Goal: Task Accomplishment & Management: Use online tool/utility

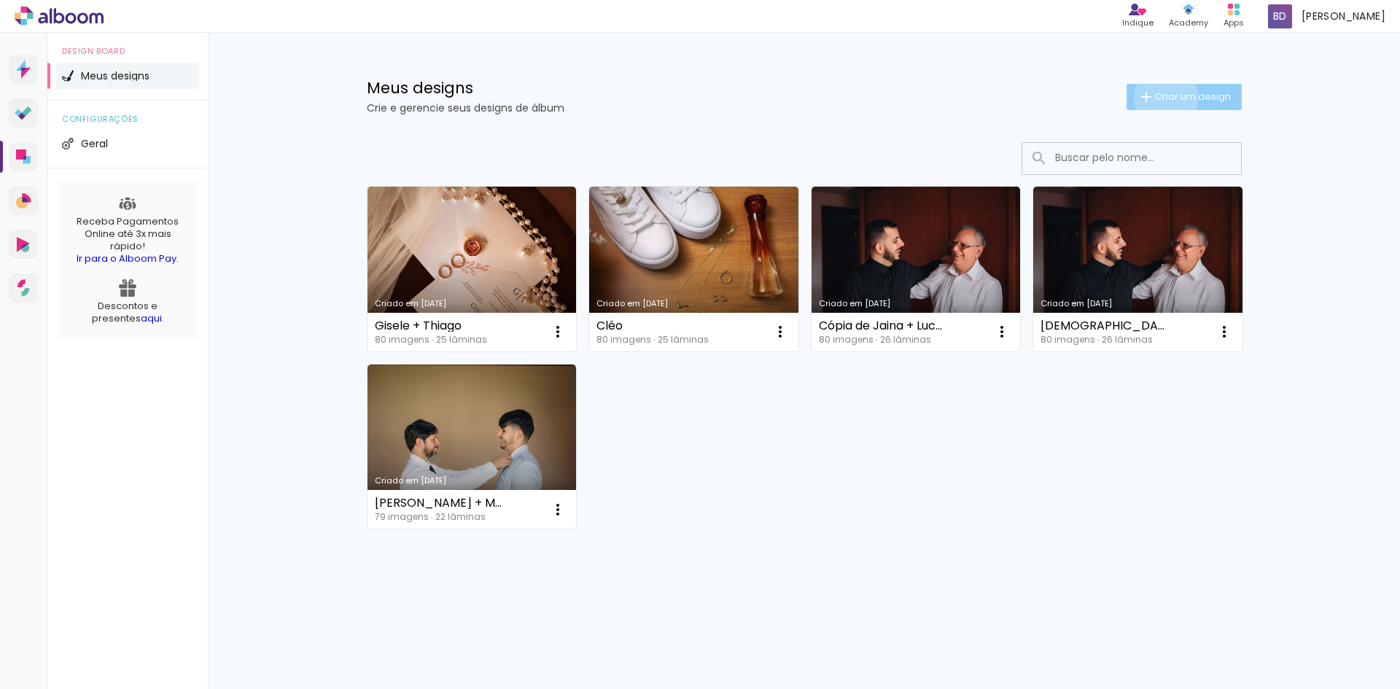
click at [1163, 98] on span "Criar um design" at bounding box center [1193, 96] width 76 height 9
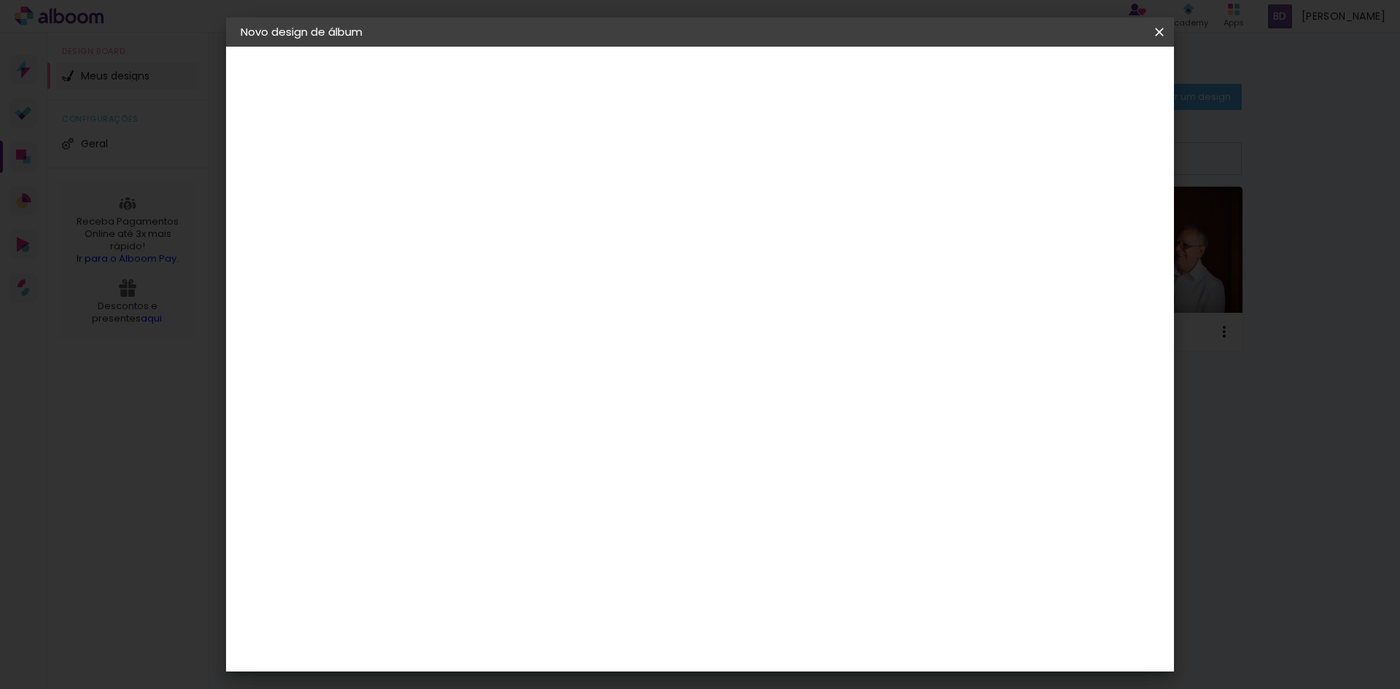
click at [479, 192] on input at bounding box center [479, 195] width 0 height 23
type input "A"
type input "[PERSON_NAME] + [PERSON_NAME]"
type paper-input "[PERSON_NAME] + [PERSON_NAME]"
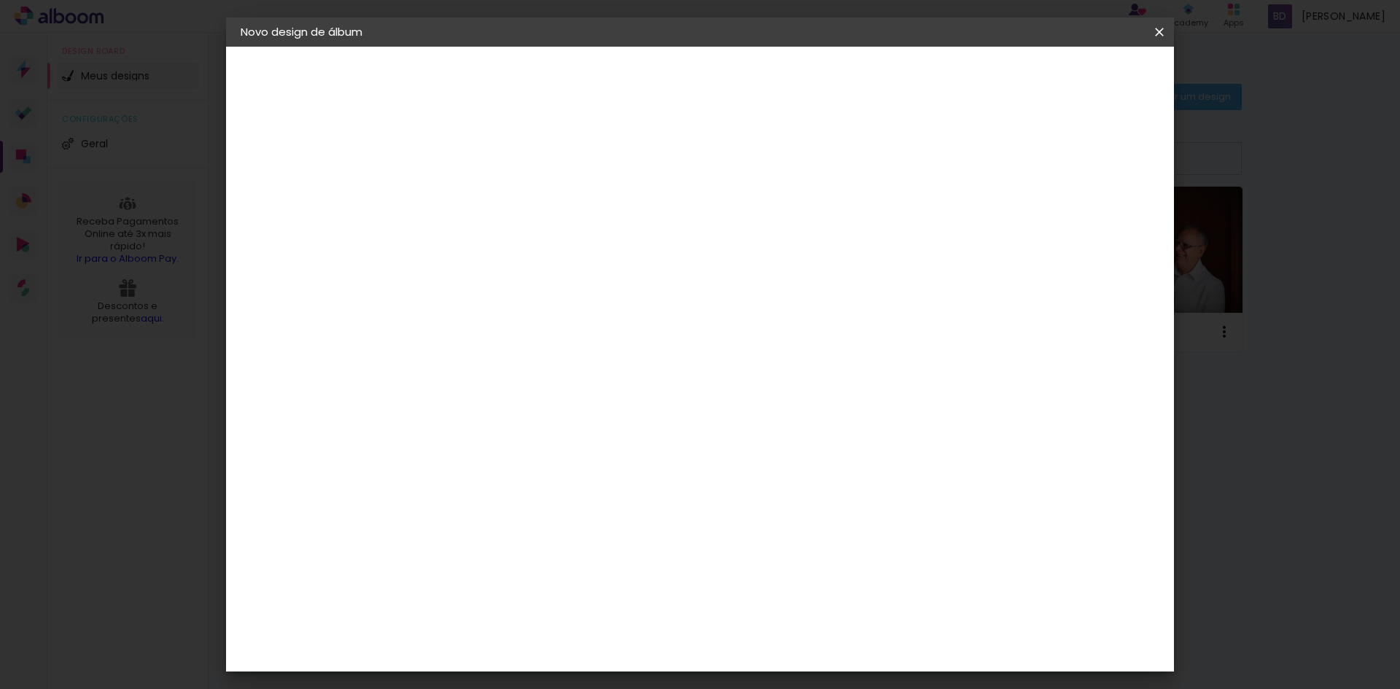
click at [0, 0] on slot "Avançar" at bounding box center [0, 0] width 0 height 0
click at [530, 283] on input at bounding box center [515, 277] width 147 height 18
type input "luiz"
type paper-input "luiz"
click at [539, 324] on div "Luiz Fotógrafo" at bounding box center [517, 330] width 97 height 12
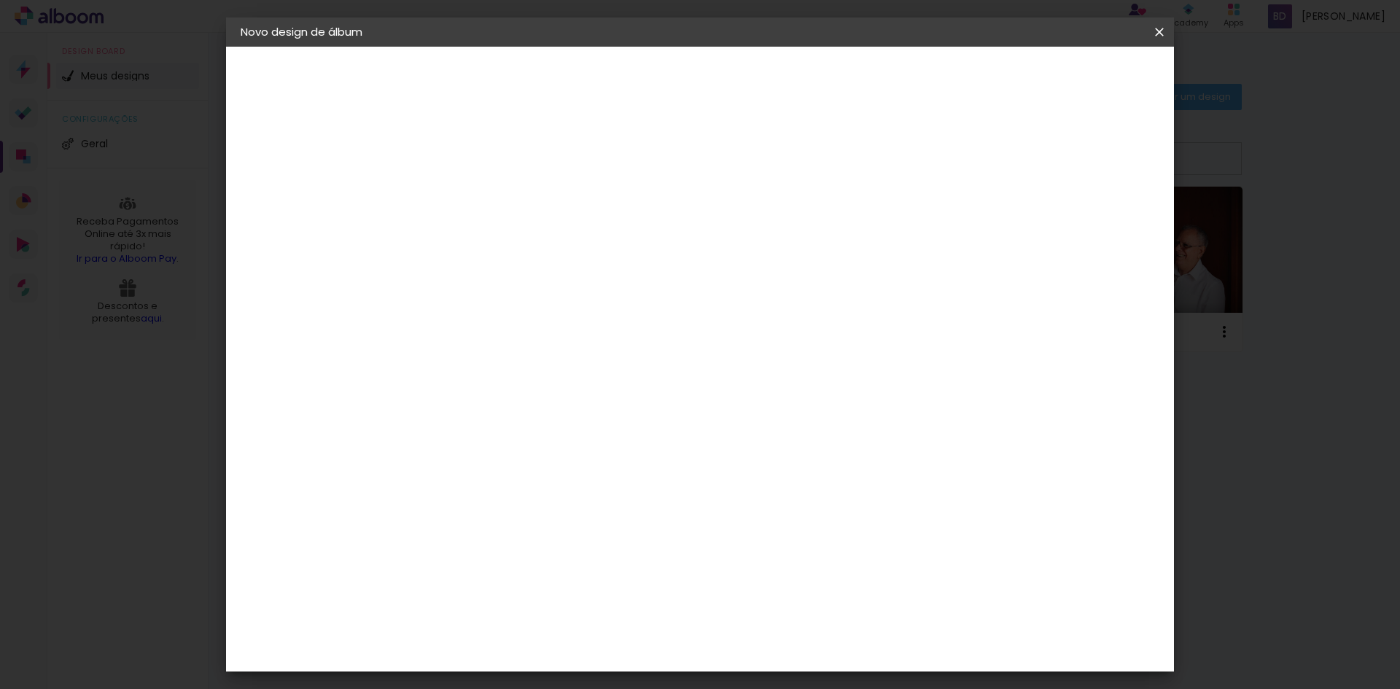
click at [0, 0] on slot "Tamanho Livre" at bounding box center [0, 0] width 0 height 0
click at [619, 220] on span at bounding box center [617, 222] width 3 height 12
click at [0, 0] on slot "Avançar" at bounding box center [0, 0] width 0 height 0
click at [1068, 72] on span "Iniciar design" at bounding box center [1035, 77] width 66 height 10
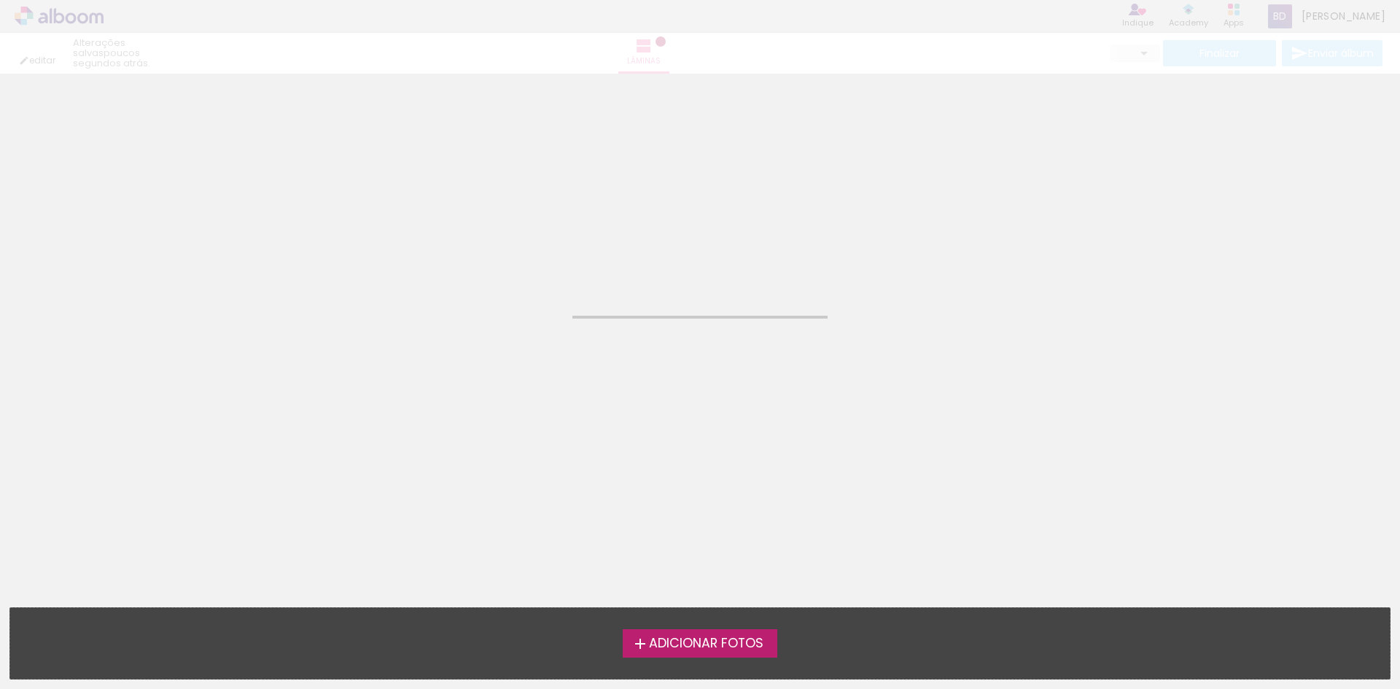
click at [727, 630] on label "Adicionar Fotos" at bounding box center [700, 643] width 155 height 28
click at [0, 0] on input "file" at bounding box center [0, 0] width 0 height 0
click at [741, 647] on span "Adicionar Fotos" at bounding box center [706, 643] width 114 height 13
click at [0, 0] on input "file" at bounding box center [0, 0] width 0 height 0
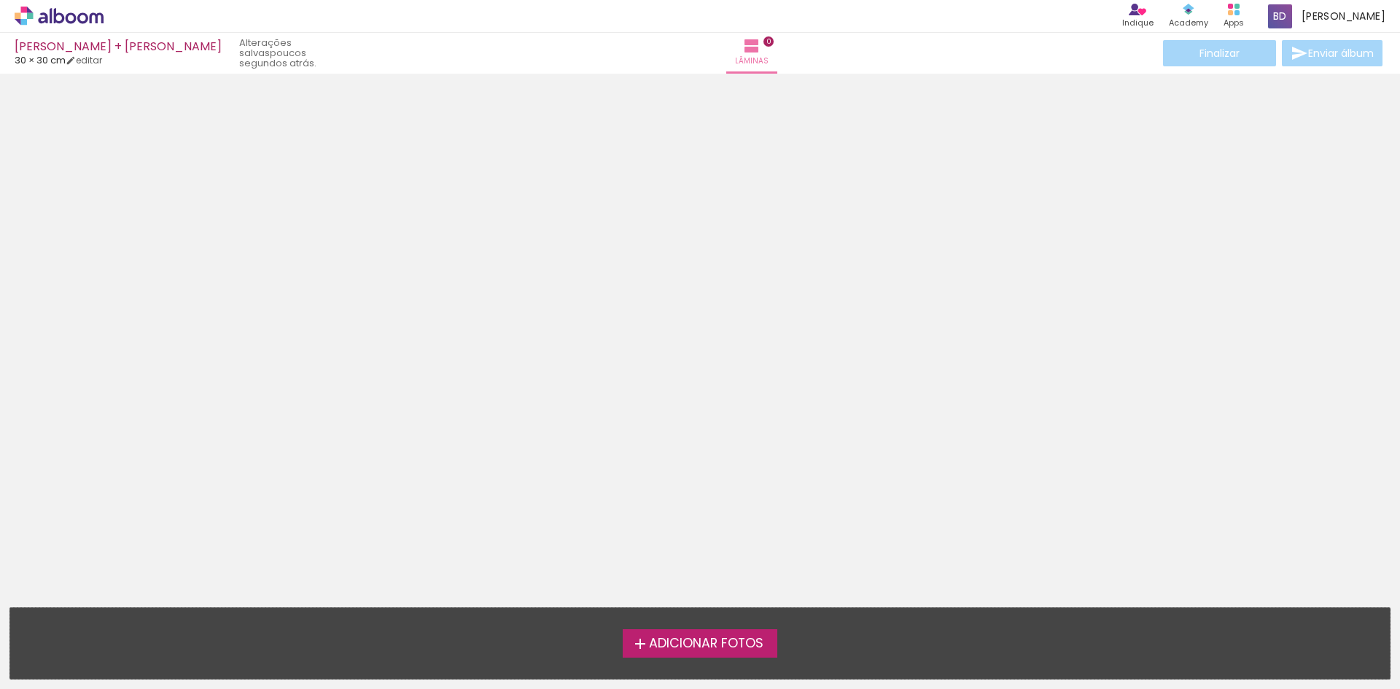
click at [693, 647] on span "Adicionar Fotos" at bounding box center [706, 643] width 114 height 13
click at [0, 0] on input "file" at bounding box center [0, 0] width 0 height 0
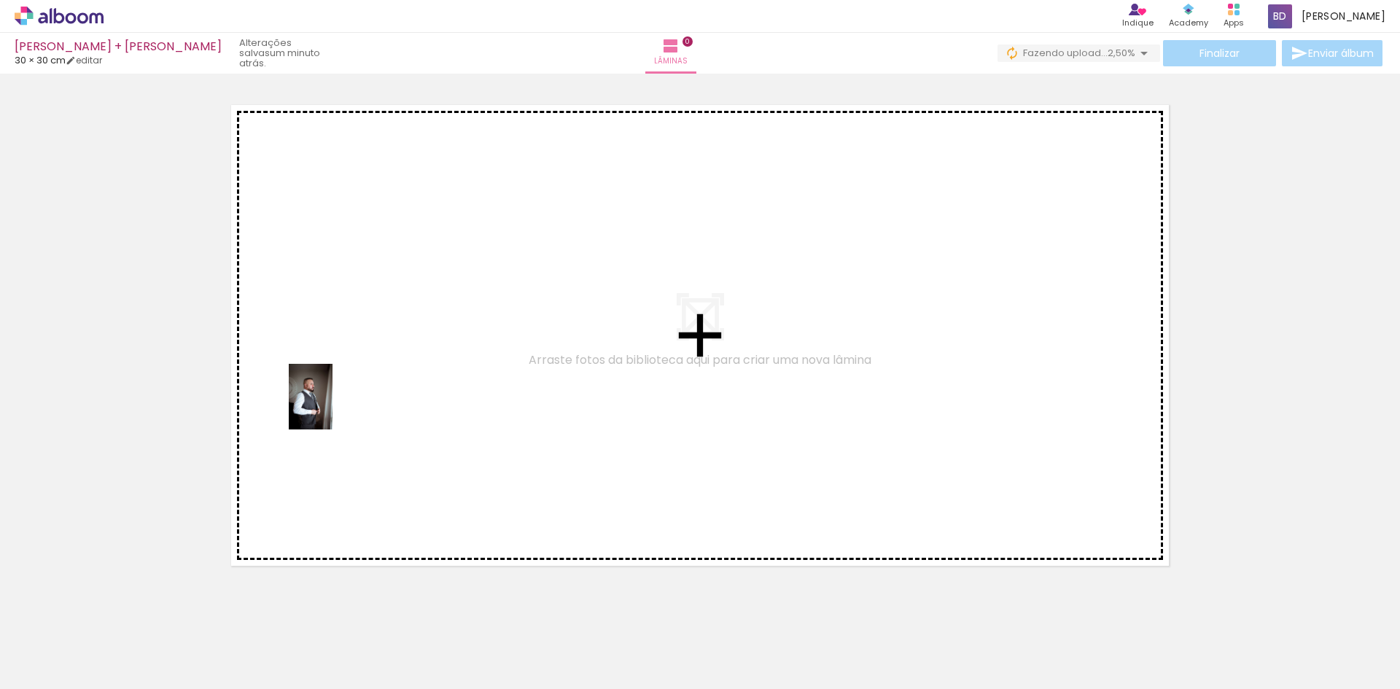
drag, startPoint x: 164, startPoint y: 644, endPoint x: 359, endPoint y: 506, distance: 239.1
click at [363, 361] on quentale-workspace at bounding box center [700, 344] width 1400 height 689
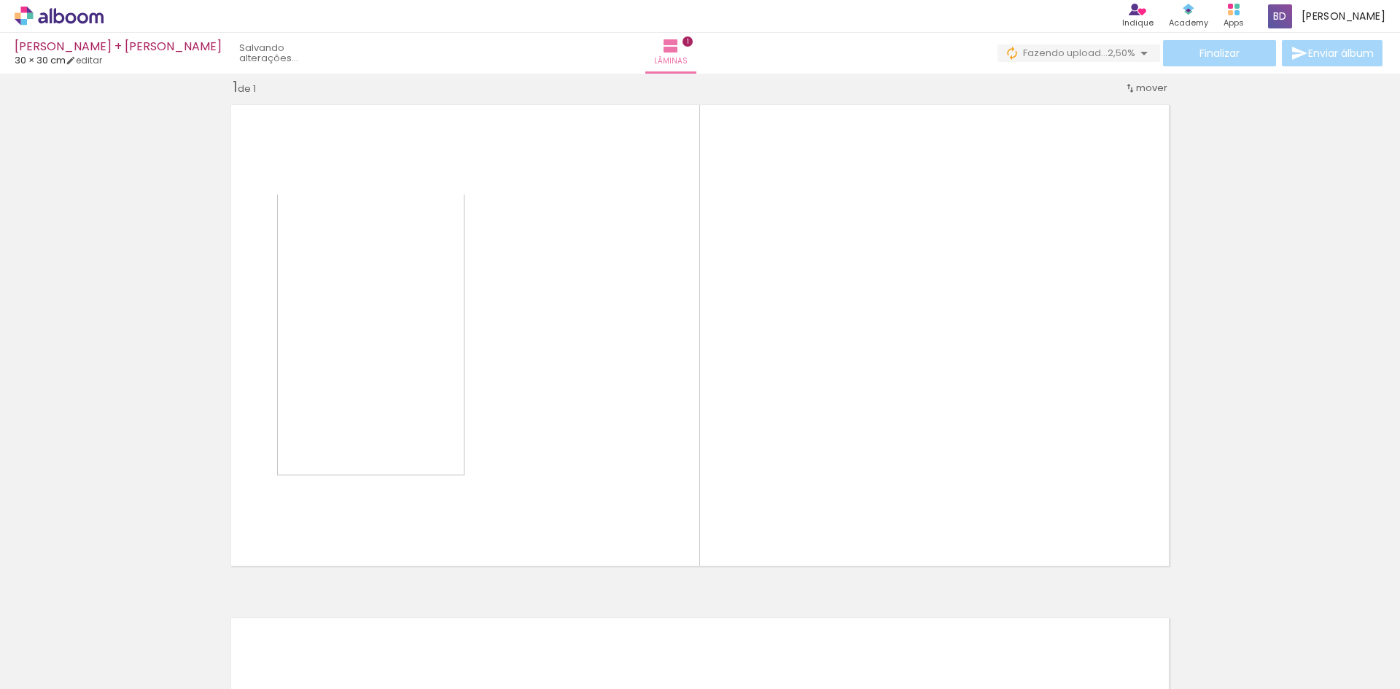
scroll to position [19, 0]
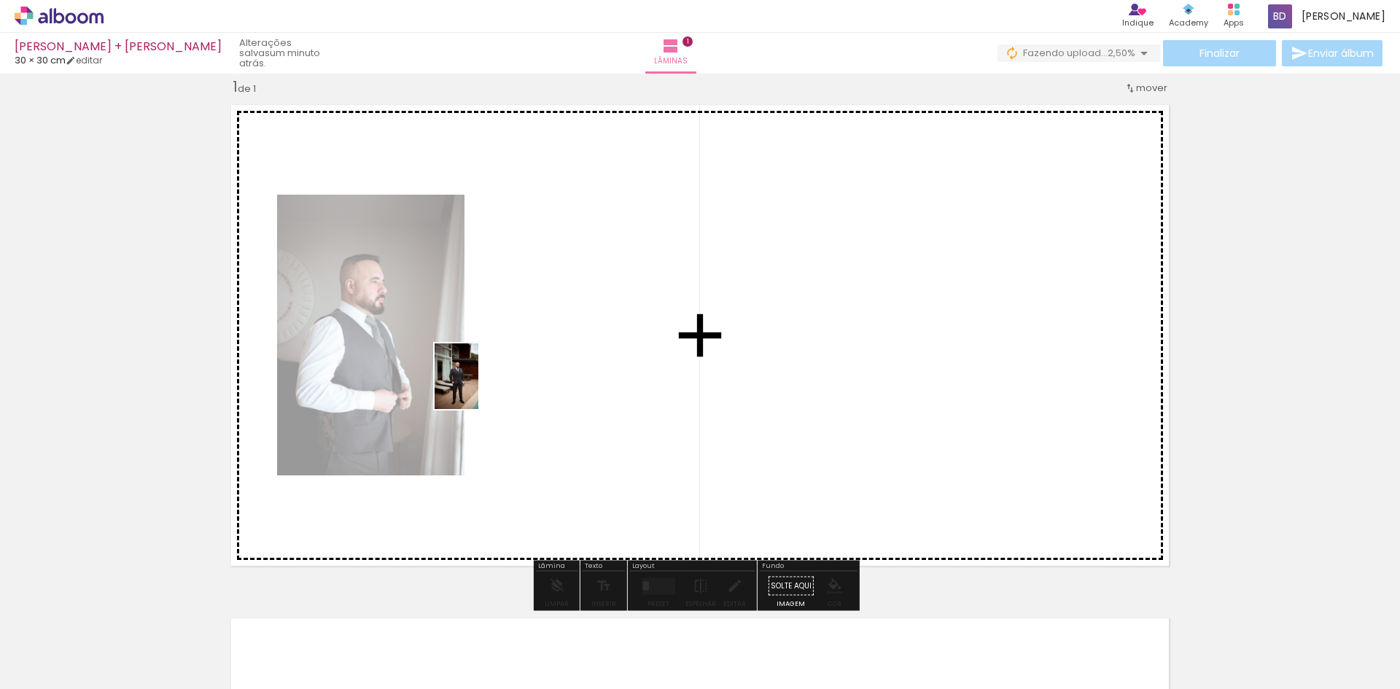
drag, startPoint x: 224, startPoint y: 658, endPoint x: 460, endPoint y: 523, distance: 271.6
click at [505, 360] on quentale-workspace at bounding box center [700, 344] width 1400 height 689
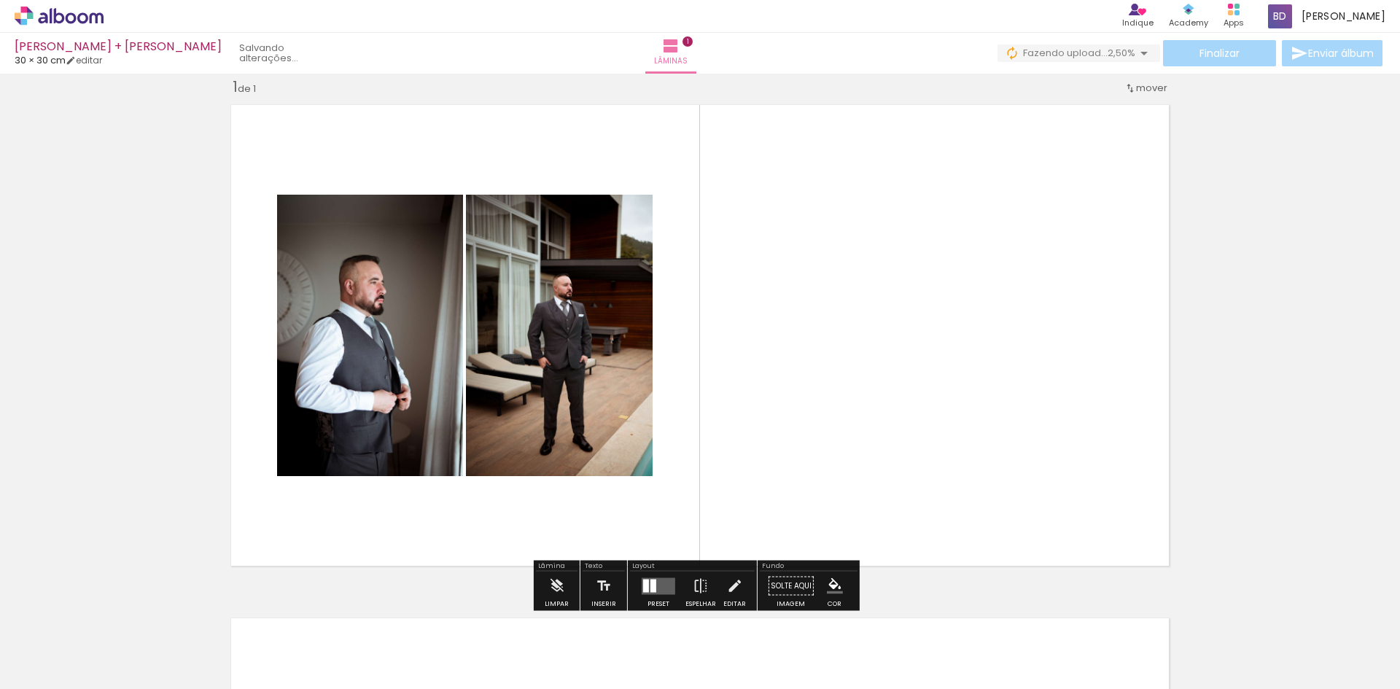
drag, startPoint x: 321, startPoint y: 653, endPoint x: 423, endPoint y: 618, distance: 107.9
click at [663, 267] on quentale-workspace at bounding box center [700, 344] width 1400 height 689
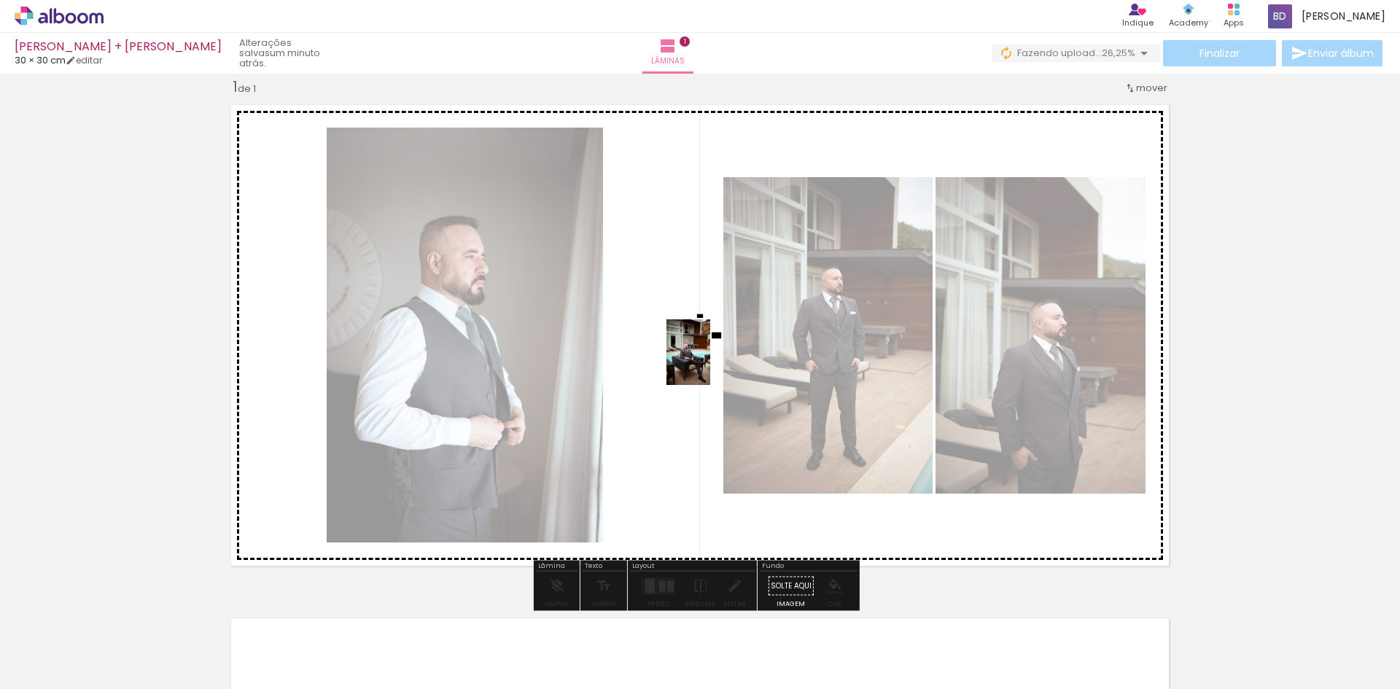
drag, startPoint x: 389, startPoint y: 650, endPoint x: 771, endPoint y: 330, distance: 498.3
click at [771, 330] on quentale-workspace at bounding box center [700, 344] width 1400 height 689
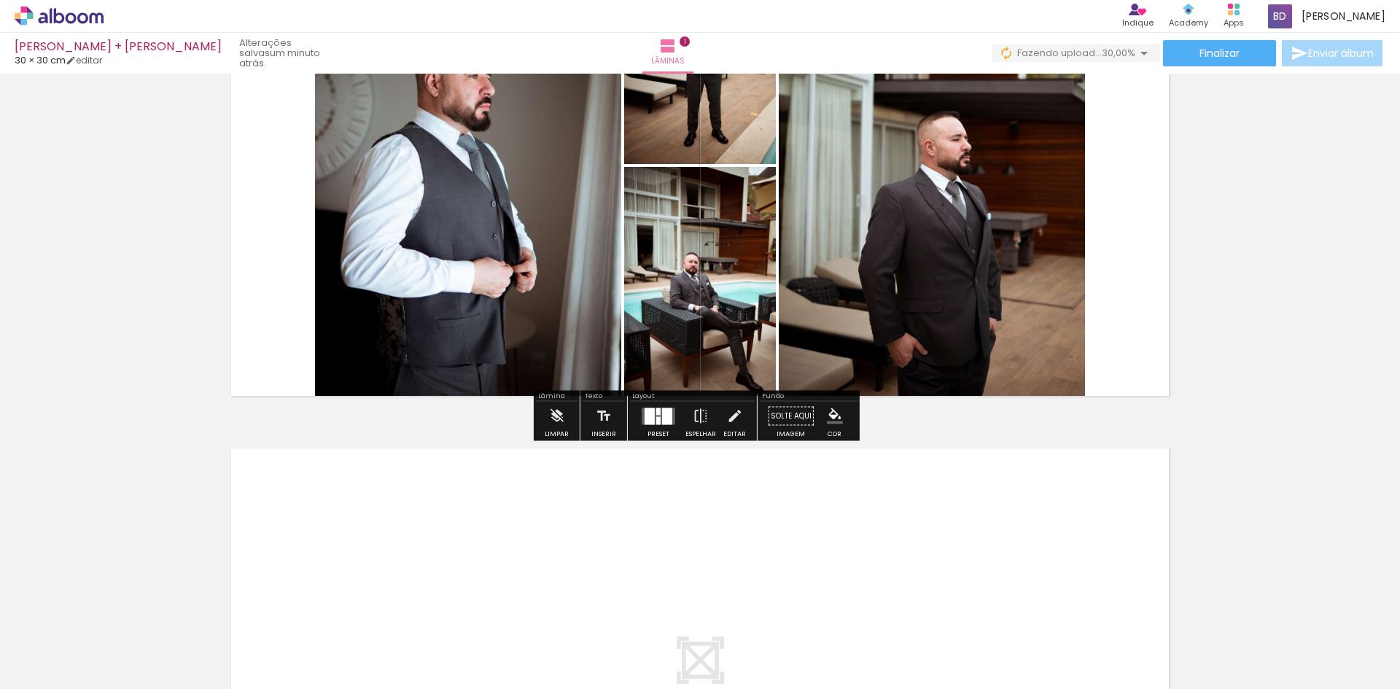
scroll to position [214, 0]
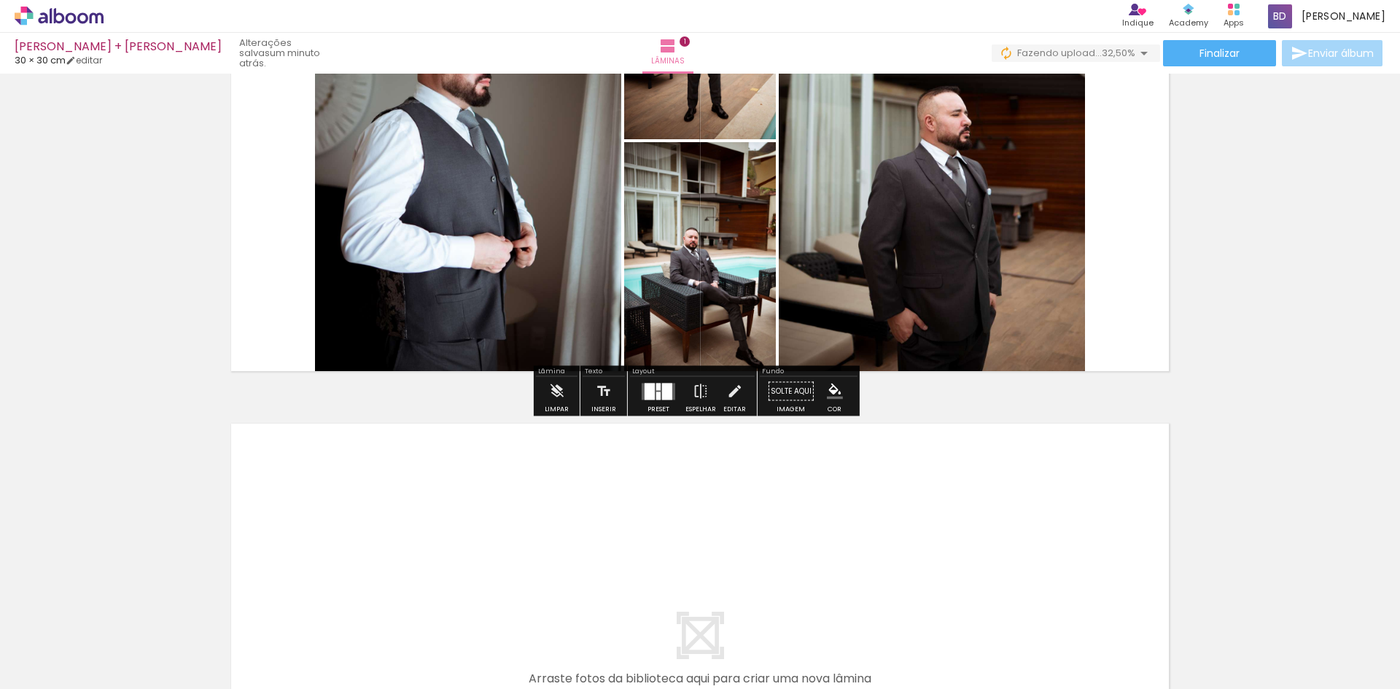
click at [663, 392] on div at bounding box center [667, 391] width 10 height 17
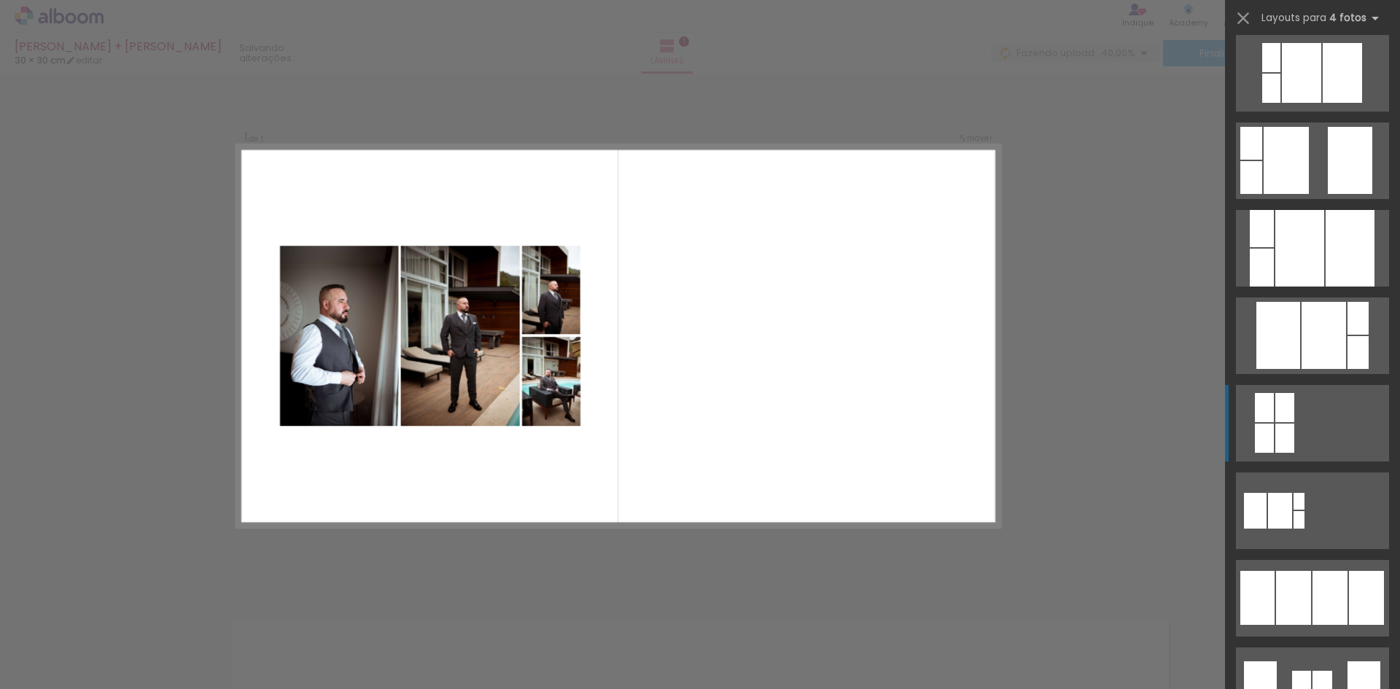
scroll to position [607, 0]
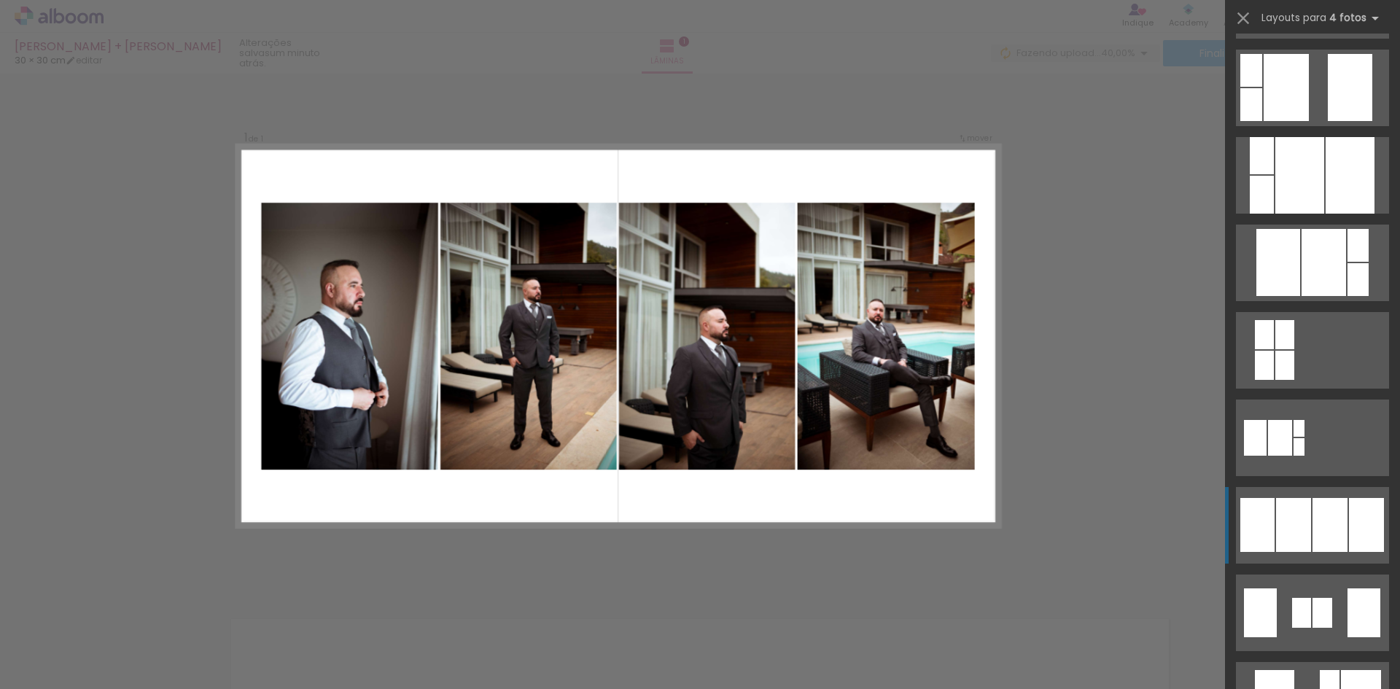
click at [1305, 507] on div at bounding box center [1293, 525] width 35 height 54
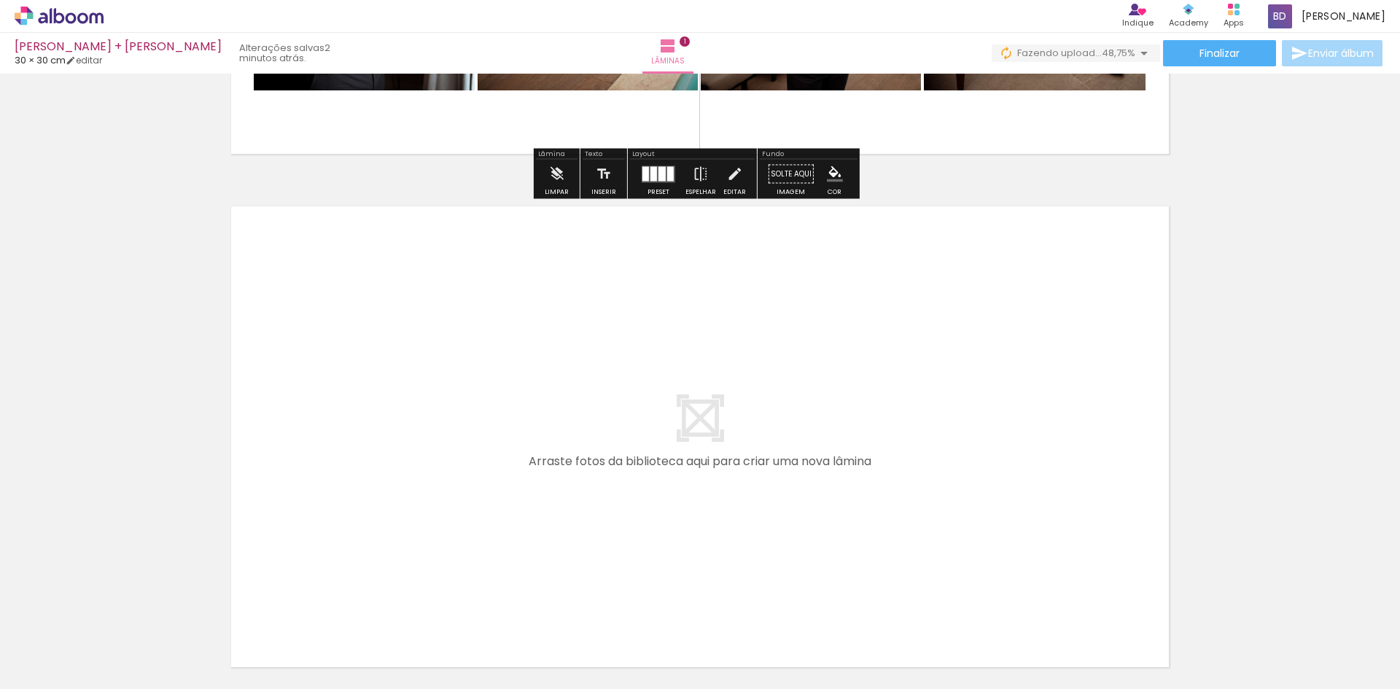
scroll to position [553, 0]
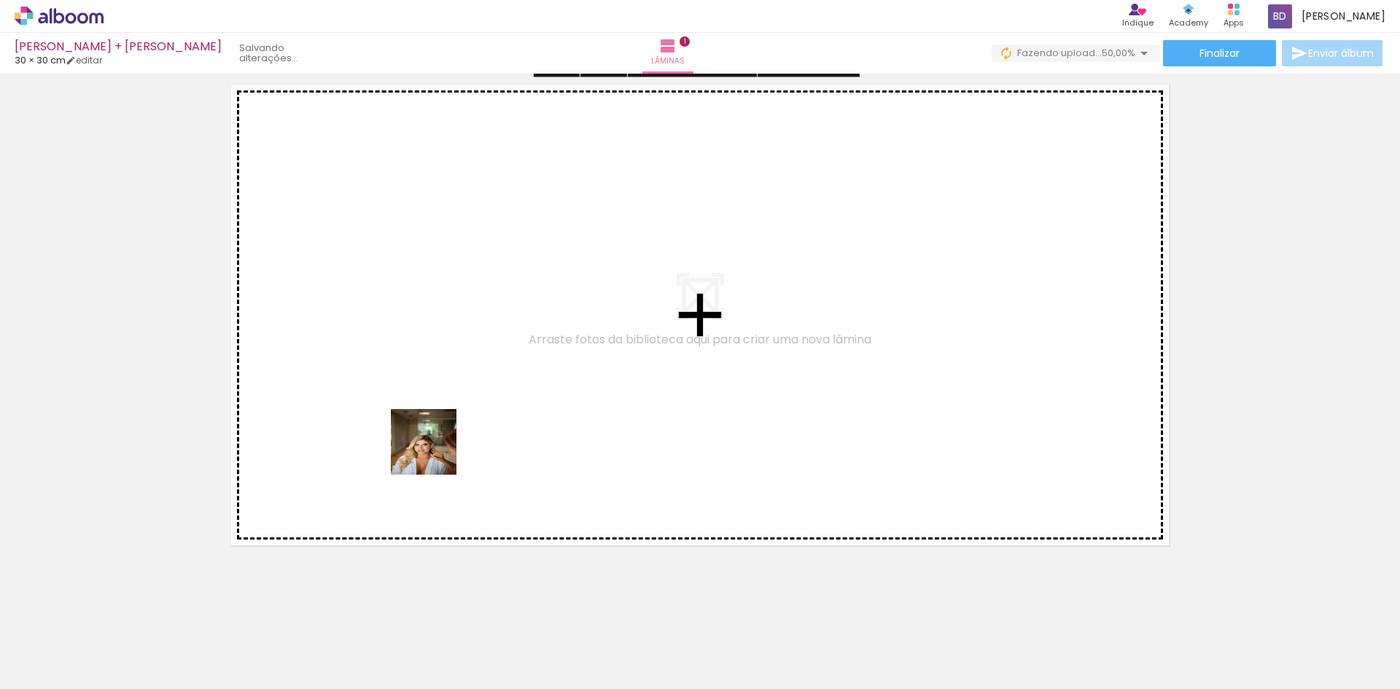
drag, startPoint x: 486, startPoint y: 662, endPoint x: 429, endPoint y: 440, distance: 229.7
click at [429, 440] on quentale-workspace at bounding box center [700, 344] width 1400 height 689
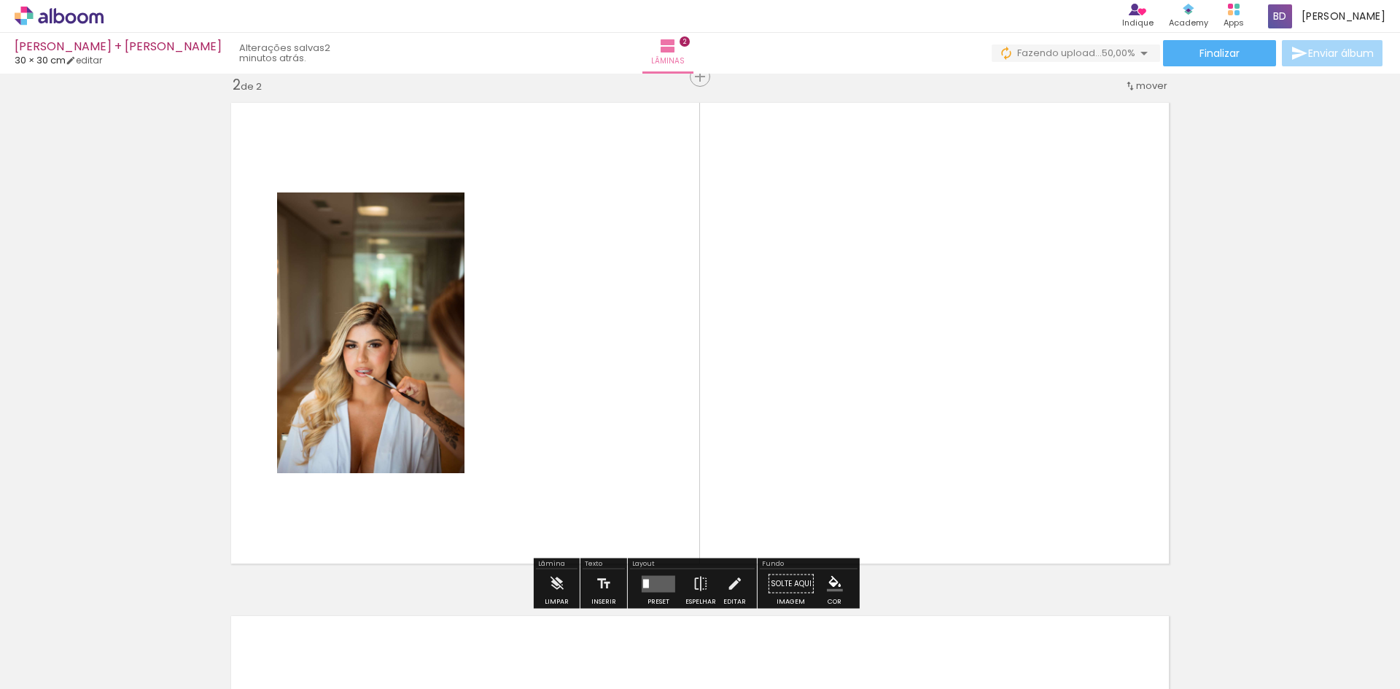
scroll to position [532, 0]
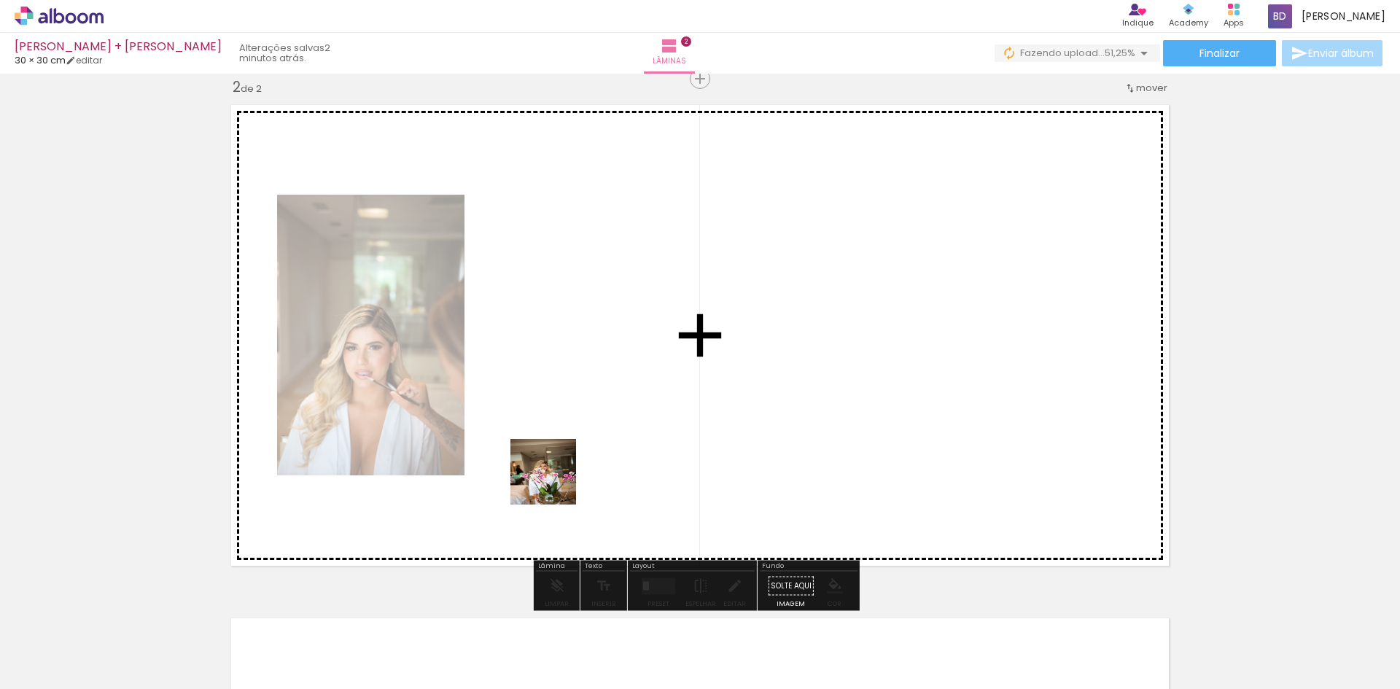
drag, startPoint x: 569, startPoint y: 658, endPoint x: 562, endPoint y: 437, distance: 221.7
click at [562, 437] on quentale-workspace at bounding box center [700, 344] width 1400 height 689
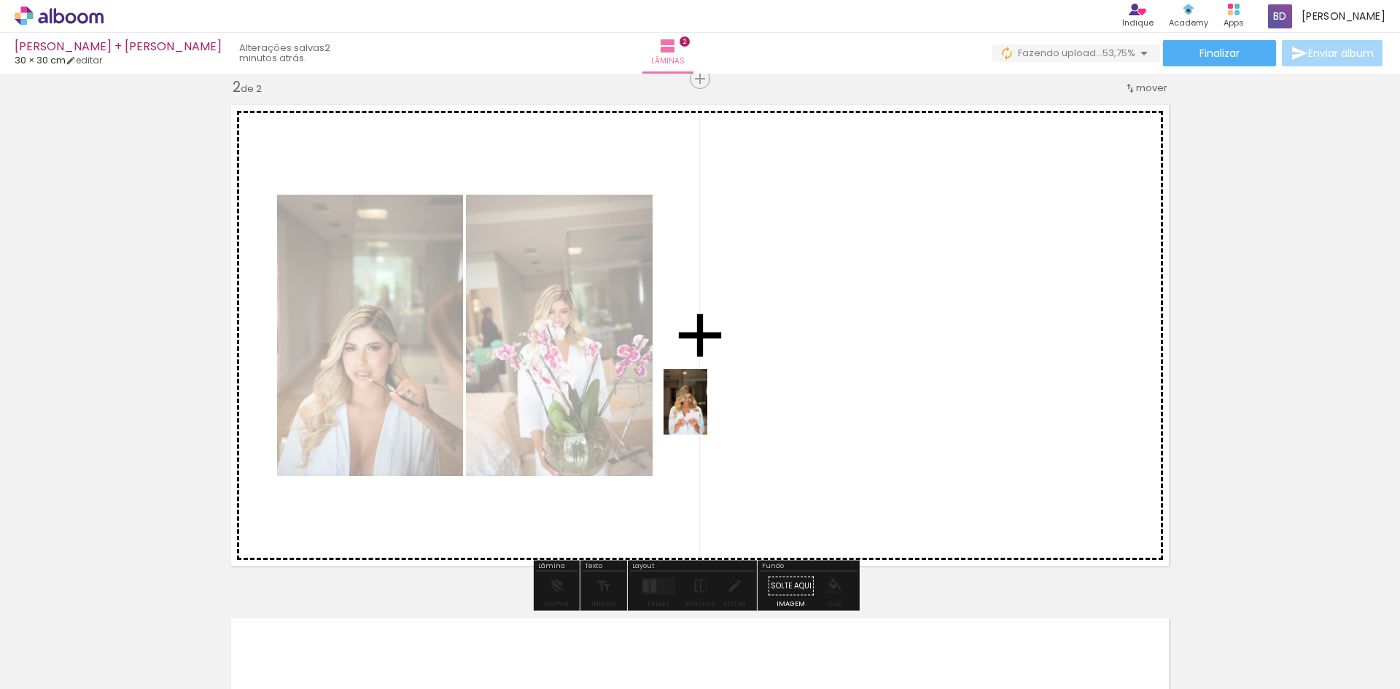
drag, startPoint x: 650, startPoint y: 651, endPoint x: 723, endPoint y: 399, distance: 262.8
click at [714, 390] on quentale-workspace at bounding box center [700, 344] width 1400 height 689
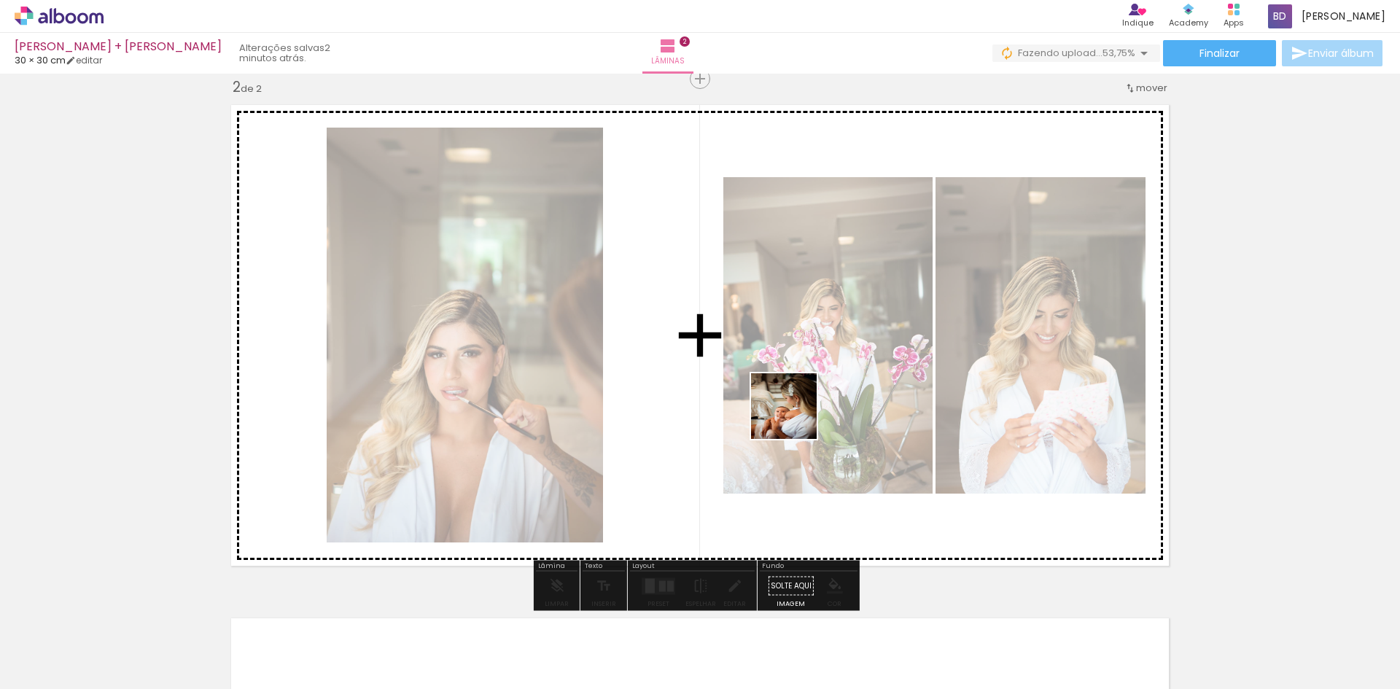
drag, startPoint x: 725, startPoint y: 643, endPoint x: 802, endPoint y: 392, distance: 262.2
click at [802, 392] on quentale-workspace at bounding box center [700, 344] width 1400 height 689
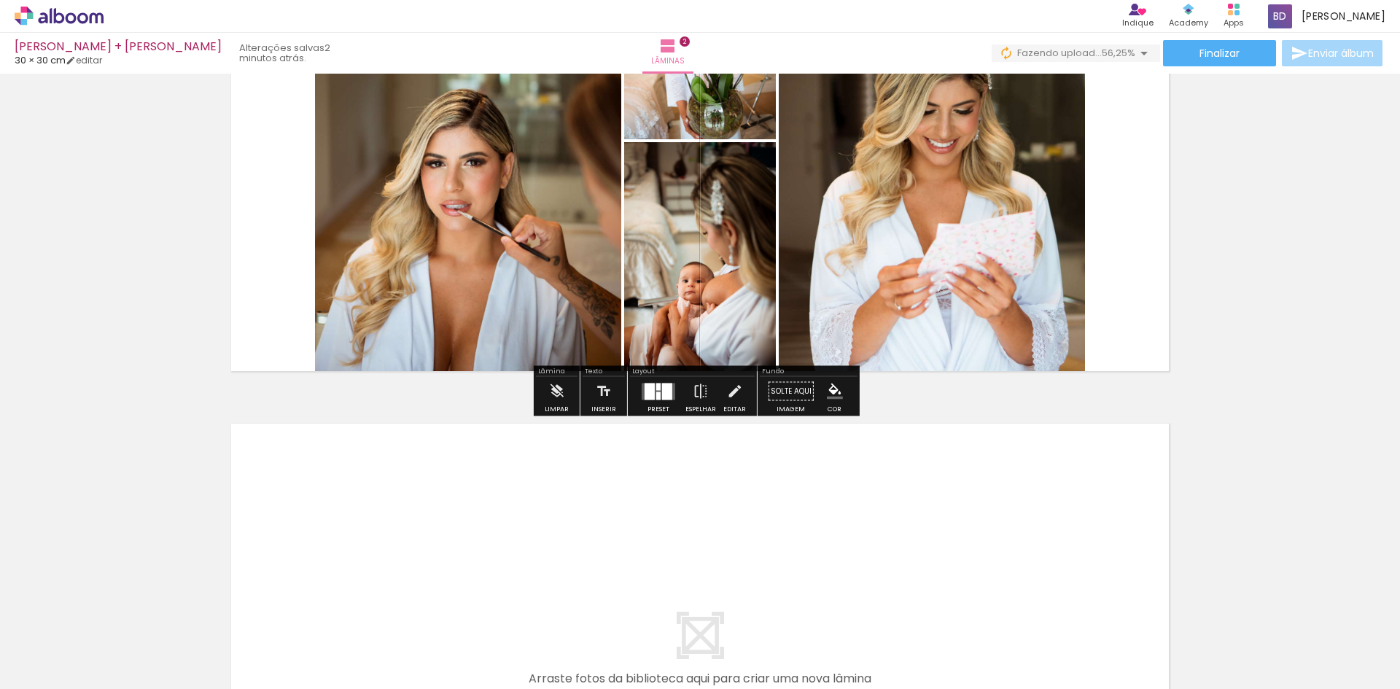
scroll to position [581, 0]
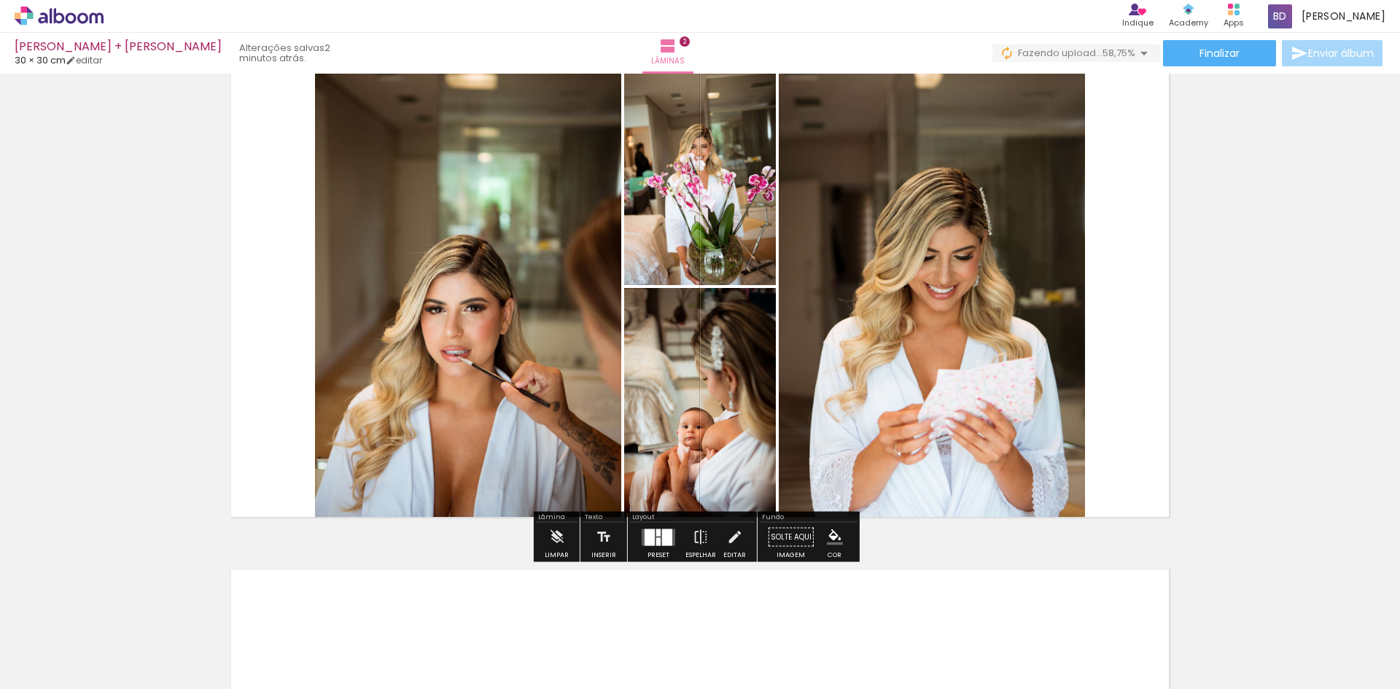
click at [662, 539] on div at bounding box center [667, 537] width 10 height 17
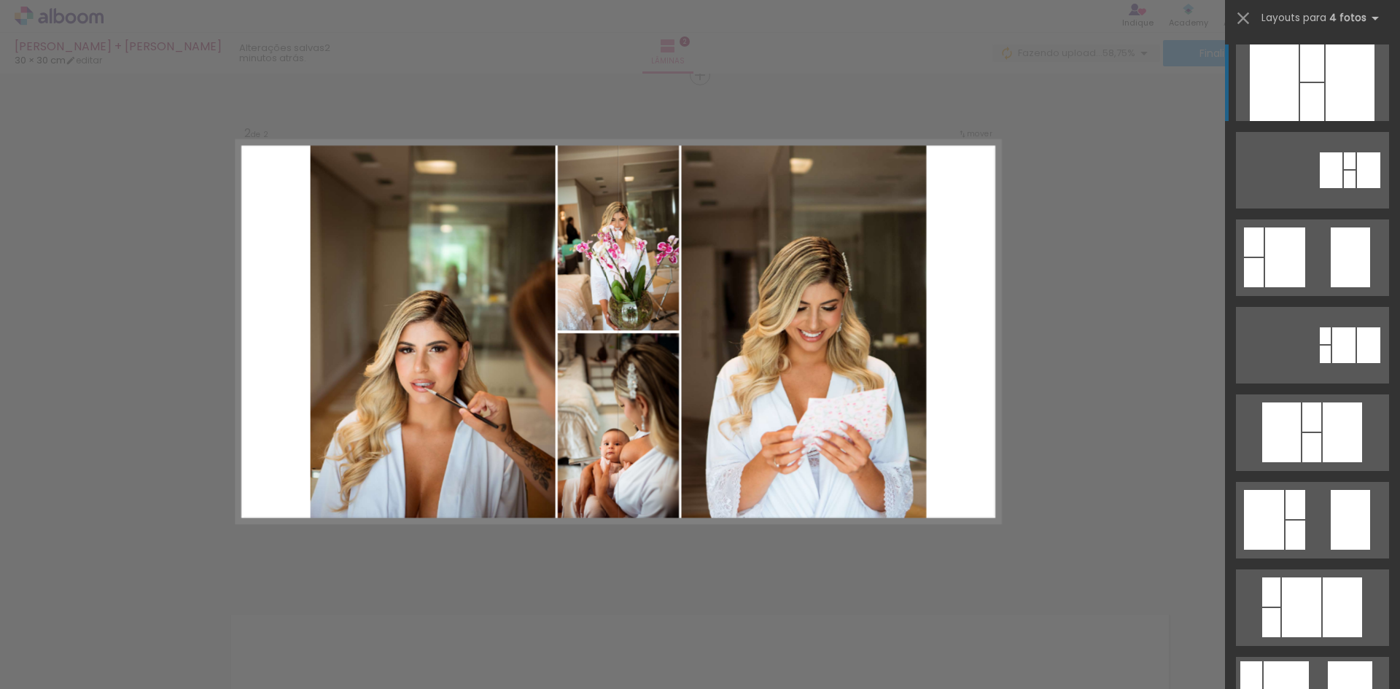
scroll to position [532, 0]
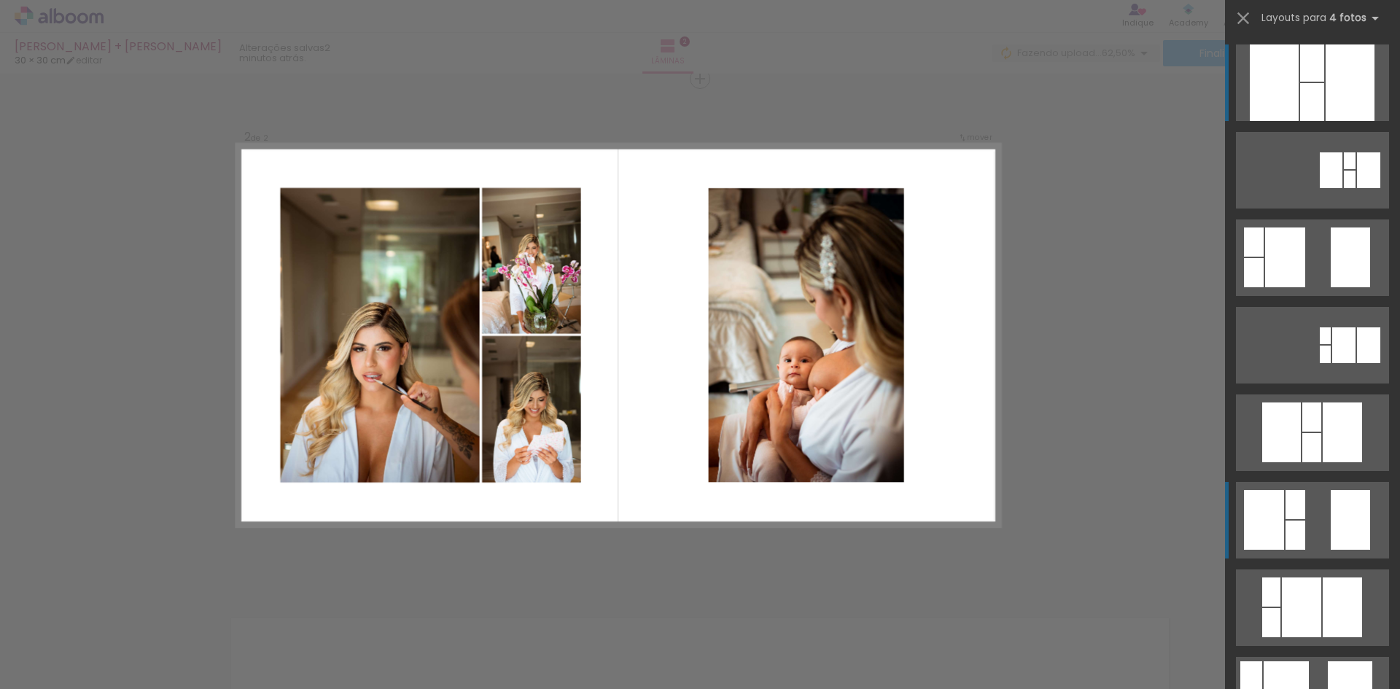
click at [1274, 510] on div at bounding box center [1264, 520] width 40 height 60
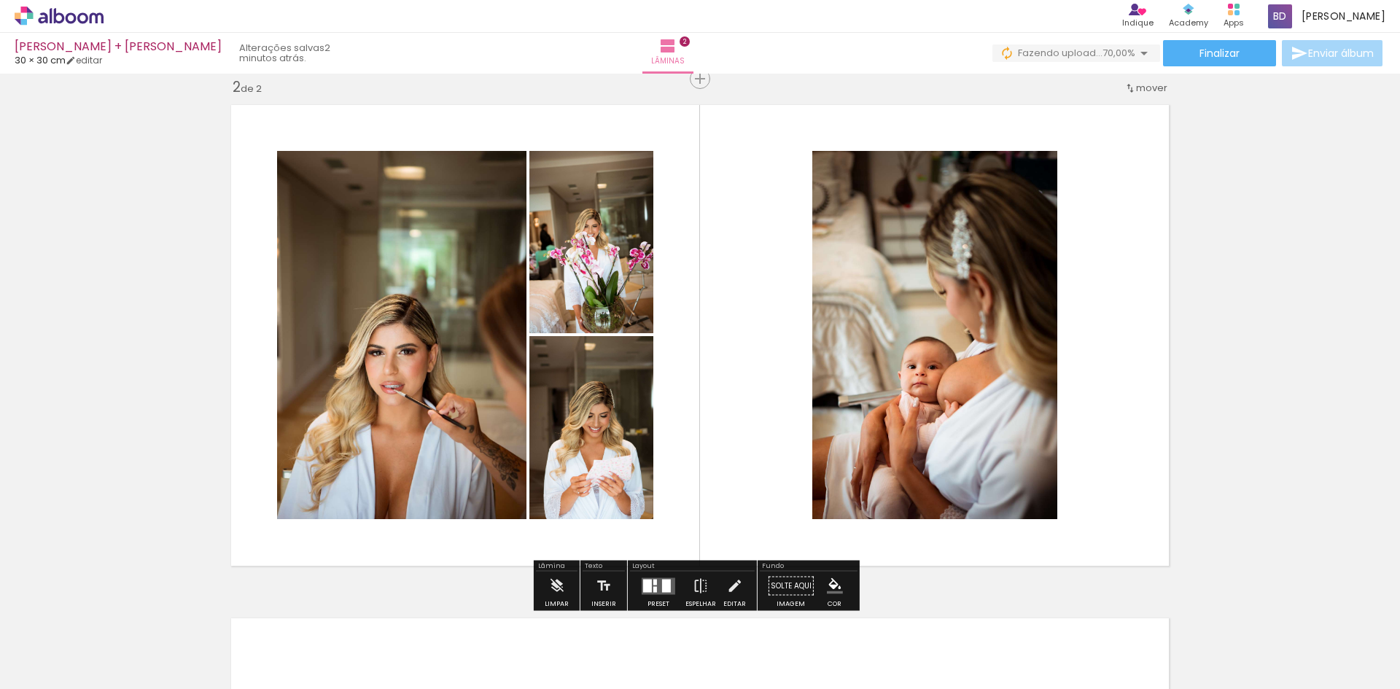
click at [953, 219] on quentale-photo at bounding box center [934, 335] width 245 height 368
click at [851, 211] on quentale-photo at bounding box center [934, 335] width 245 height 368
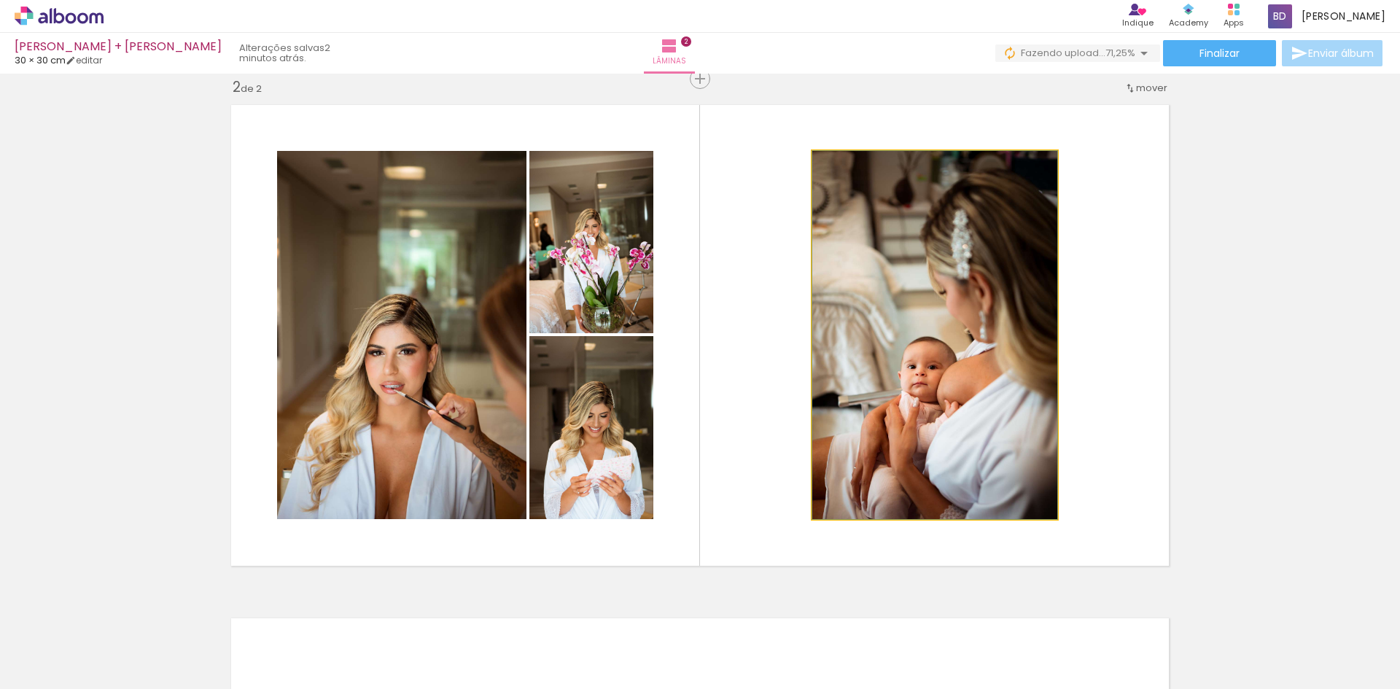
click at [847, 208] on quentale-photo at bounding box center [934, 335] width 245 height 368
click at [849, 223] on quentale-photo at bounding box center [934, 335] width 245 height 368
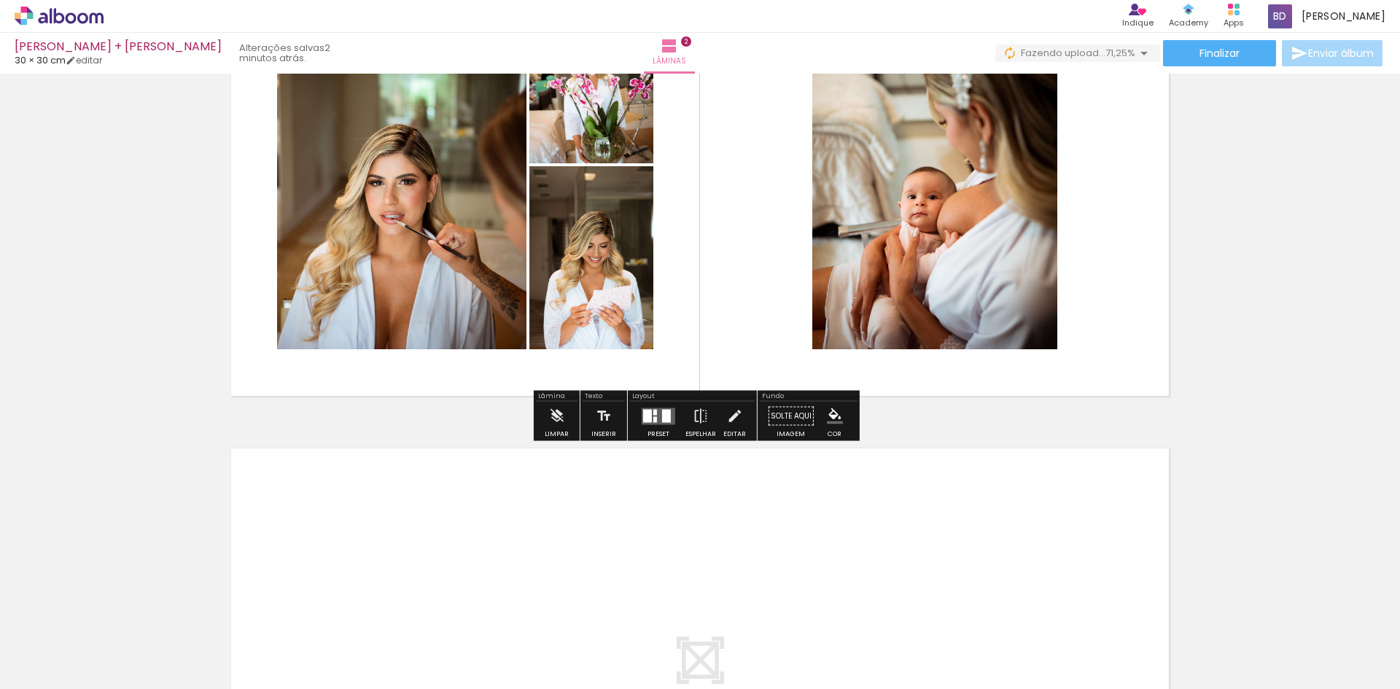
scroll to position [872, 0]
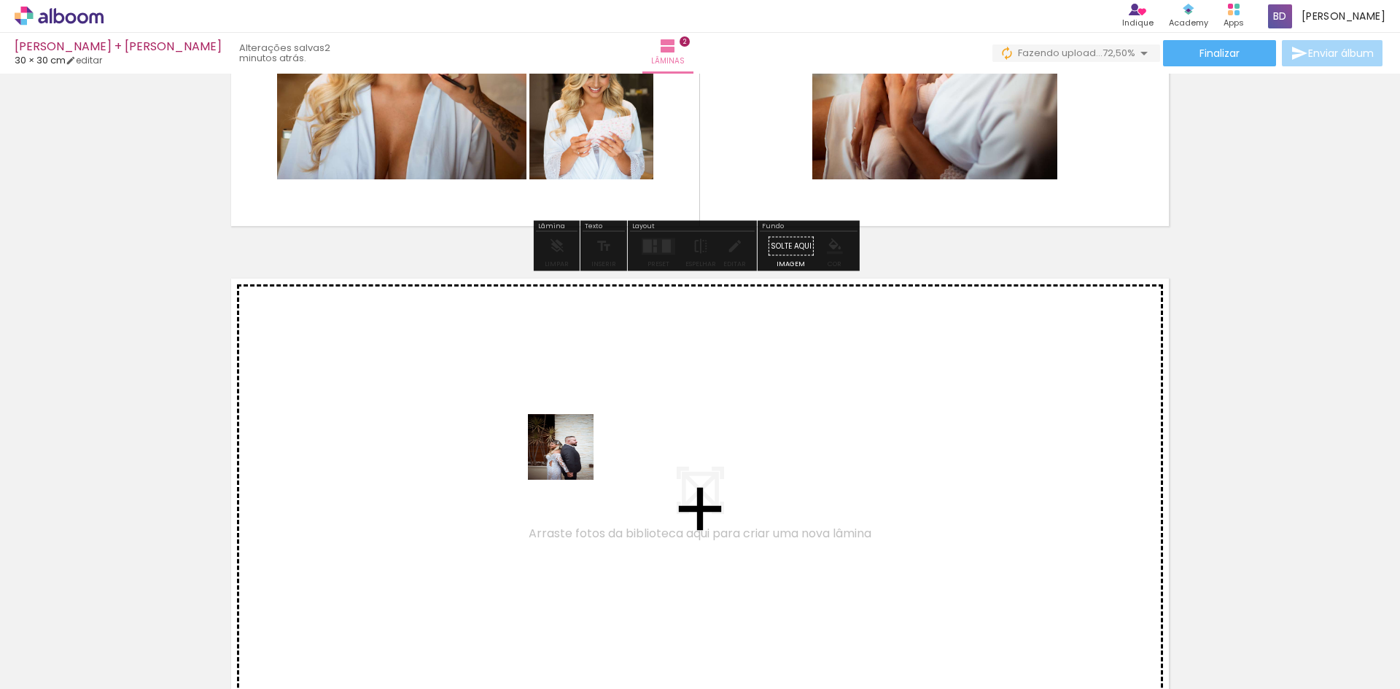
drag, startPoint x: 808, startPoint y: 639, endPoint x: 456, endPoint y: 418, distance: 416.3
click at [456, 418] on quentale-workspace at bounding box center [700, 344] width 1400 height 689
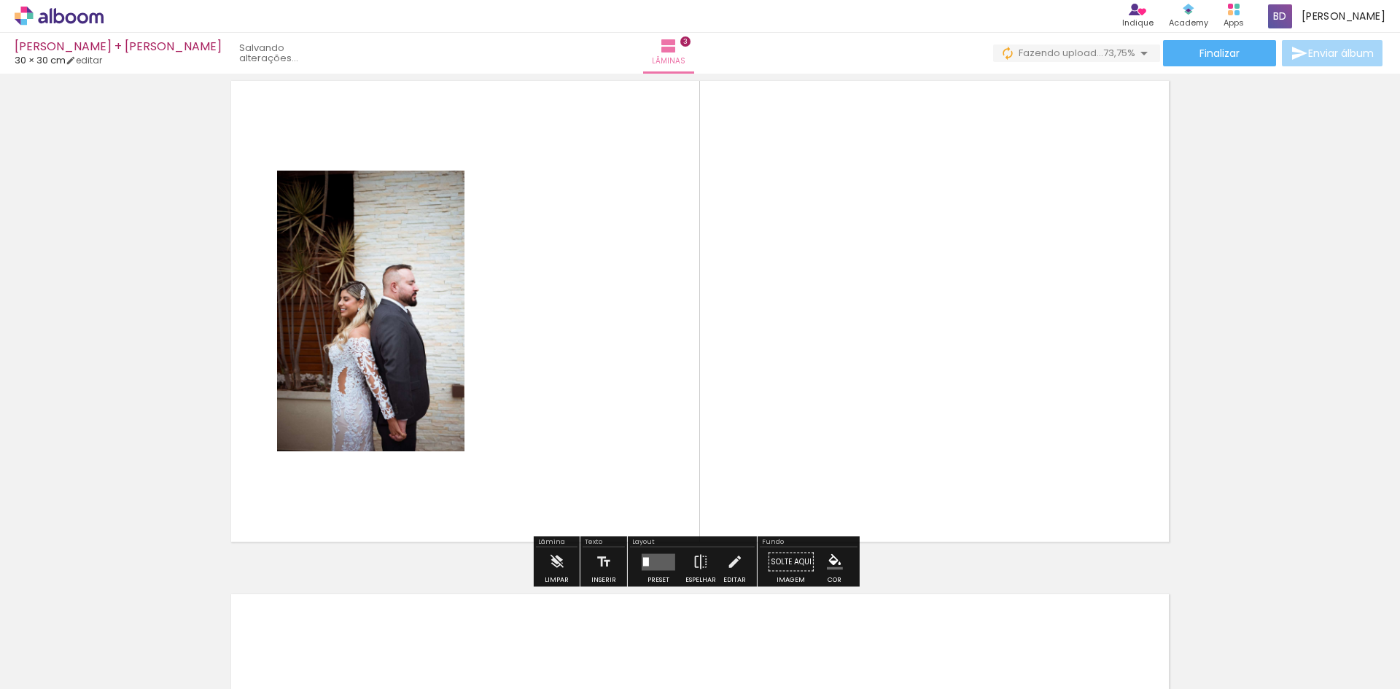
scroll to position [1093, 0]
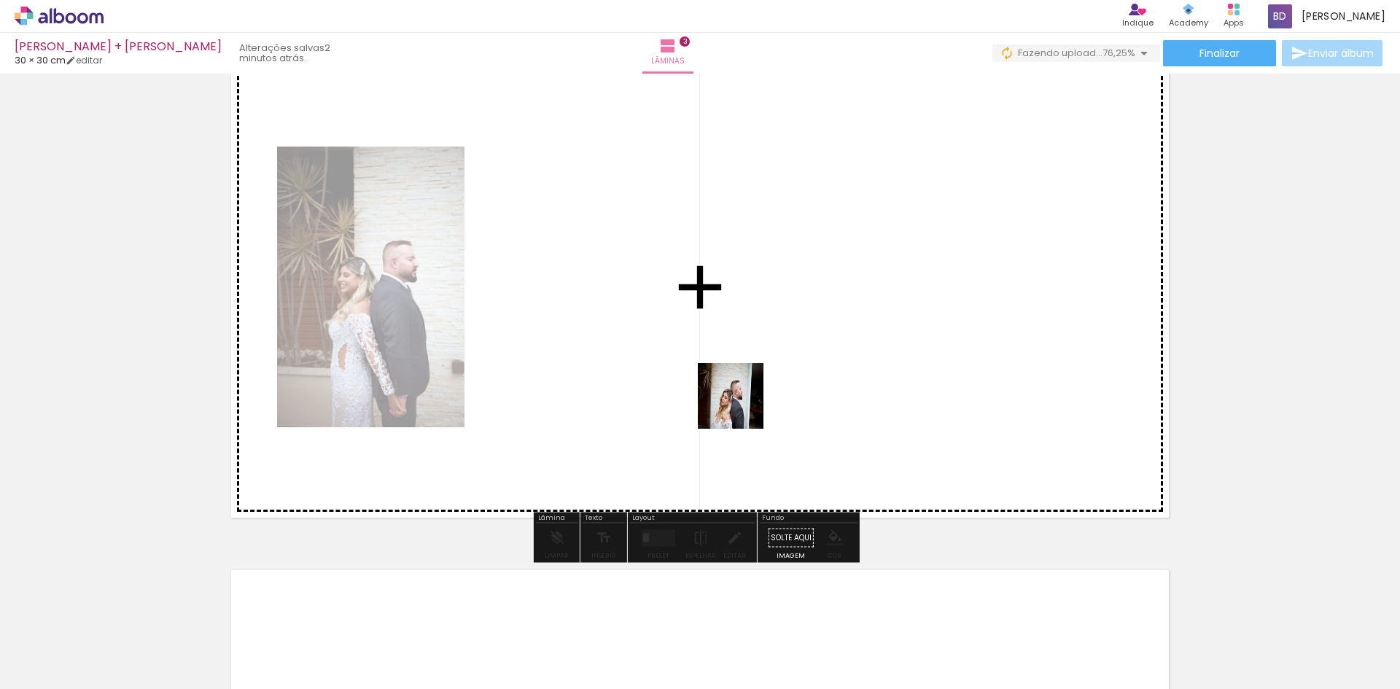
drag, startPoint x: 885, startPoint y: 648, endPoint x: 656, endPoint y: 284, distance: 430.4
click at [656, 284] on quentale-workspace at bounding box center [700, 344] width 1400 height 689
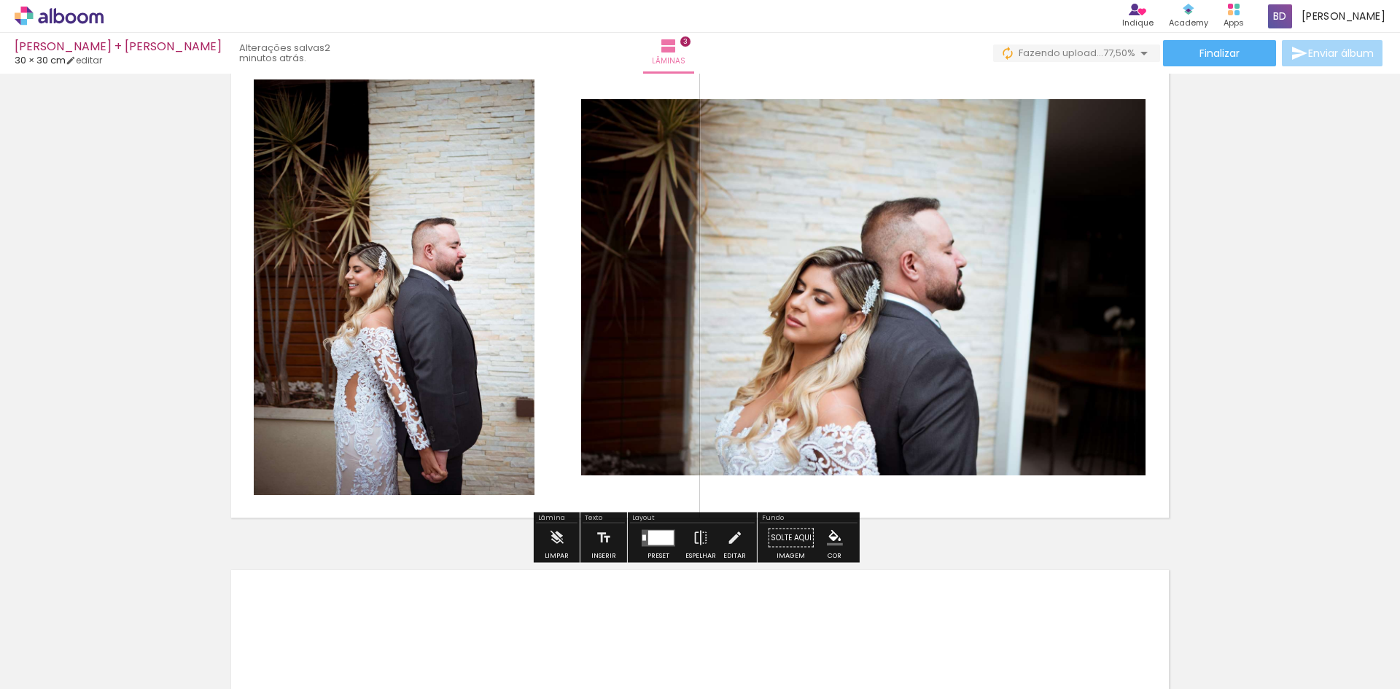
click at [1266, 238] on div "Inserir lâmina 1 de 3 Inserir lâmina 2 de 3 Inserir lâmina 3 de 3" at bounding box center [700, 12] width 1400 height 2054
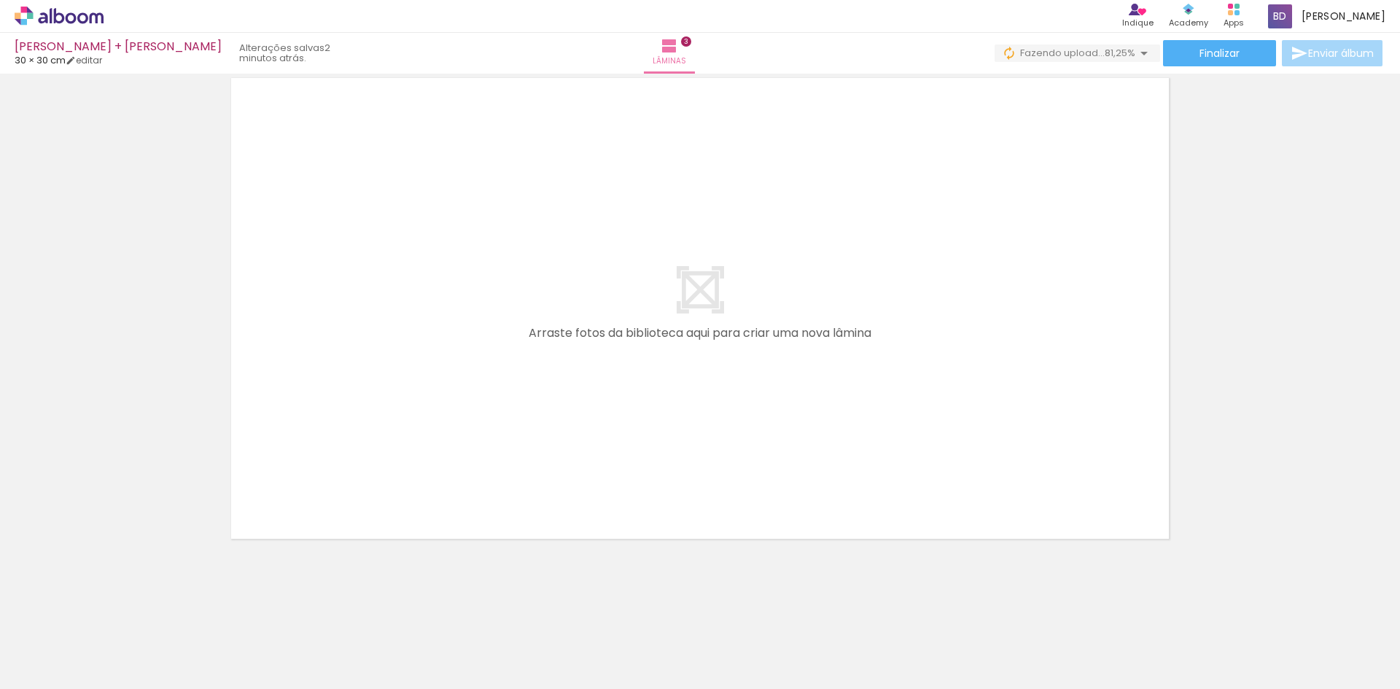
scroll to position [1464, 0]
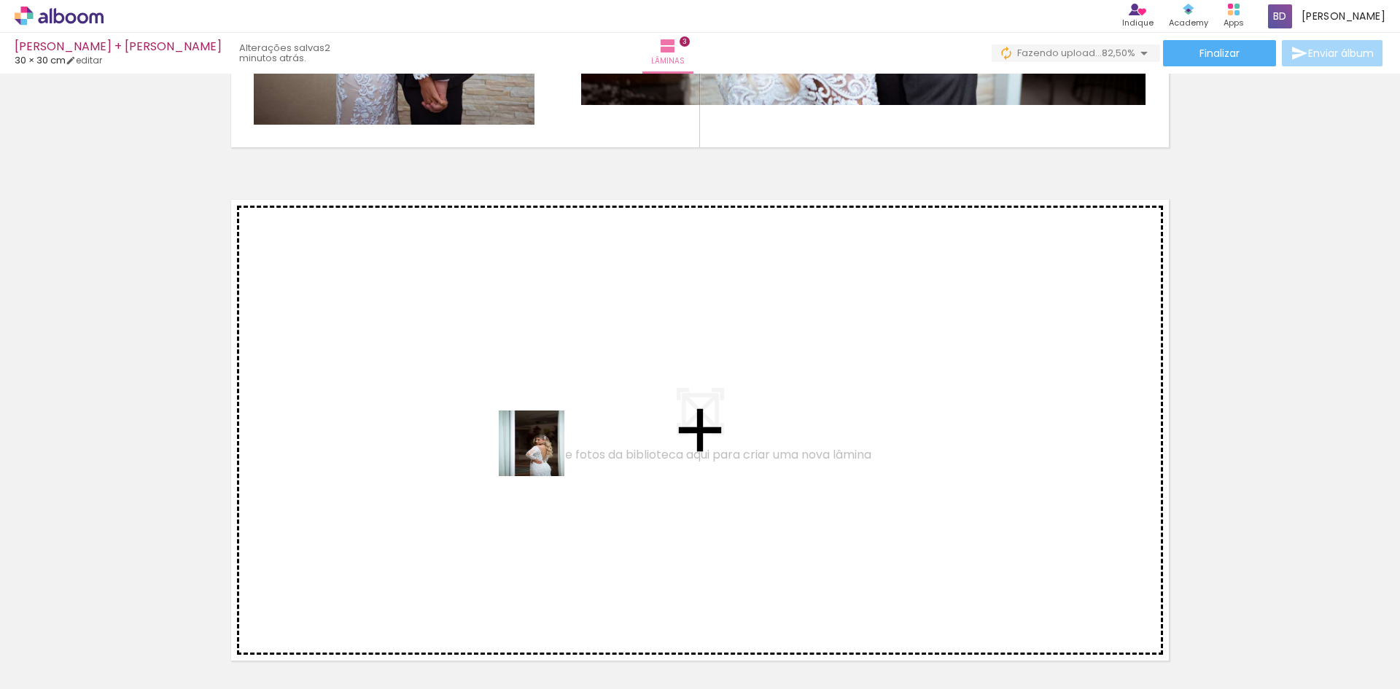
drag, startPoint x: 970, startPoint y: 638, endPoint x: 509, endPoint y: 433, distance: 504.9
click at [509, 433] on quentale-workspace at bounding box center [700, 344] width 1400 height 689
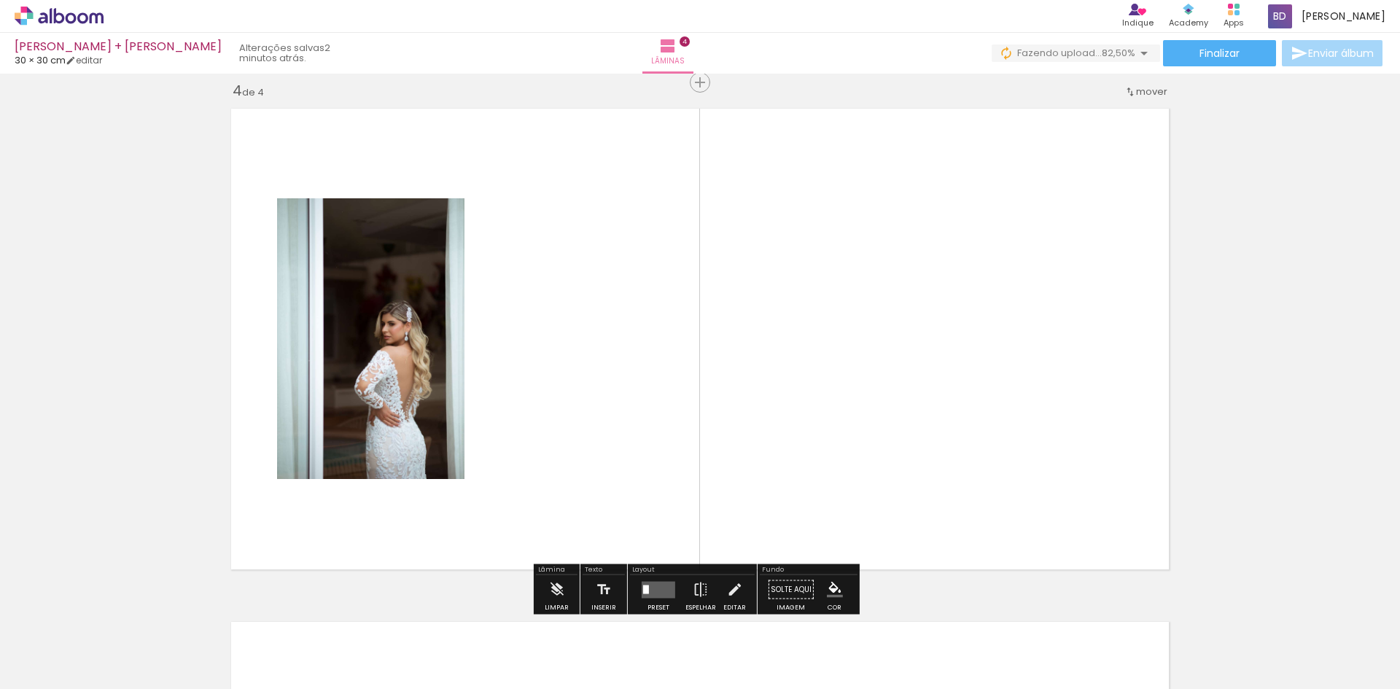
scroll to position [1559, 0]
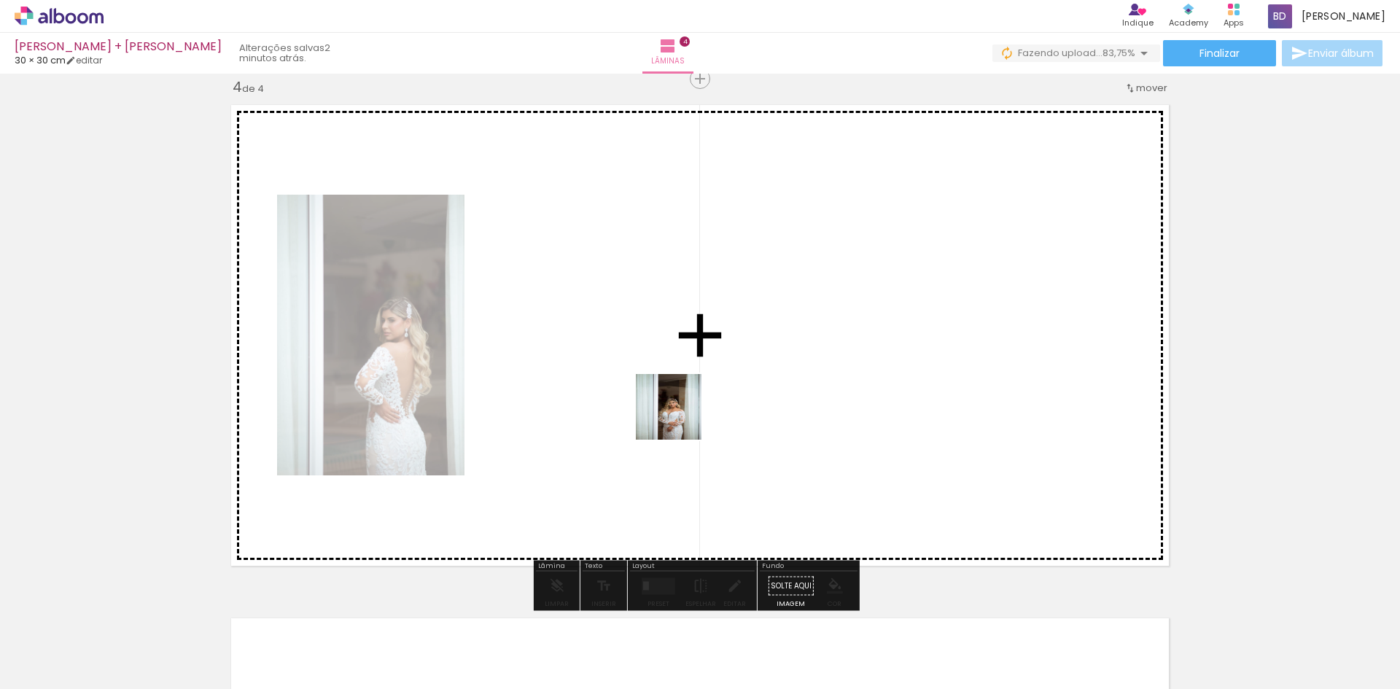
drag, startPoint x: 1056, startPoint y: 645, endPoint x: 1133, endPoint y: 529, distance: 139.5
click at [636, 360] on quentale-workspace at bounding box center [700, 344] width 1400 height 689
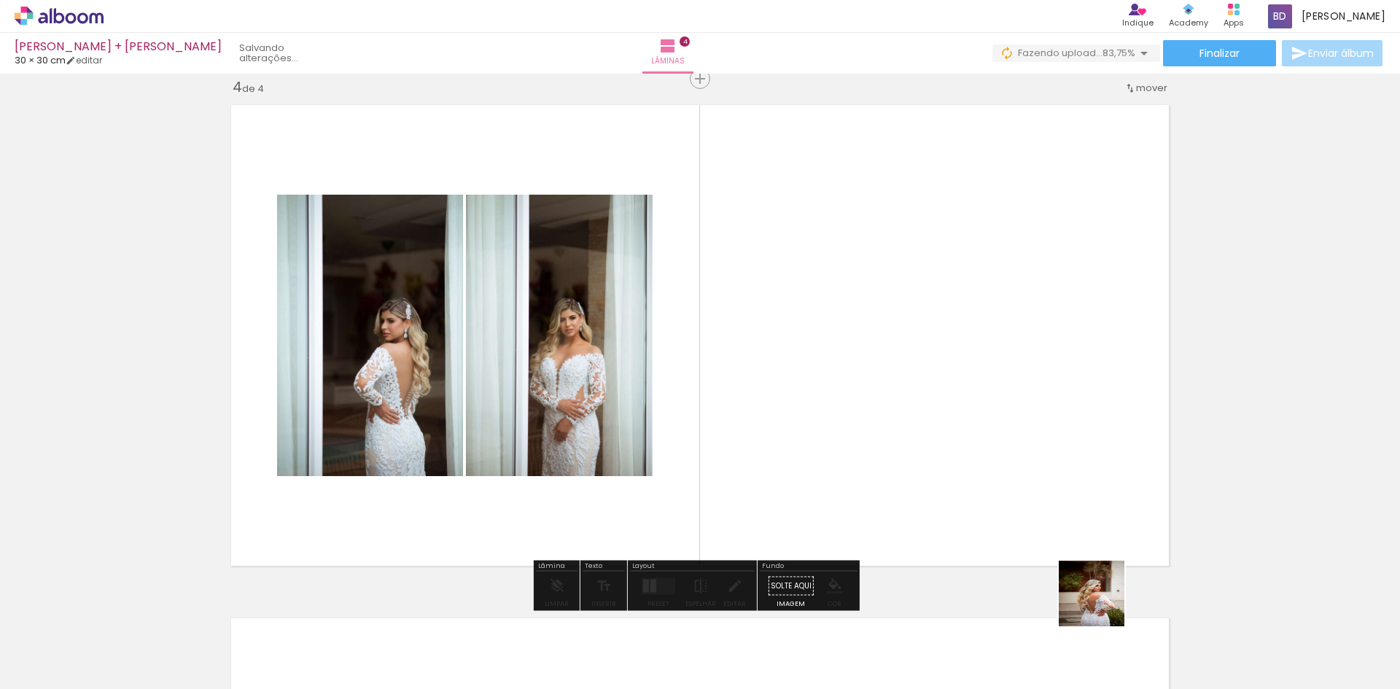
drag, startPoint x: 1137, startPoint y: 642, endPoint x: 1169, endPoint y: 431, distance: 213.8
click at [859, 361] on quentale-workspace at bounding box center [700, 344] width 1400 height 689
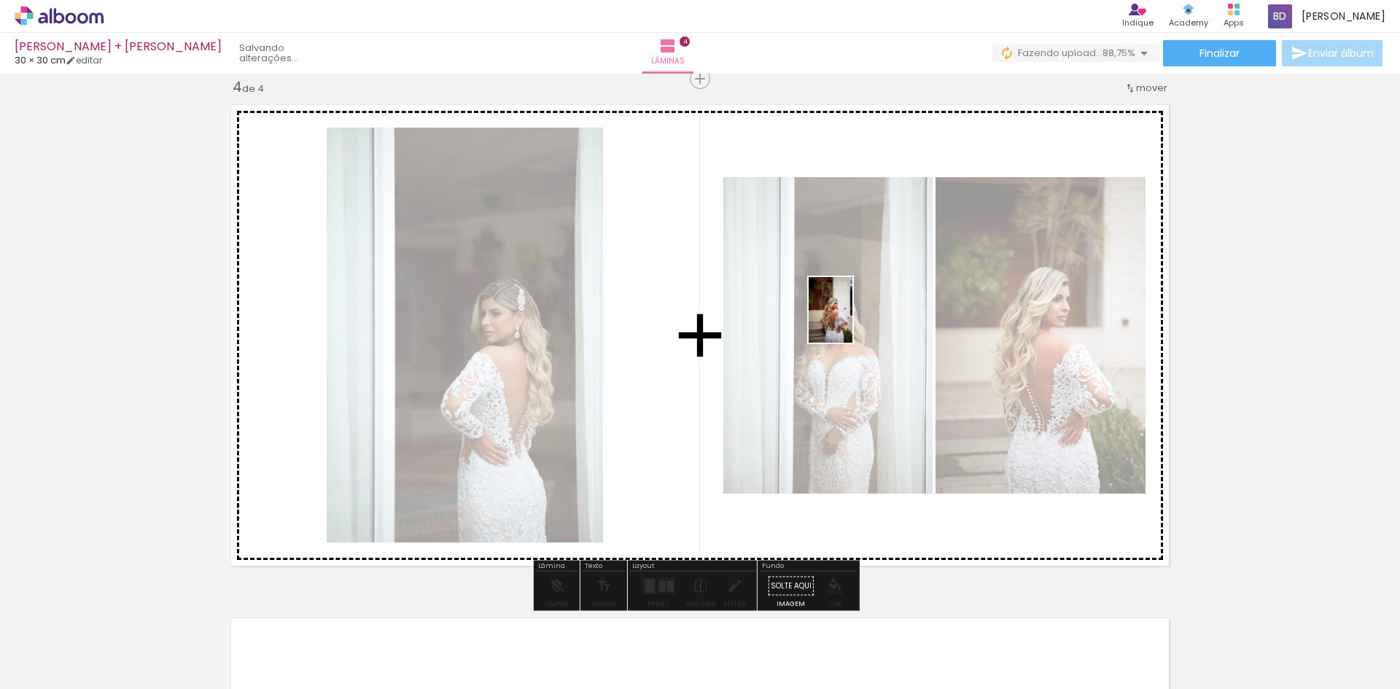
drag, startPoint x: 1191, startPoint y: 634, endPoint x: 852, endPoint y: 321, distance: 461.7
click at [852, 321] on quentale-workspace at bounding box center [700, 344] width 1400 height 689
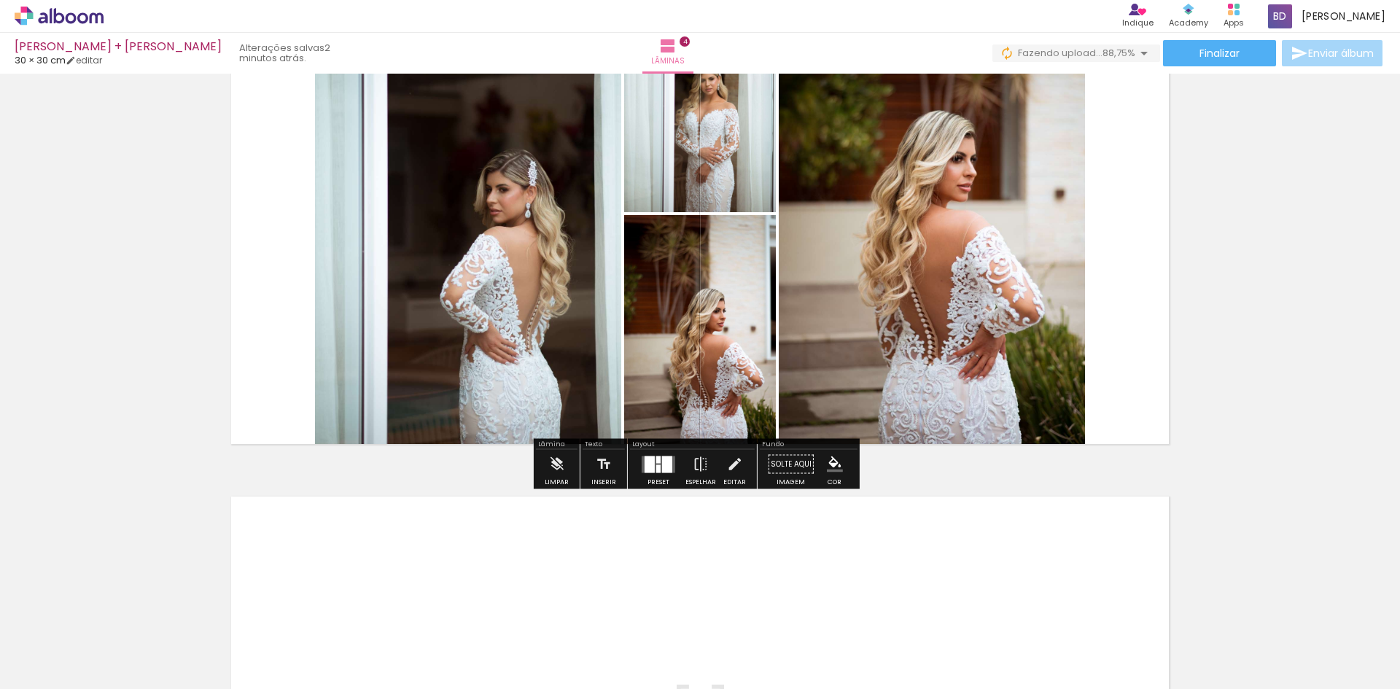
scroll to position [1753, 0]
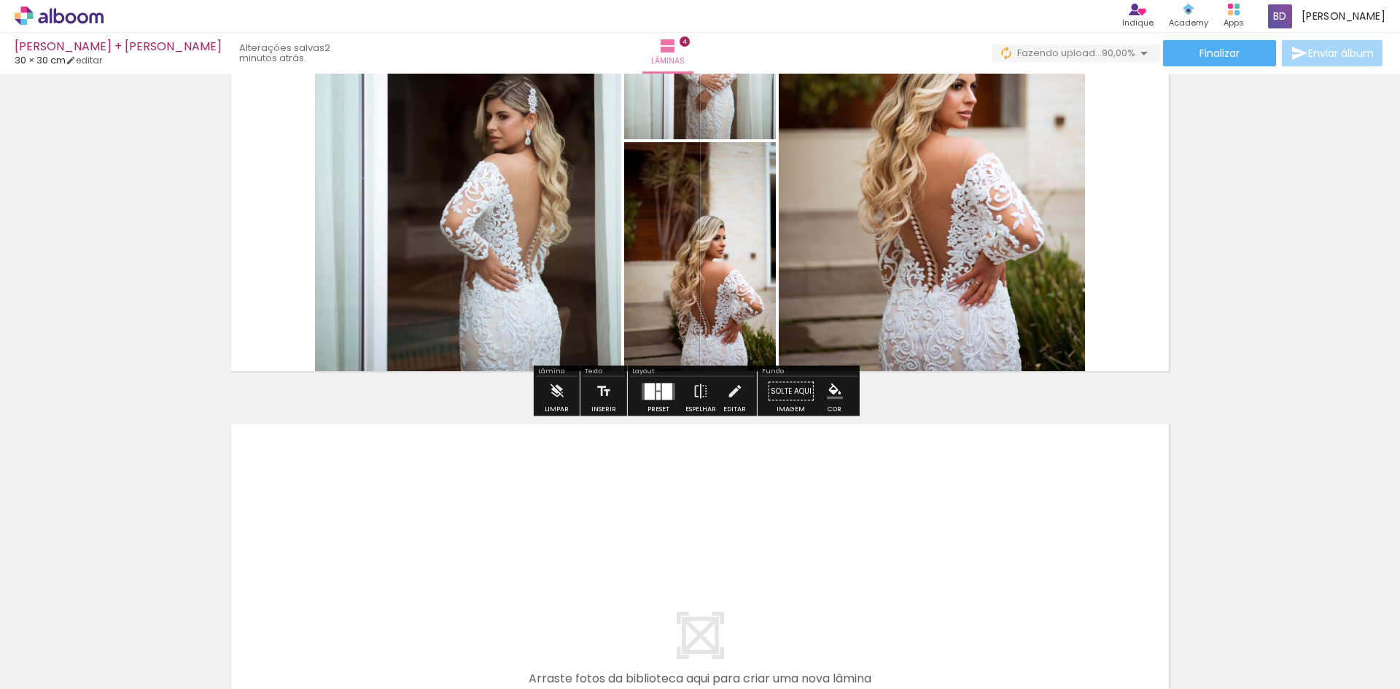
click at [656, 394] on div at bounding box center [658, 395] width 4 height 8
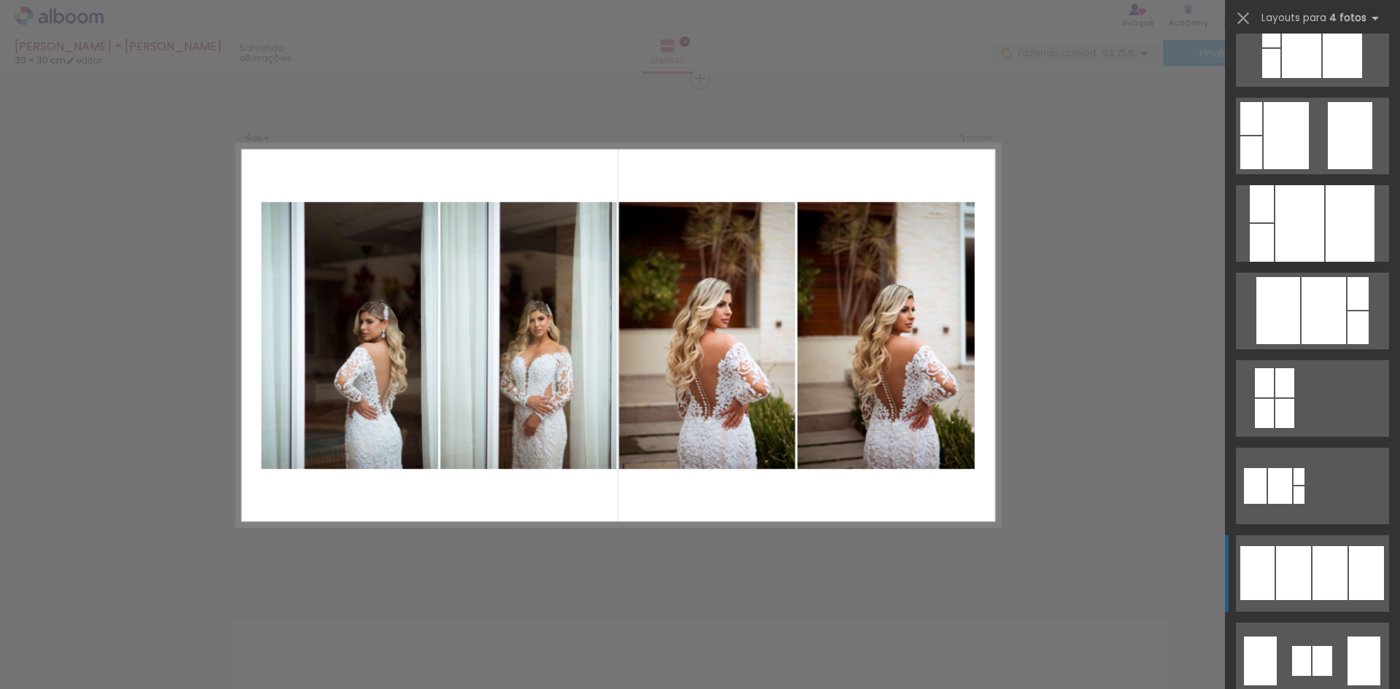
scroll to position [705, 0]
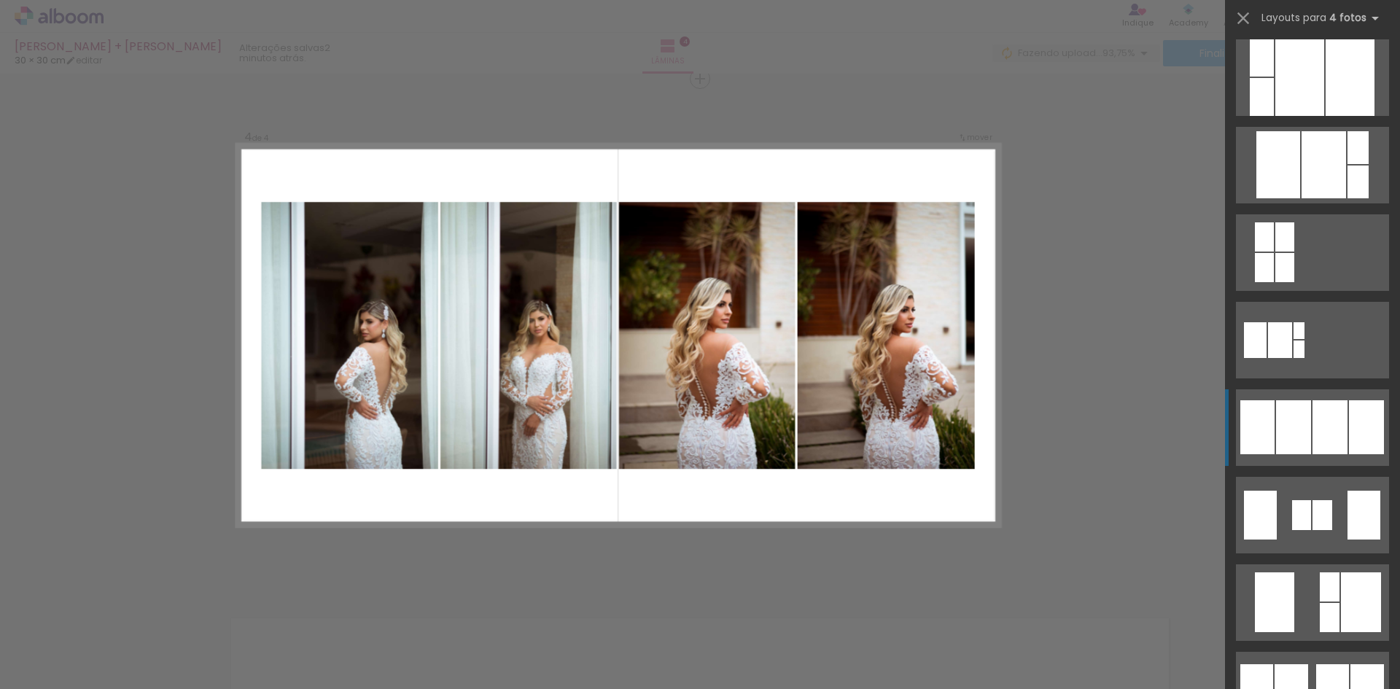
click at [1333, 426] on div at bounding box center [1329, 427] width 35 height 54
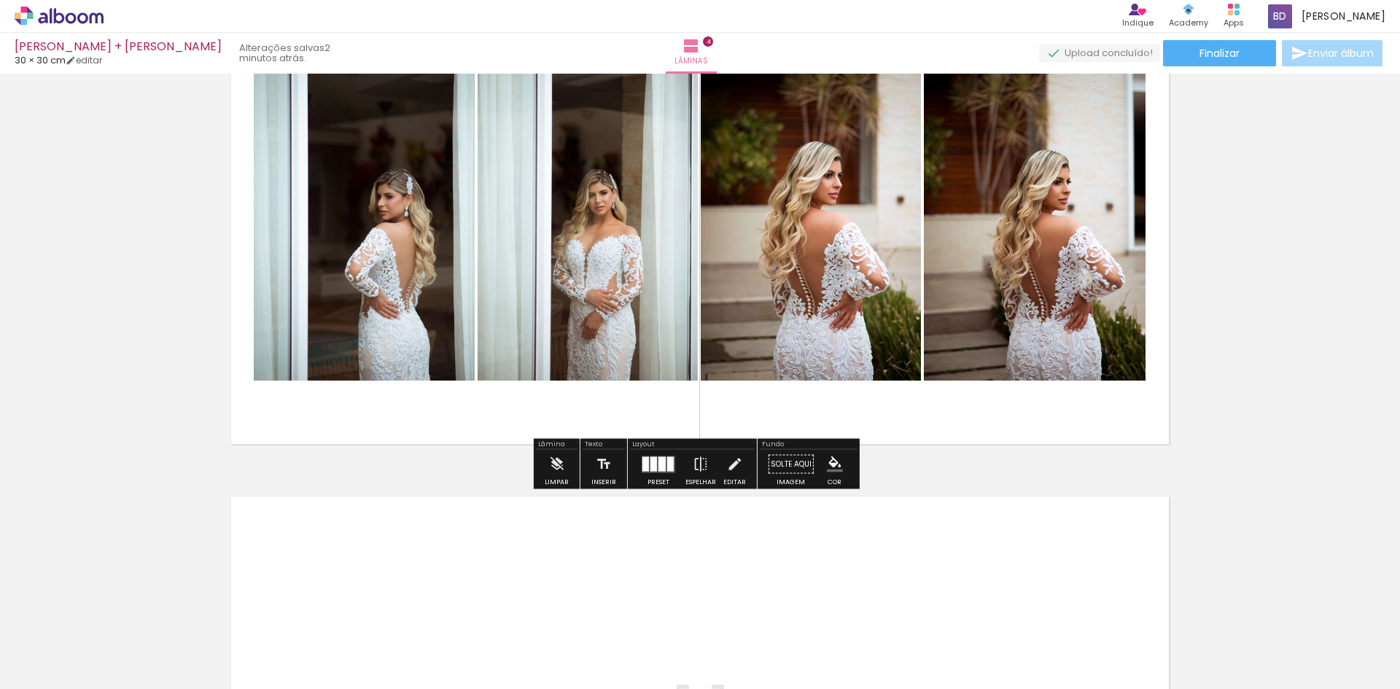
scroll to position [1704, 0]
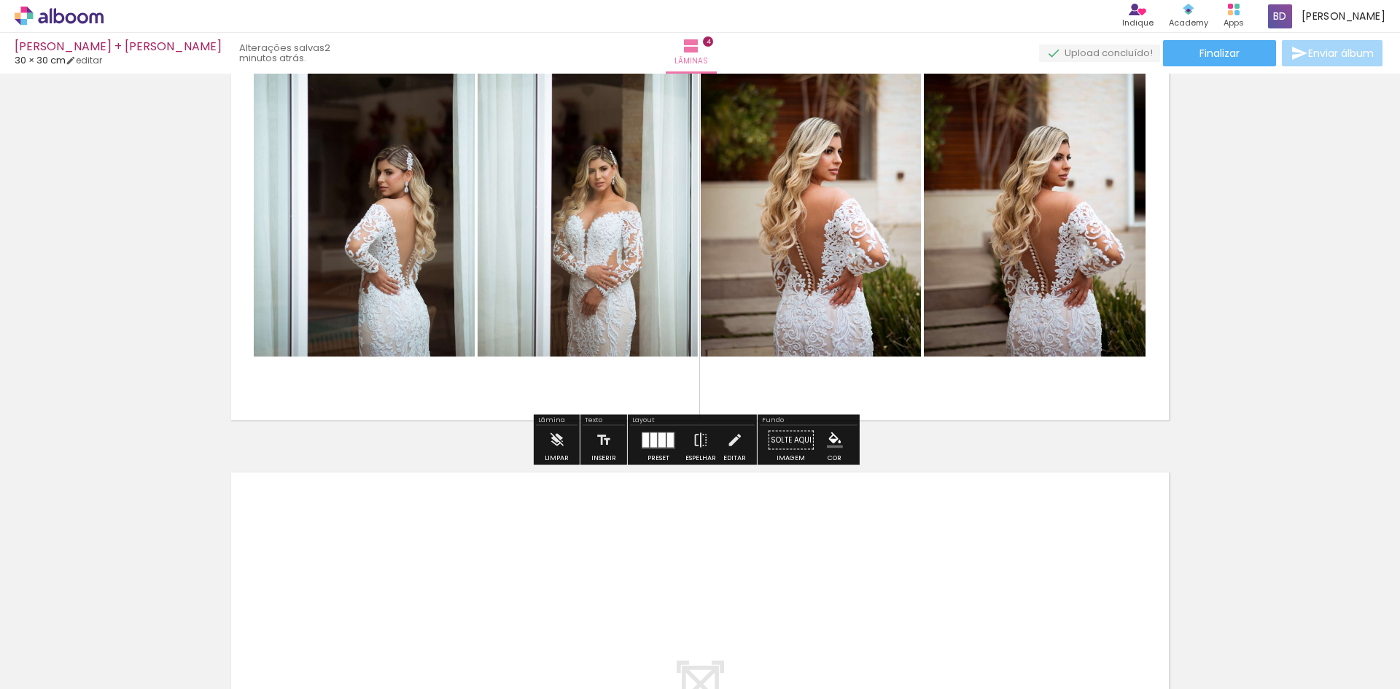
click at [863, 182] on quentale-photo at bounding box center [811, 190] width 220 height 334
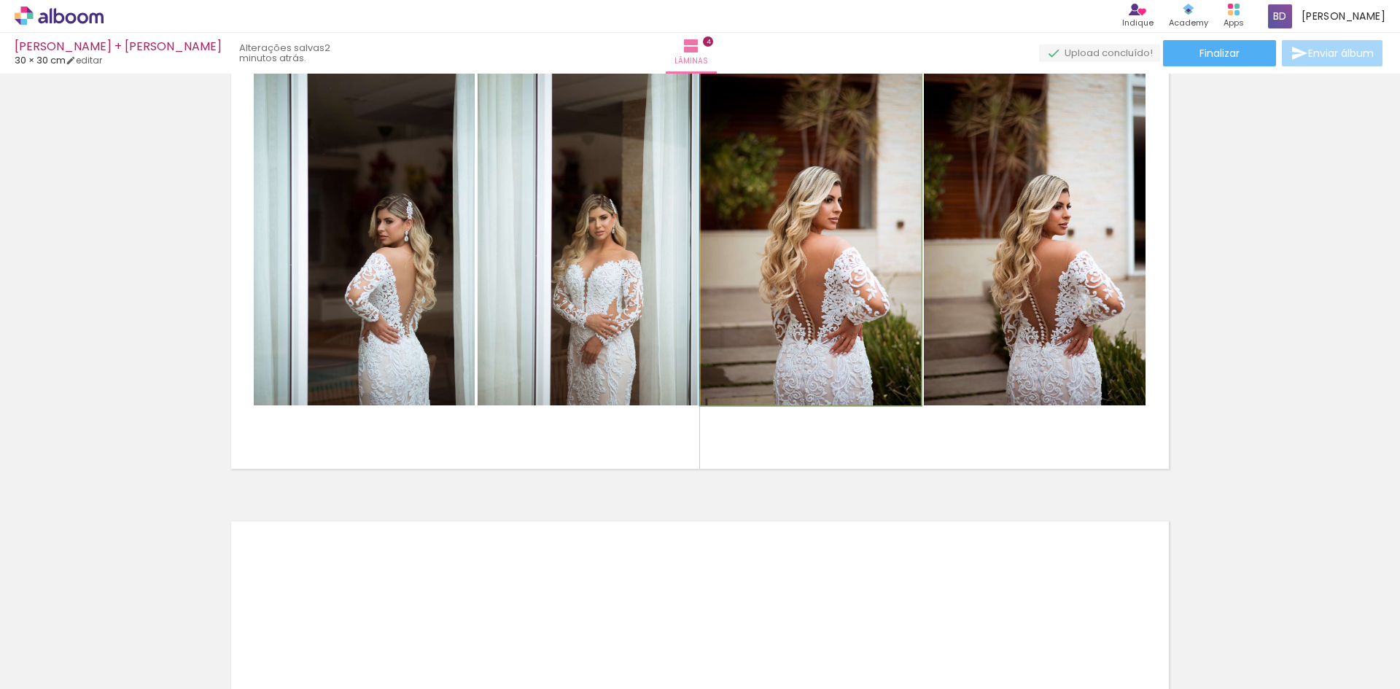
click at [803, 324] on quentale-photo at bounding box center [811, 238] width 220 height 334
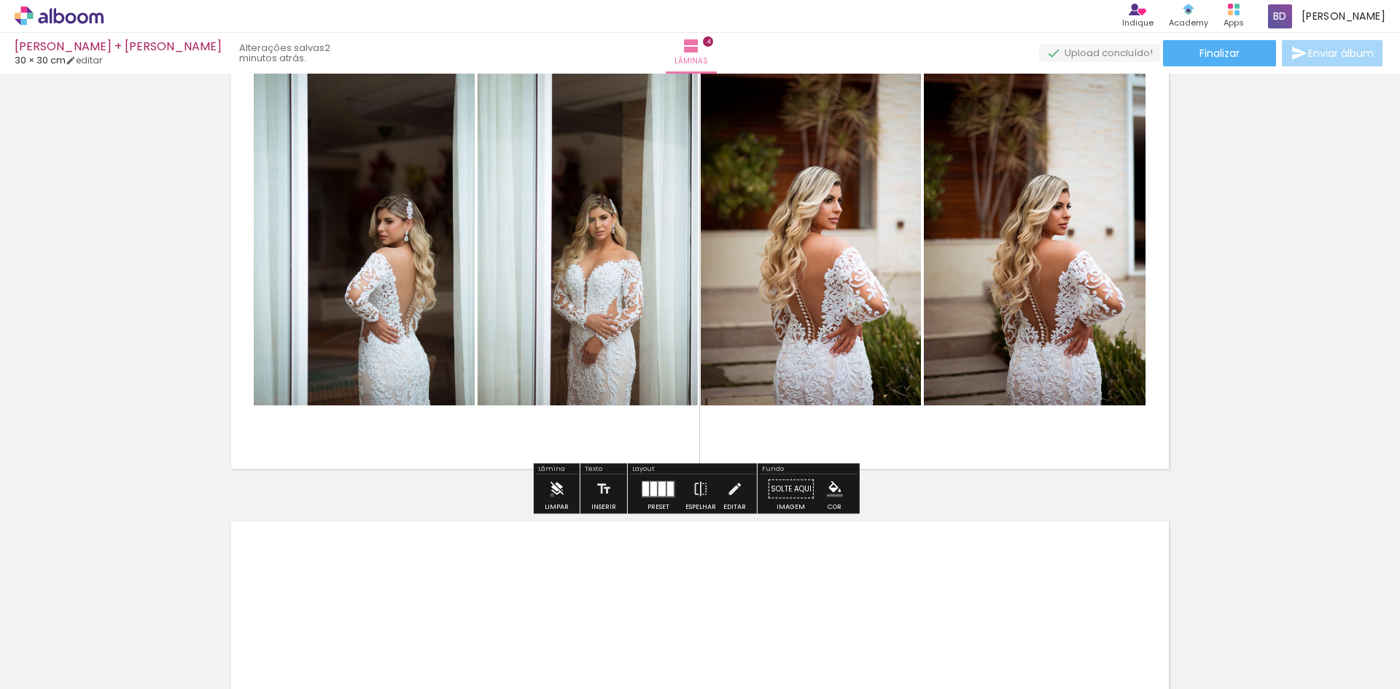
drag, startPoint x: 795, startPoint y: 257, endPoint x: 552, endPoint y: 495, distance: 340.7
click at [552, 495] on iron-icon at bounding box center [556, 489] width 16 height 29
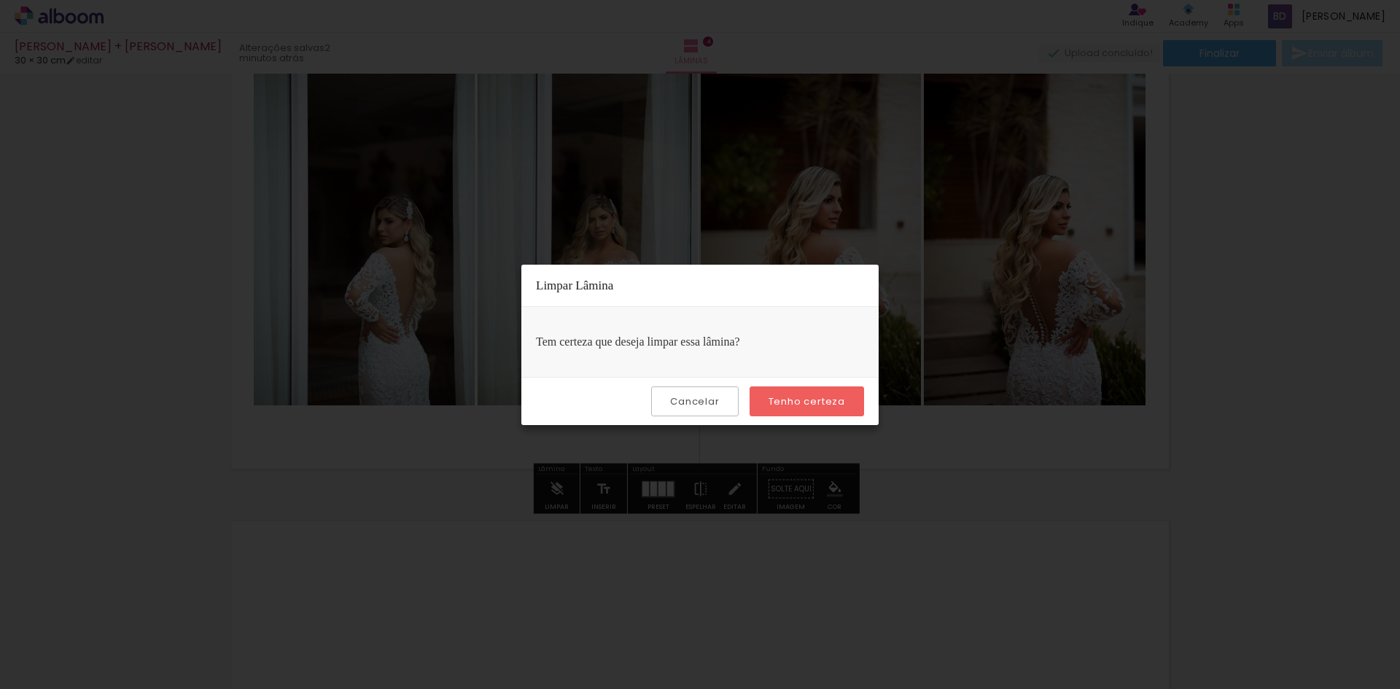
click at [0, 0] on slot "Tenho certeza" at bounding box center [0, 0] width 0 height 0
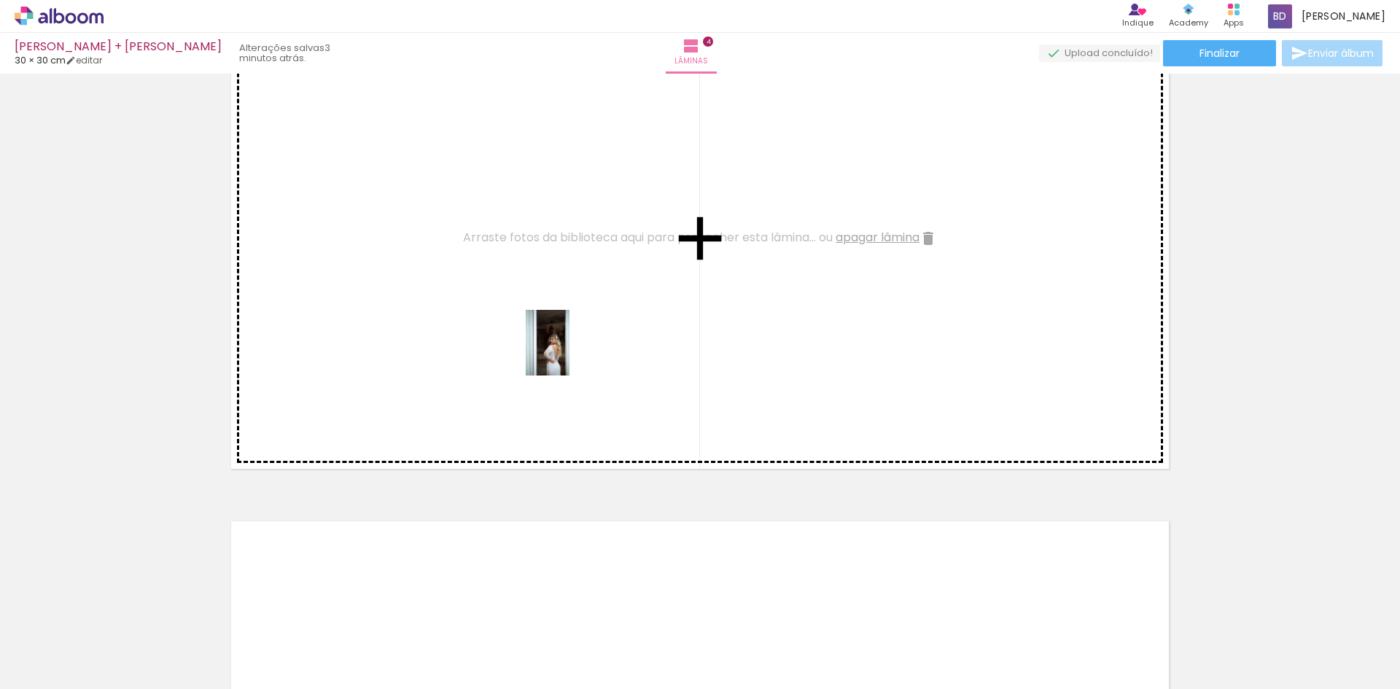
drag, startPoint x: 984, startPoint y: 642, endPoint x: 671, endPoint y: 391, distance: 401.4
click at [554, 346] on quentale-workspace at bounding box center [700, 344] width 1400 height 689
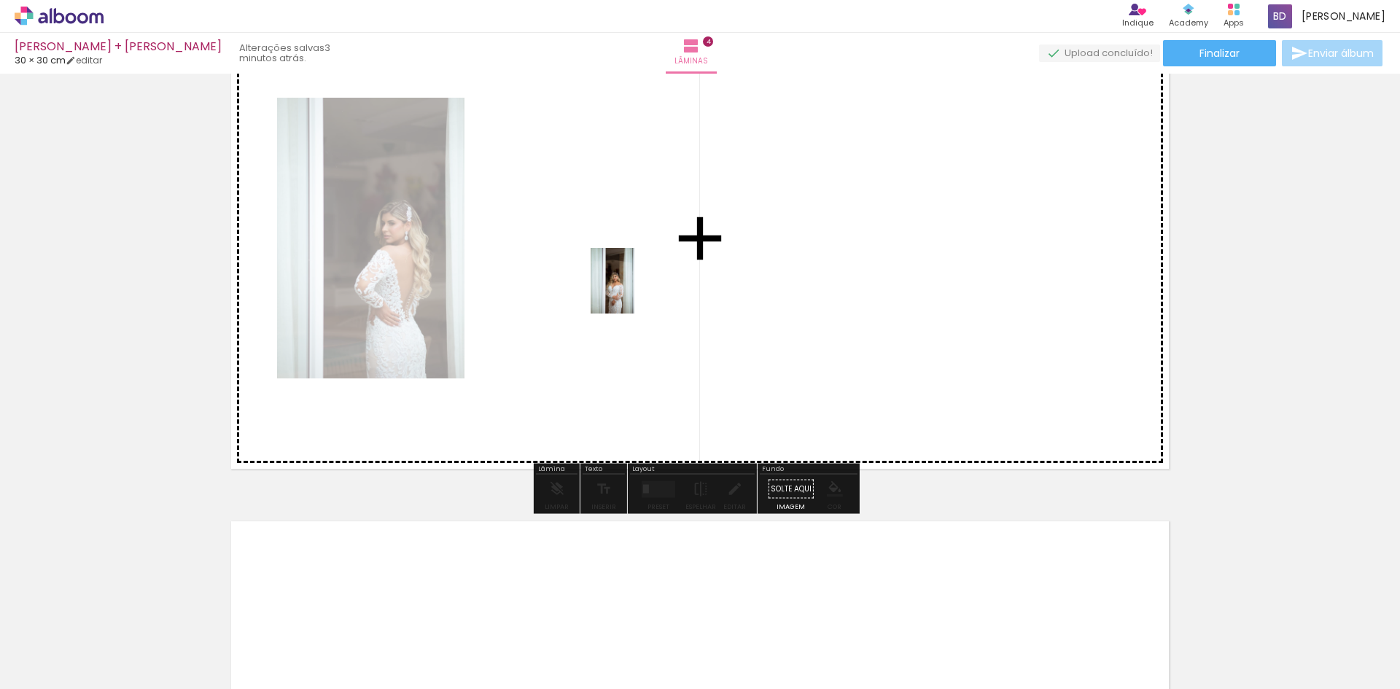
drag, startPoint x: 1043, startPoint y: 640, endPoint x: 677, endPoint y: 312, distance: 491.4
click at [633, 291] on quentale-workspace at bounding box center [700, 344] width 1400 height 689
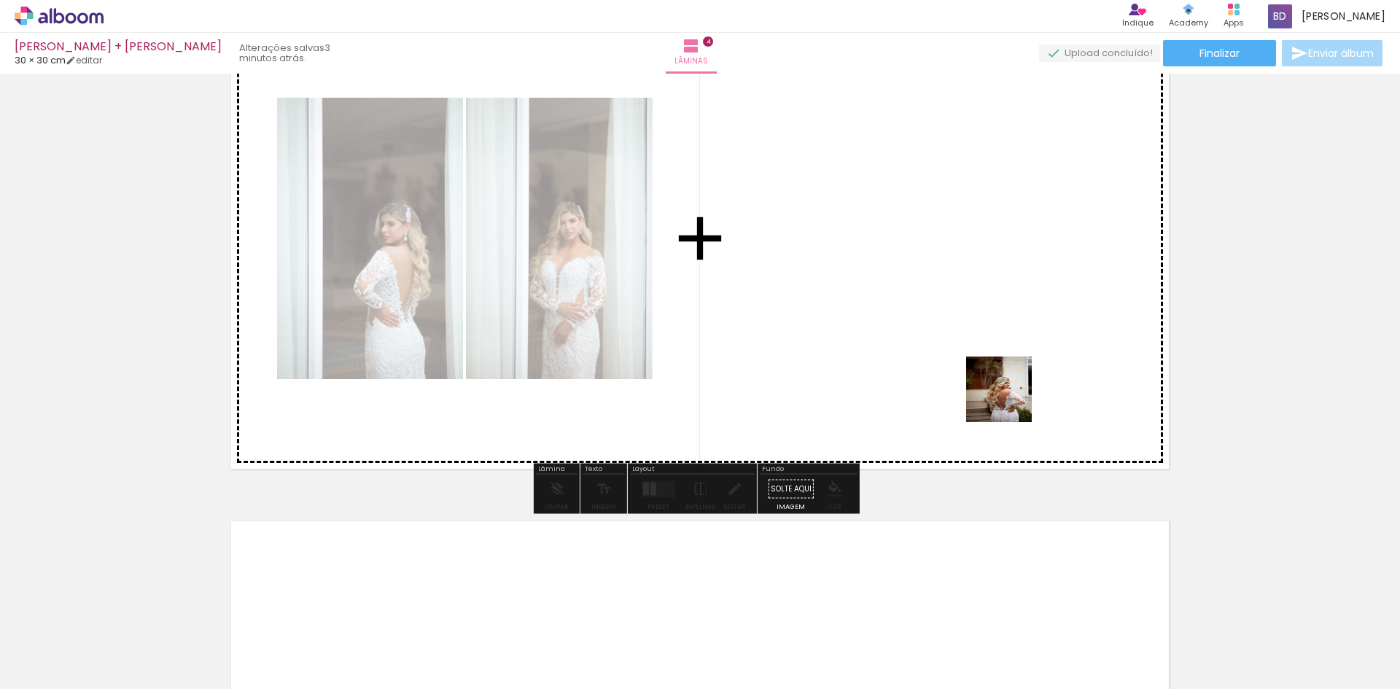
drag, startPoint x: 1207, startPoint y: 652, endPoint x: 886, endPoint y: 244, distance: 518.6
click at [887, 244] on quentale-workspace at bounding box center [700, 344] width 1400 height 689
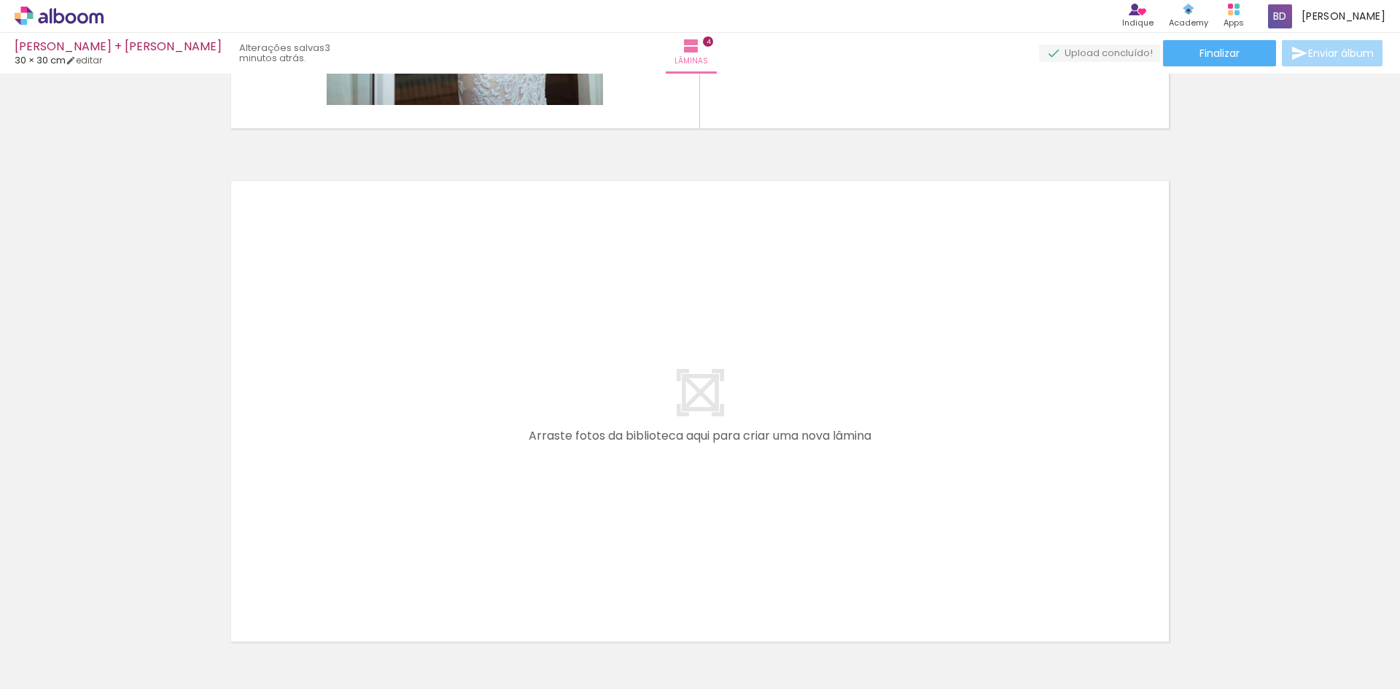
scroll to position [2045, 0]
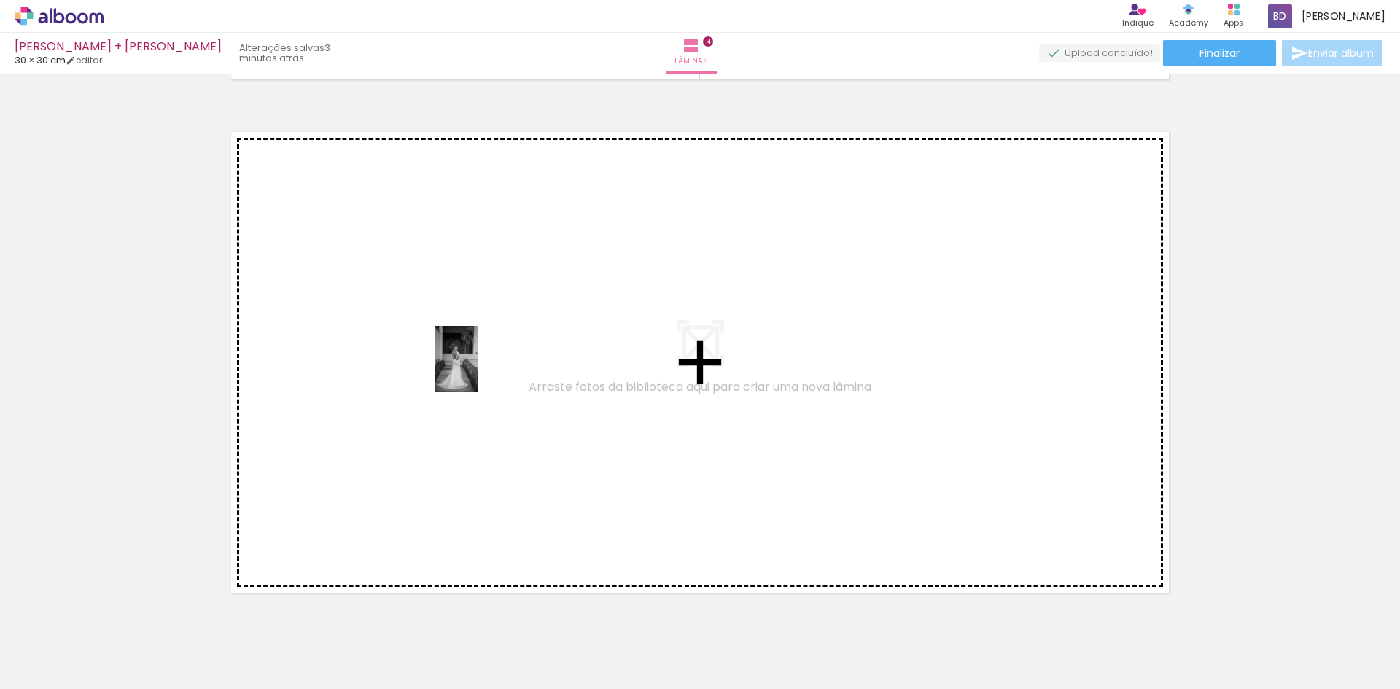
drag, startPoint x: 1297, startPoint y: 638, endPoint x: 469, endPoint y: 363, distance: 872.5
click at [469, 363] on quentale-workspace at bounding box center [700, 344] width 1400 height 689
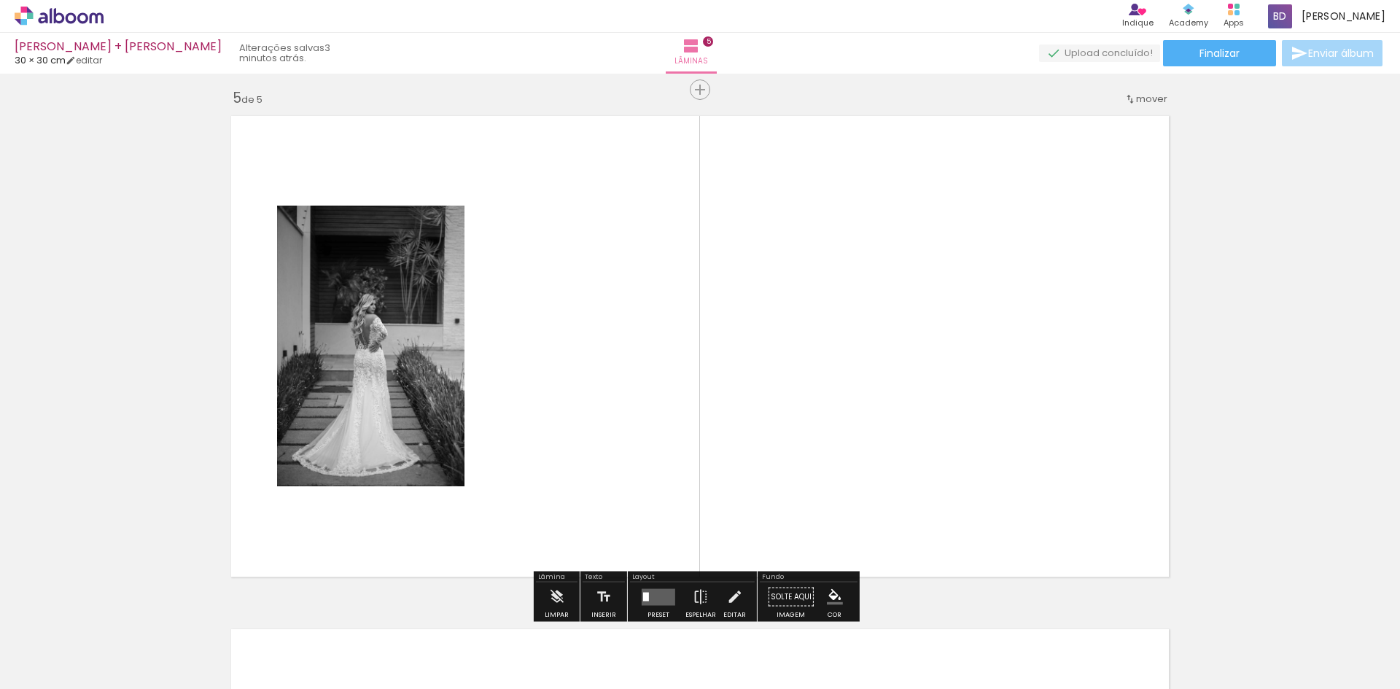
scroll to position [2072, 0]
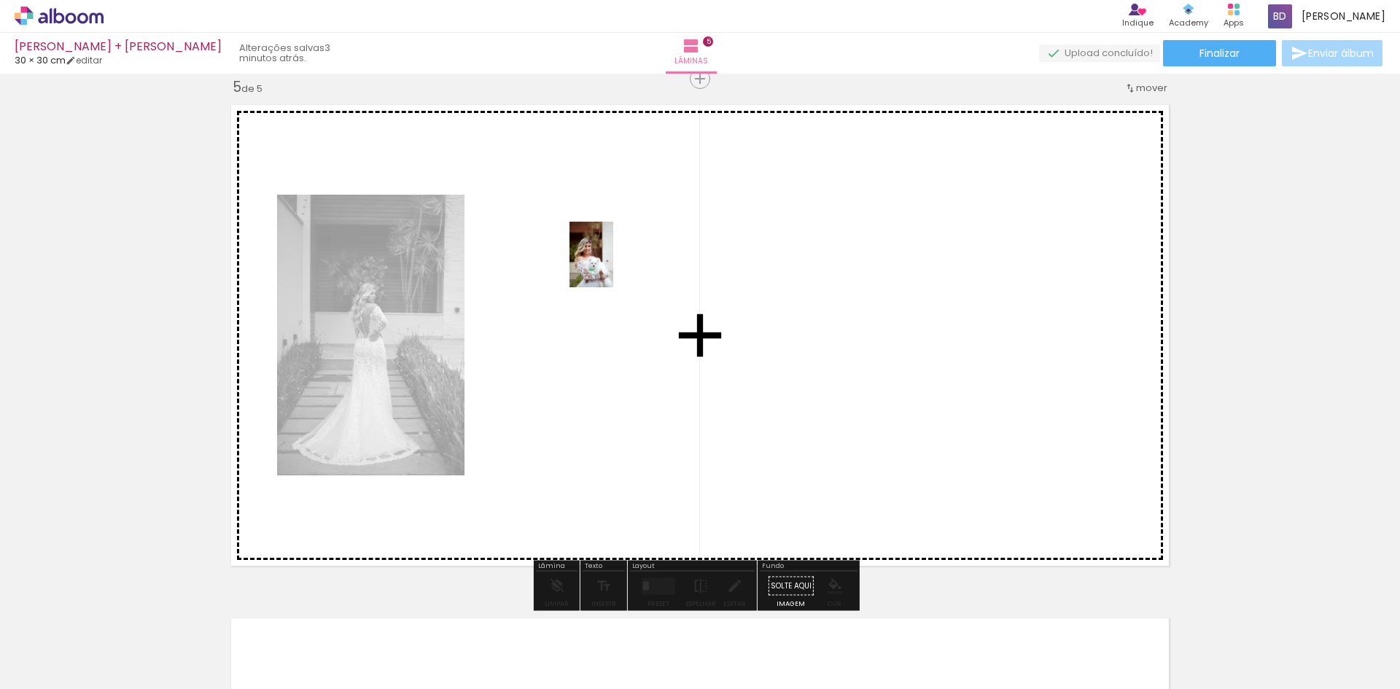
drag, startPoint x: 1376, startPoint y: 645, endPoint x: 613, endPoint y: 265, distance: 852.5
click at [613, 265] on quentale-workspace at bounding box center [700, 344] width 1400 height 689
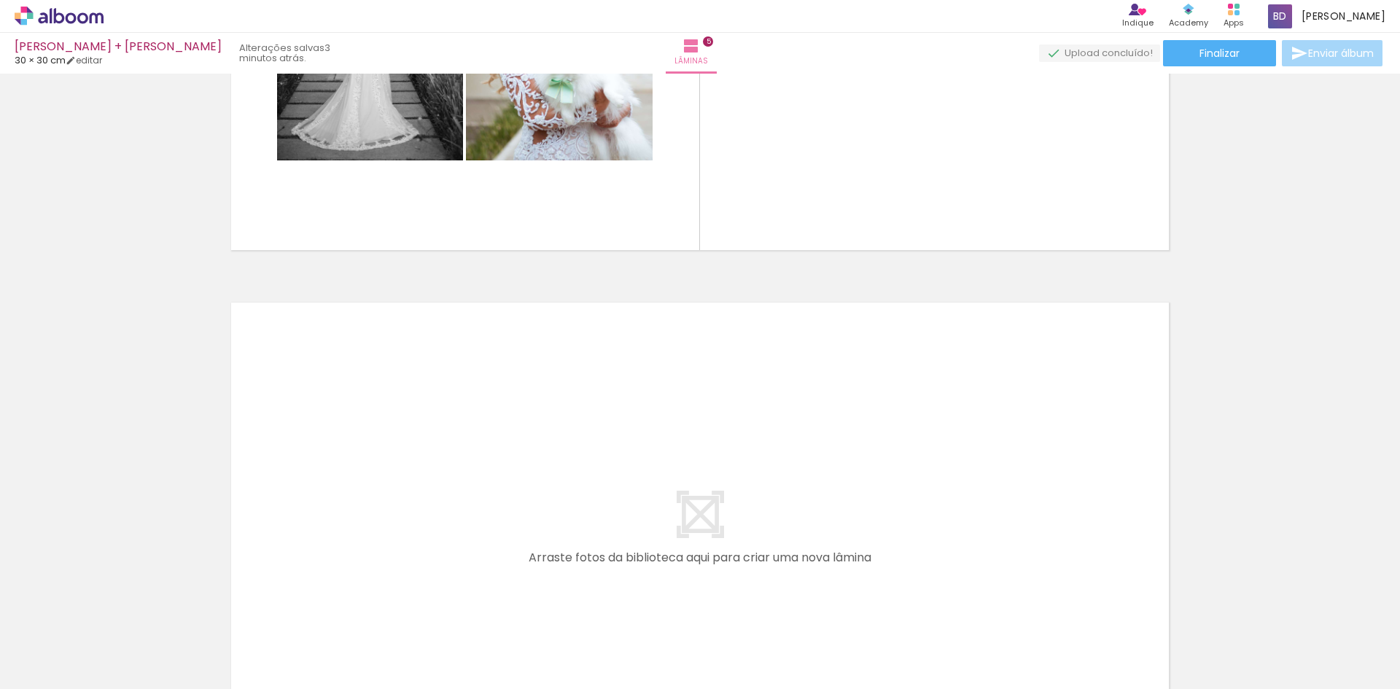
scroll to position [0, 496]
click at [1394, 676] on quentale-thumb at bounding box center [1365, 640] width 82 height 84
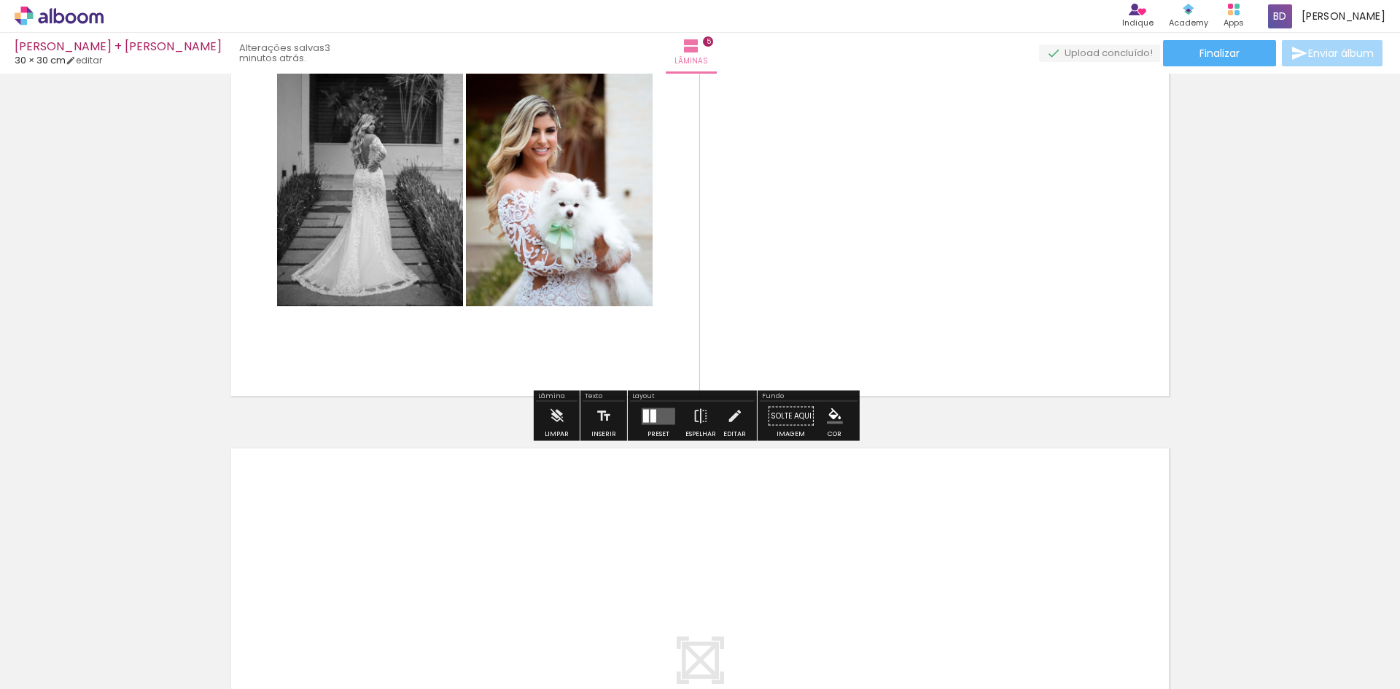
scroll to position [2047, 0]
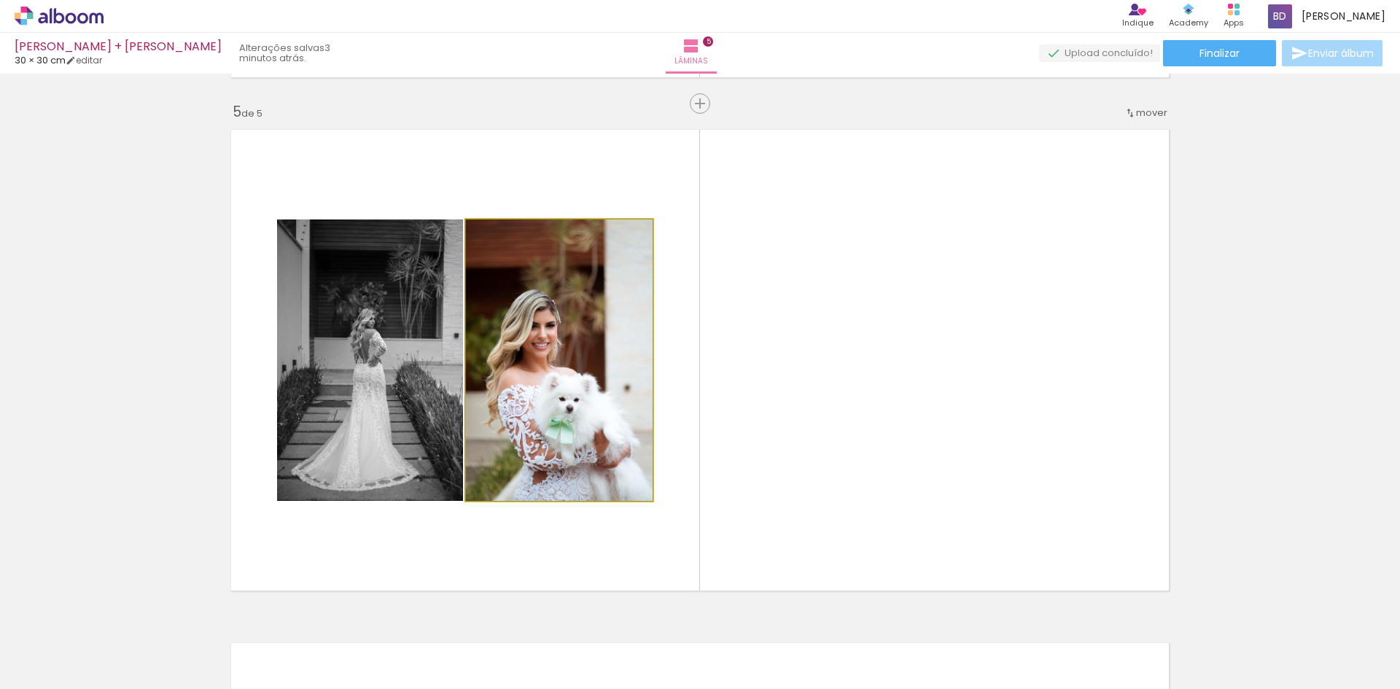
click at [592, 410] on quentale-photo at bounding box center [559, 359] width 187 height 281
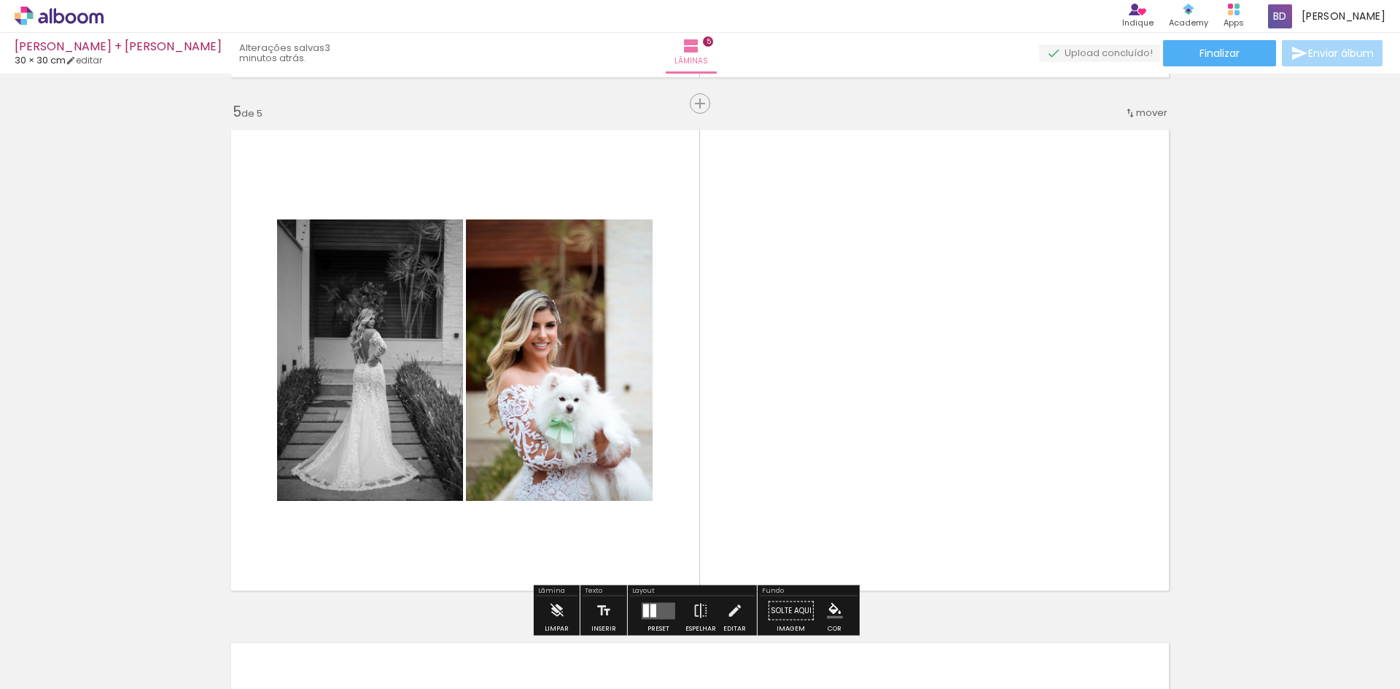
click at [381, 292] on quentale-photo at bounding box center [370, 359] width 186 height 281
drag, startPoint x: 381, startPoint y: 292, endPoint x: 601, endPoint y: 235, distance: 227.9
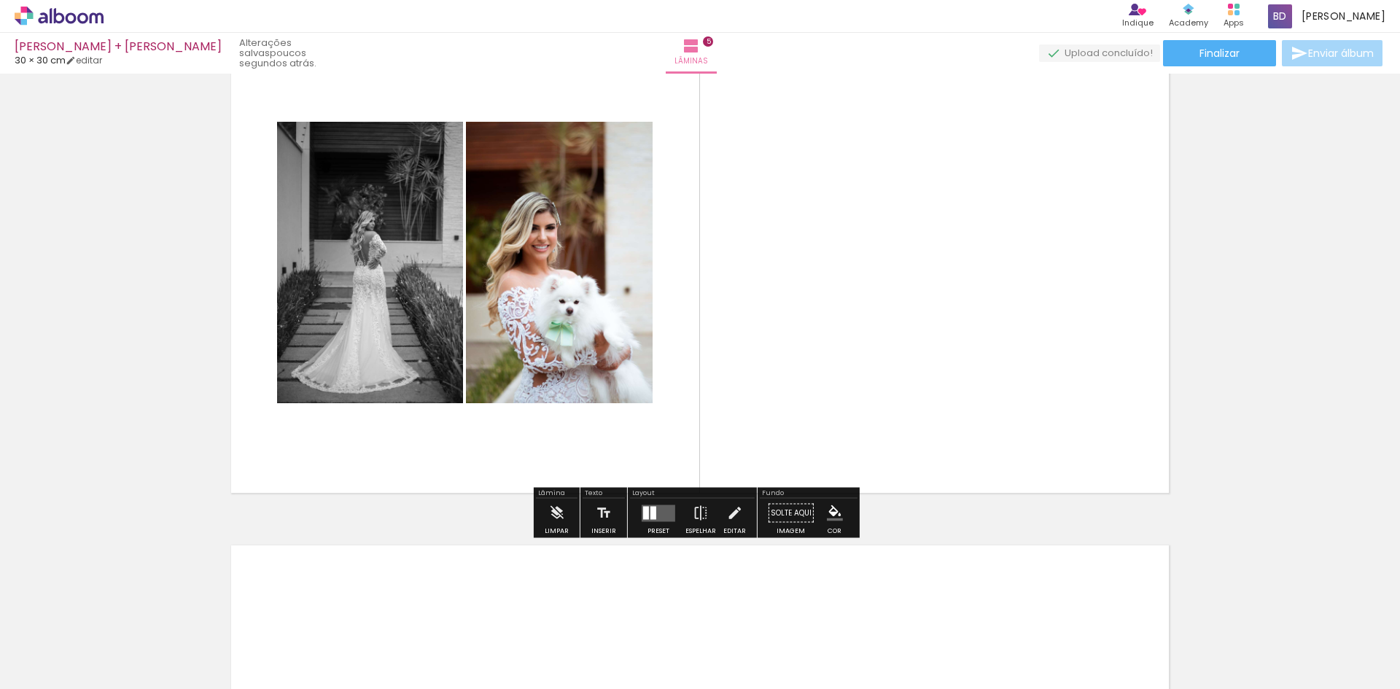
scroll to position [2193, 0]
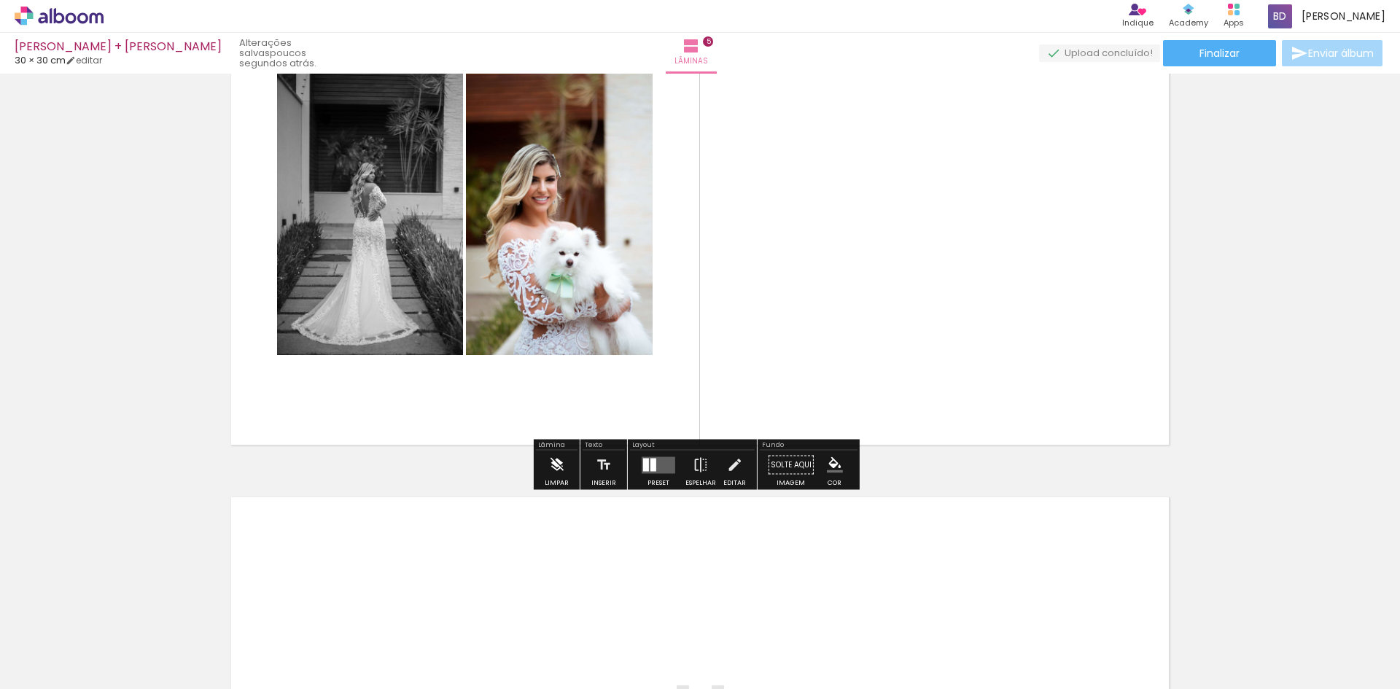
click at [553, 461] on iron-icon at bounding box center [556, 465] width 16 height 29
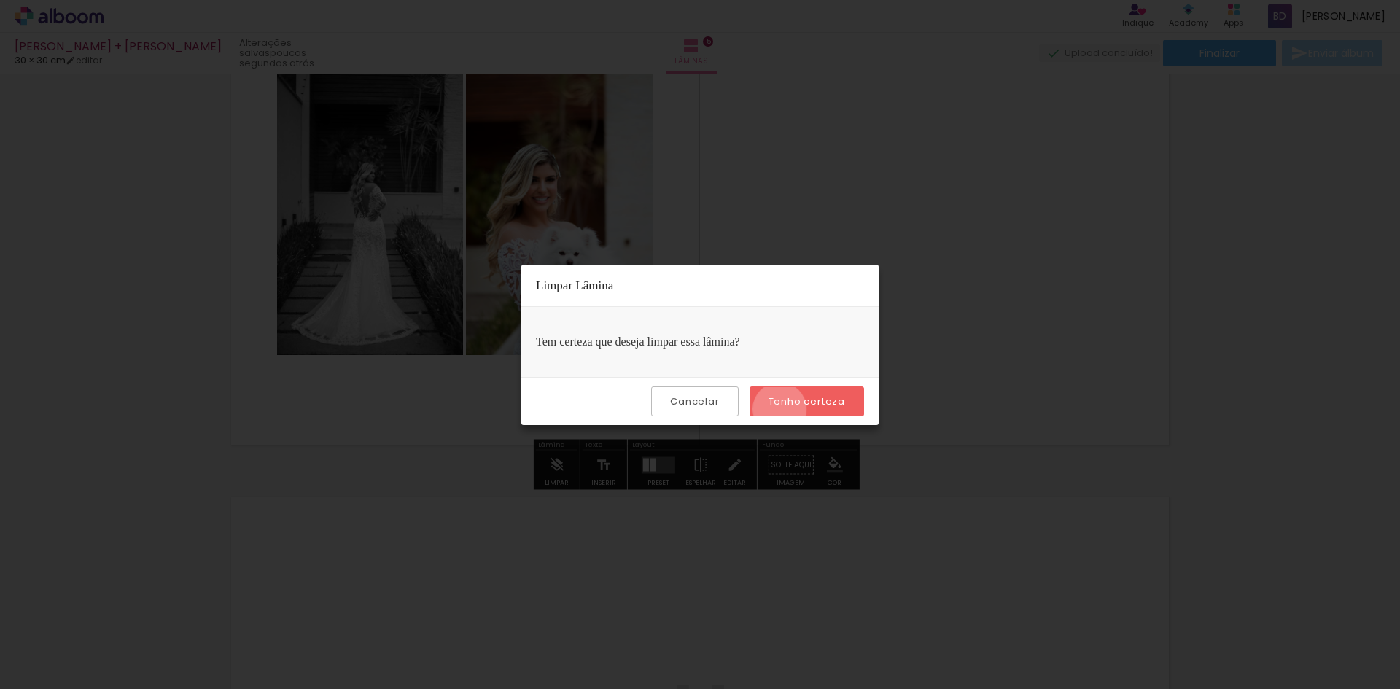
click at [781, 410] on paper-button "Tenho certeza" at bounding box center [806, 401] width 114 height 30
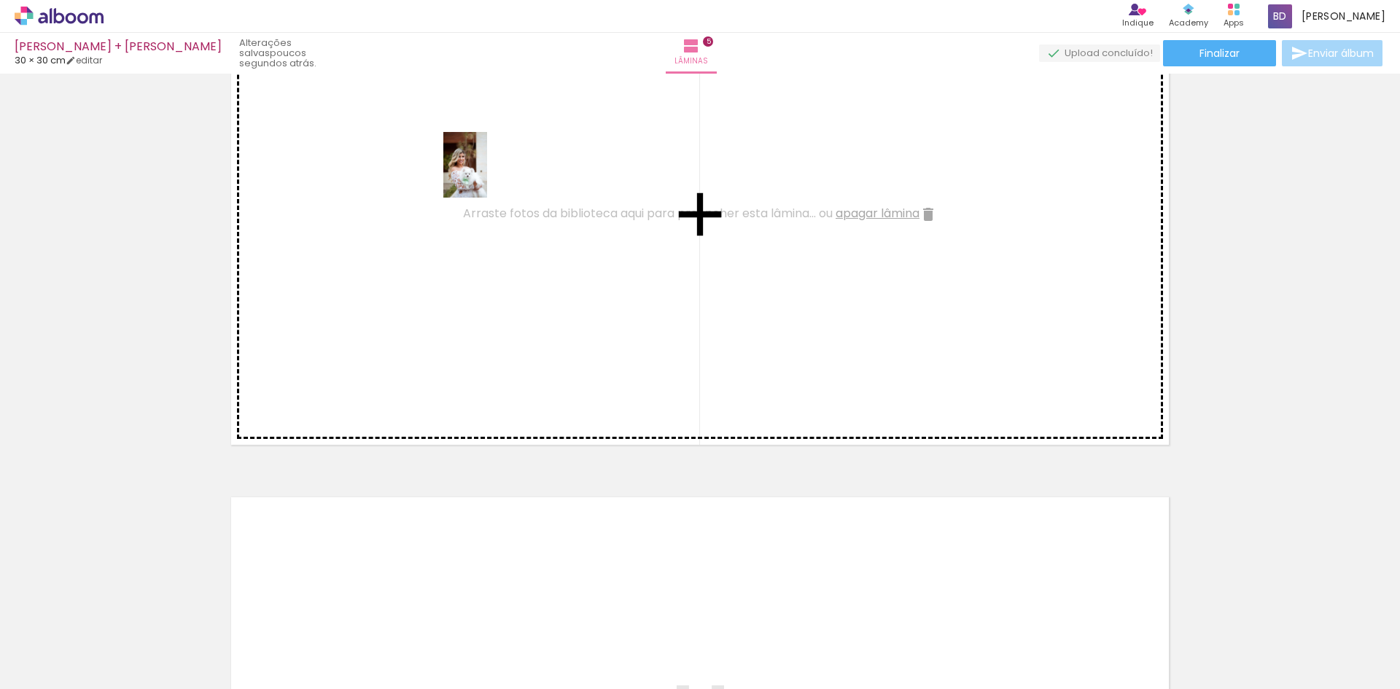
drag, startPoint x: 698, startPoint y: 654, endPoint x: 487, endPoint y: 176, distance: 522.6
click at [487, 176] on quentale-workspace at bounding box center [700, 344] width 1400 height 689
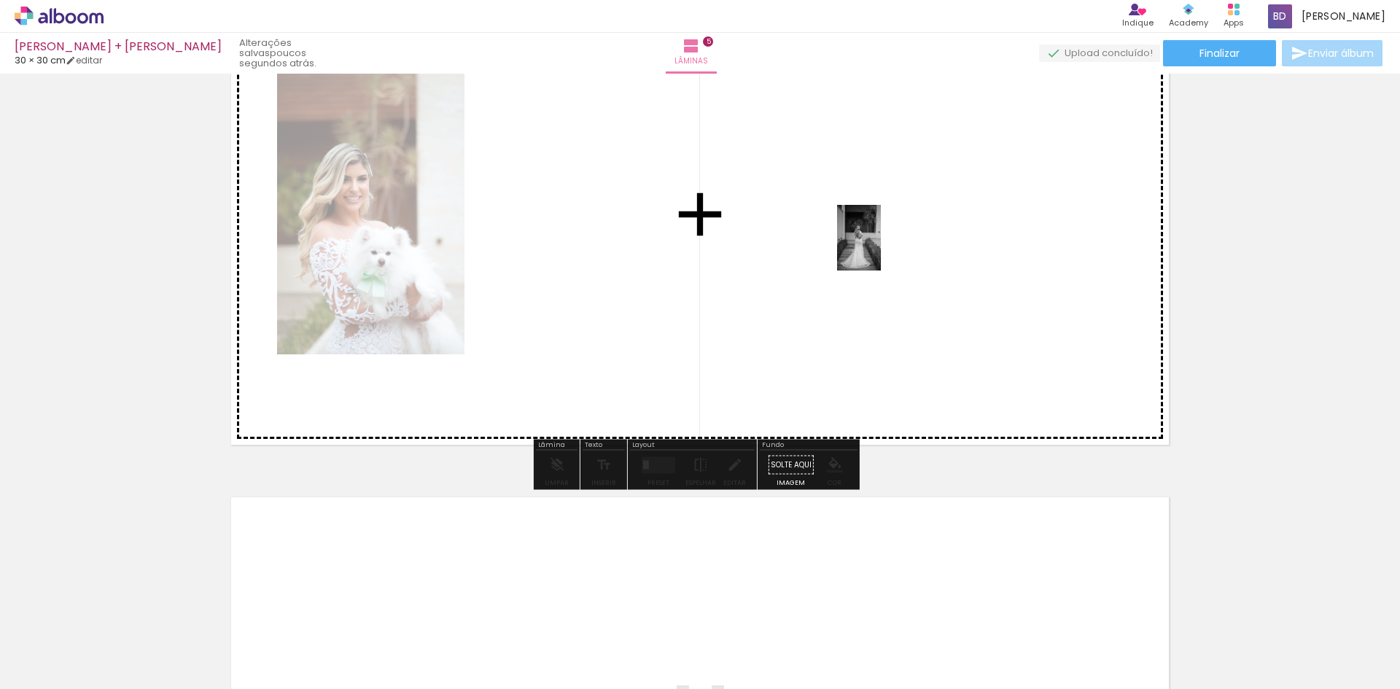
drag, startPoint x: 636, startPoint y: 639, endPoint x: 881, endPoint y: 249, distance: 460.1
click at [881, 249] on quentale-workspace at bounding box center [700, 344] width 1400 height 689
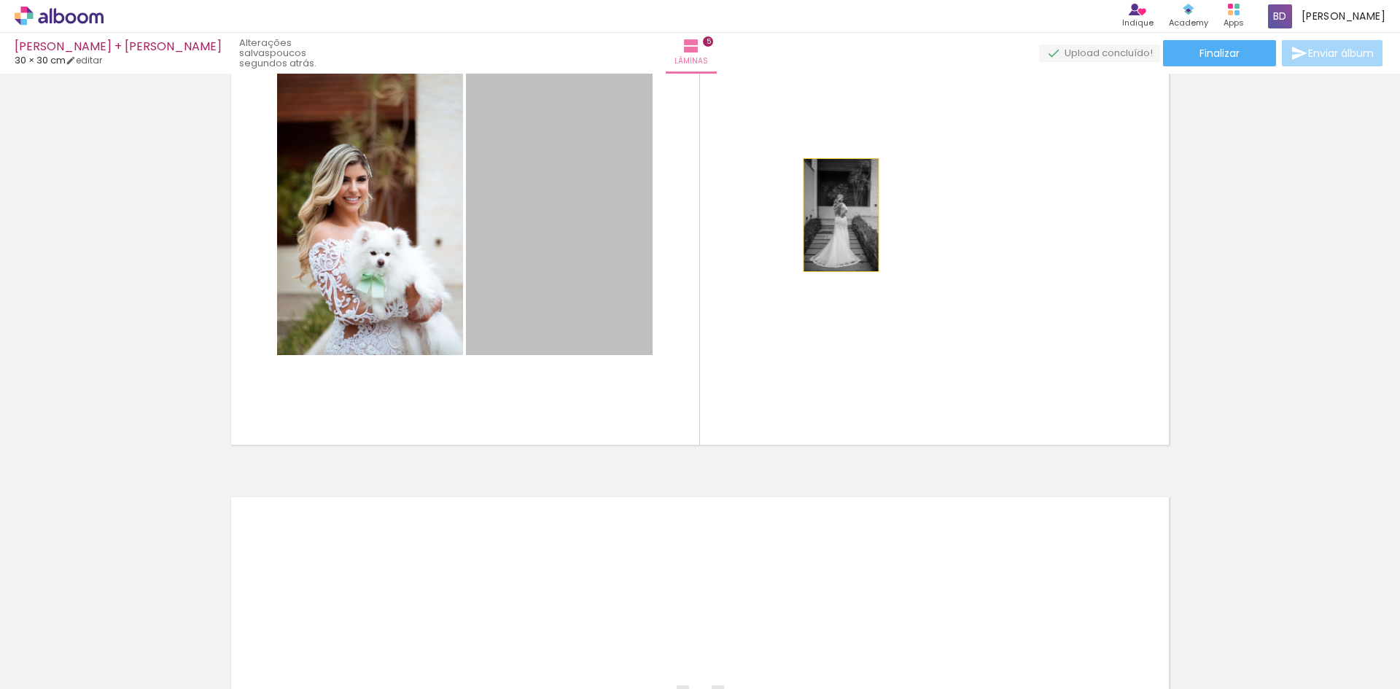
drag, startPoint x: 583, startPoint y: 241, endPoint x: 843, endPoint y: 206, distance: 261.8
click at [843, 207] on quentale-layouter at bounding box center [699, 214] width 953 height 477
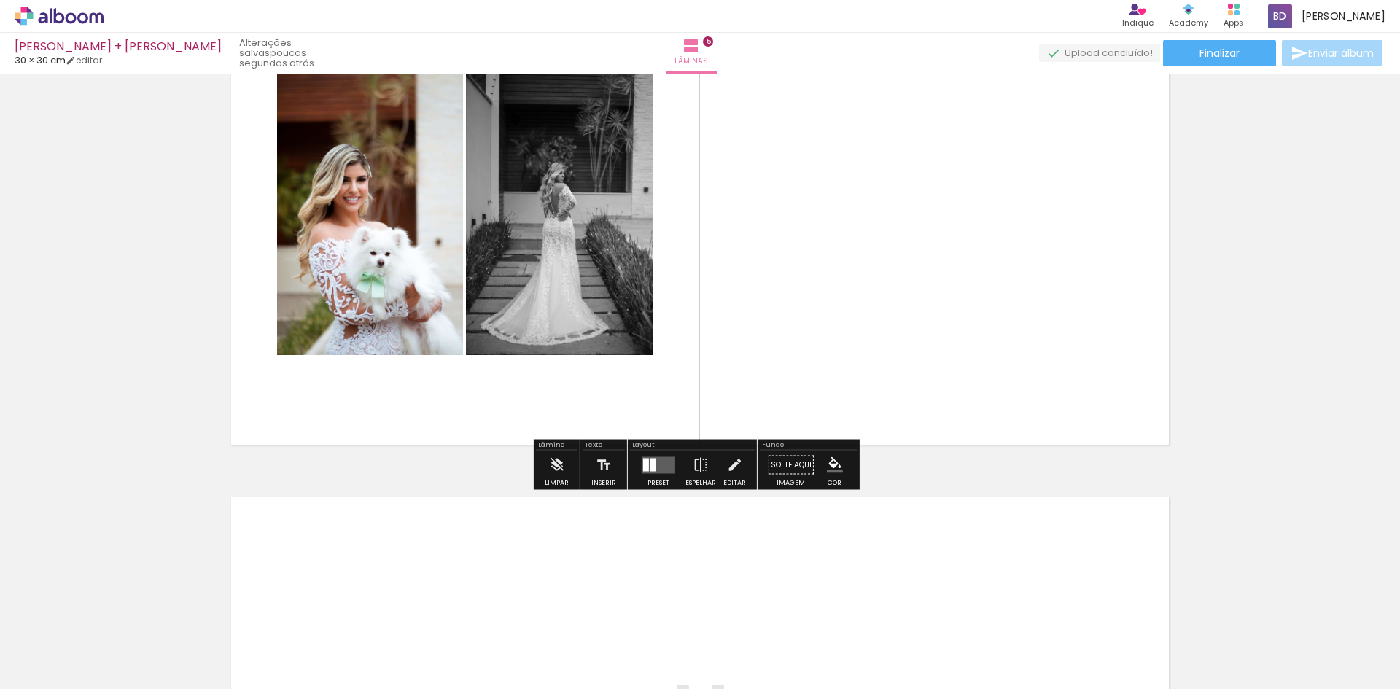
click at [660, 478] on div at bounding box center [658, 465] width 39 height 29
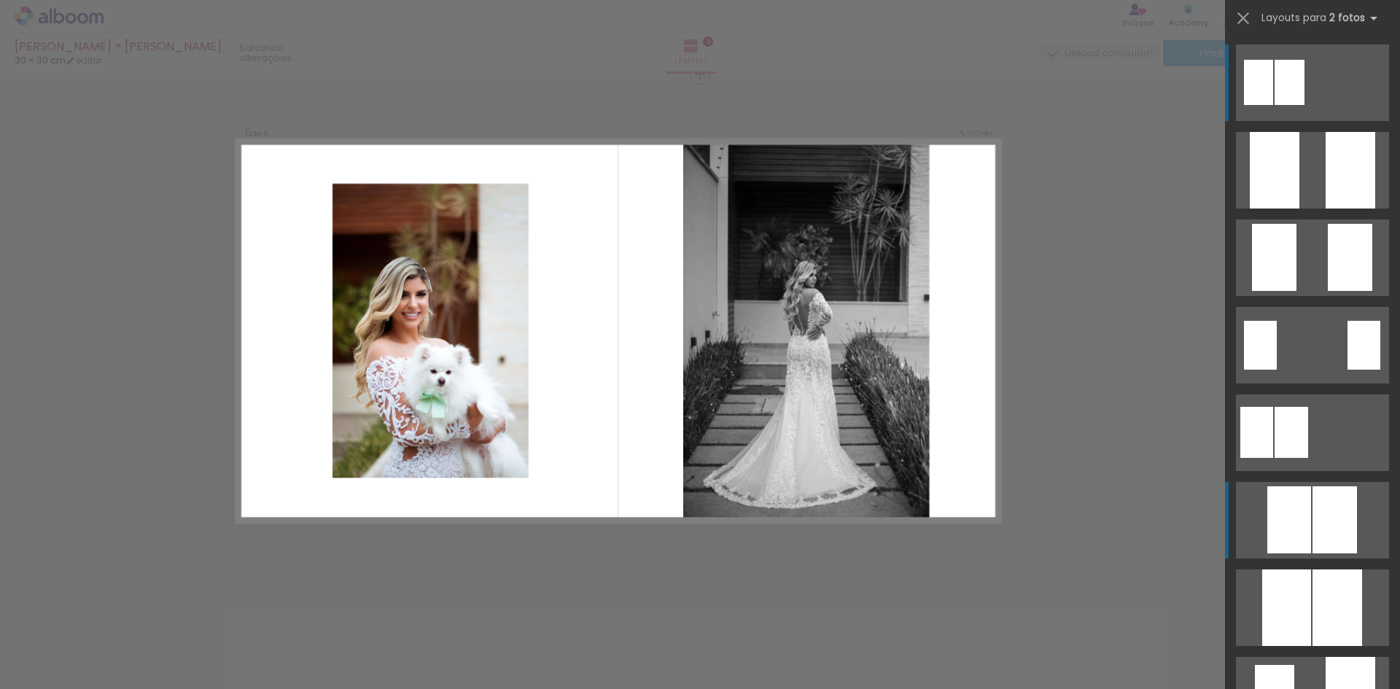
scroll to position [2072, 0]
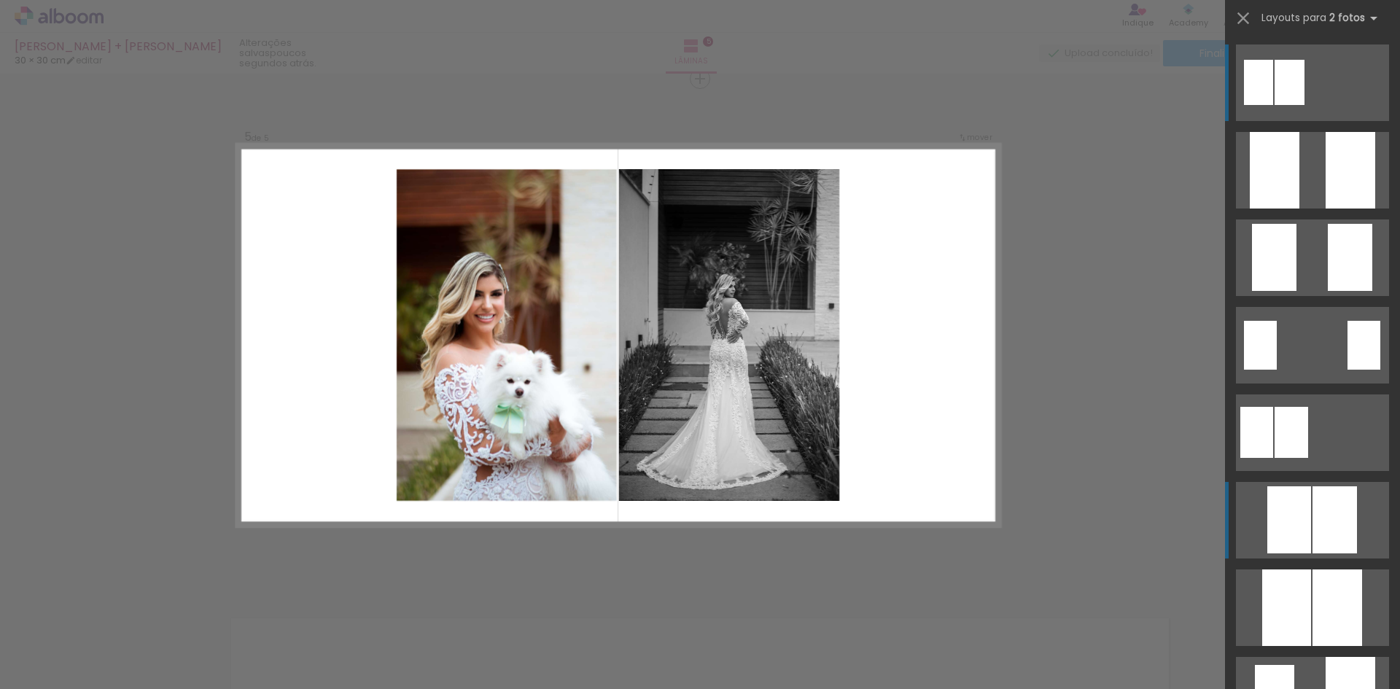
click at [1320, 510] on div at bounding box center [1334, 519] width 44 height 67
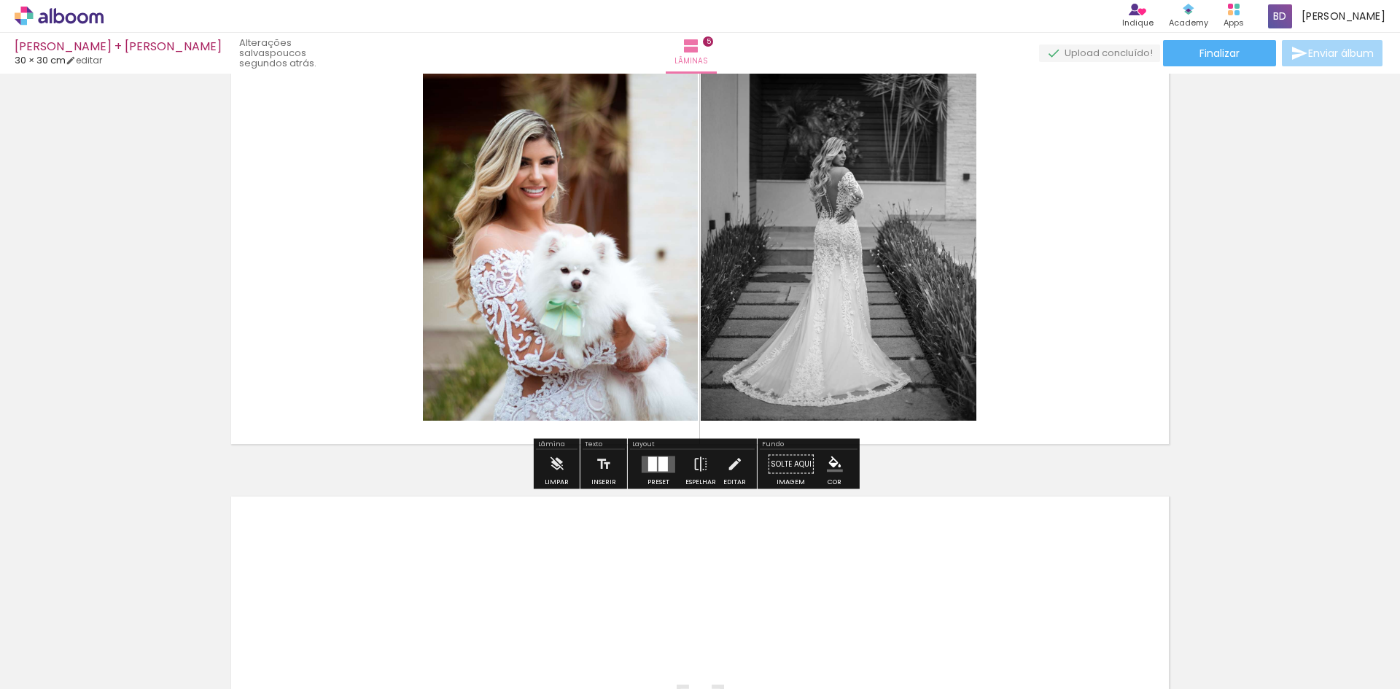
scroll to position [2388, 0]
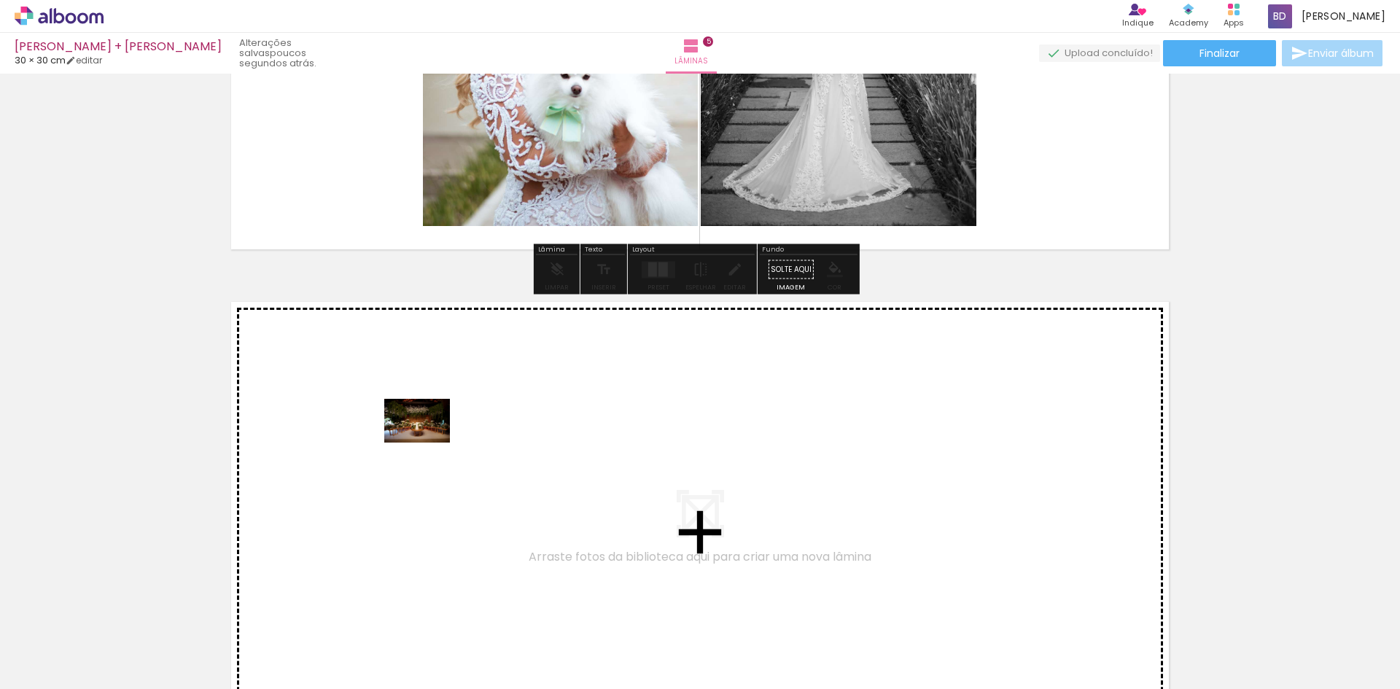
drag, startPoint x: 805, startPoint y: 643, endPoint x: 425, endPoint y: 440, distance: 430.5
click at [425, 440] on quentale-workspace at bounding box center [700, 344] width 1400 height 689
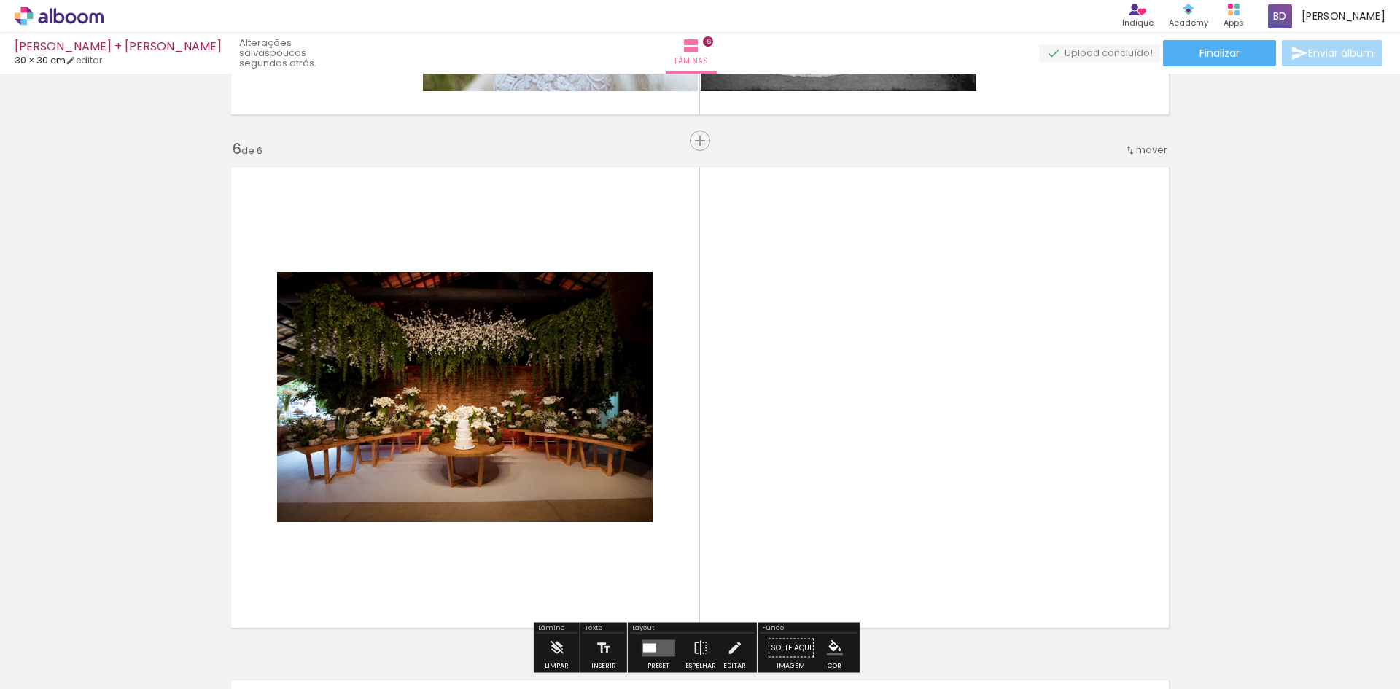
scroll to position [2585, 0]
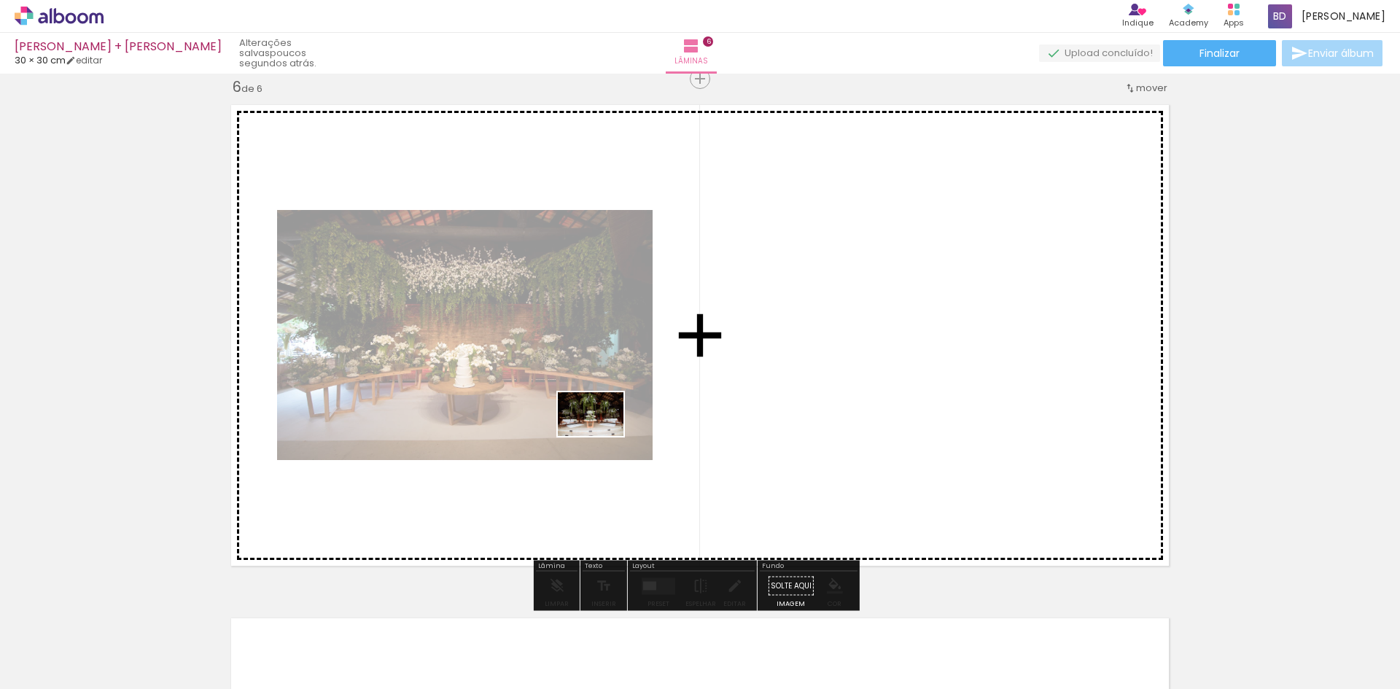
drag, startPoint x: 841, startPoint y: 639, endPoint x: 506, endPoint y: 412, distance: 404.2
click at [506, 412] on quentale-workspace at bounding box center [700, 344] width 1400 height 689
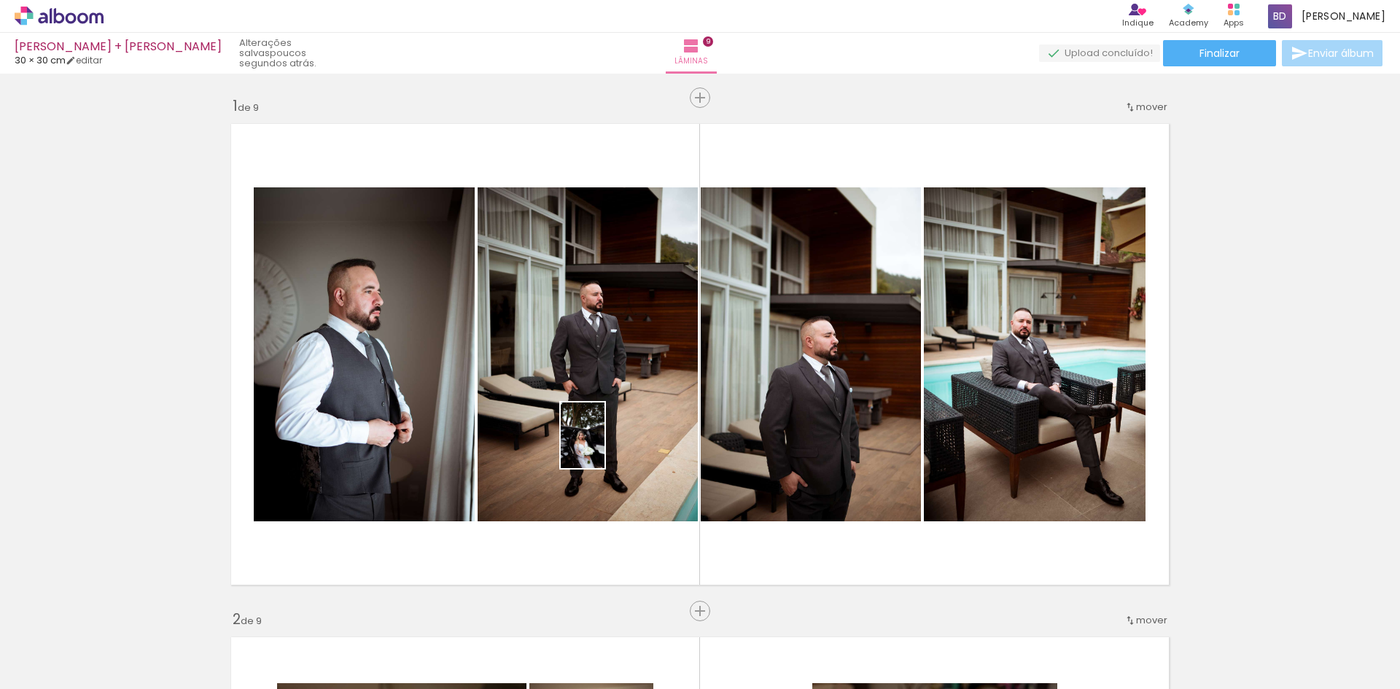
click at [582, 426] on quentale-workspace at bounding box center [700, 344] width 1400 height 689
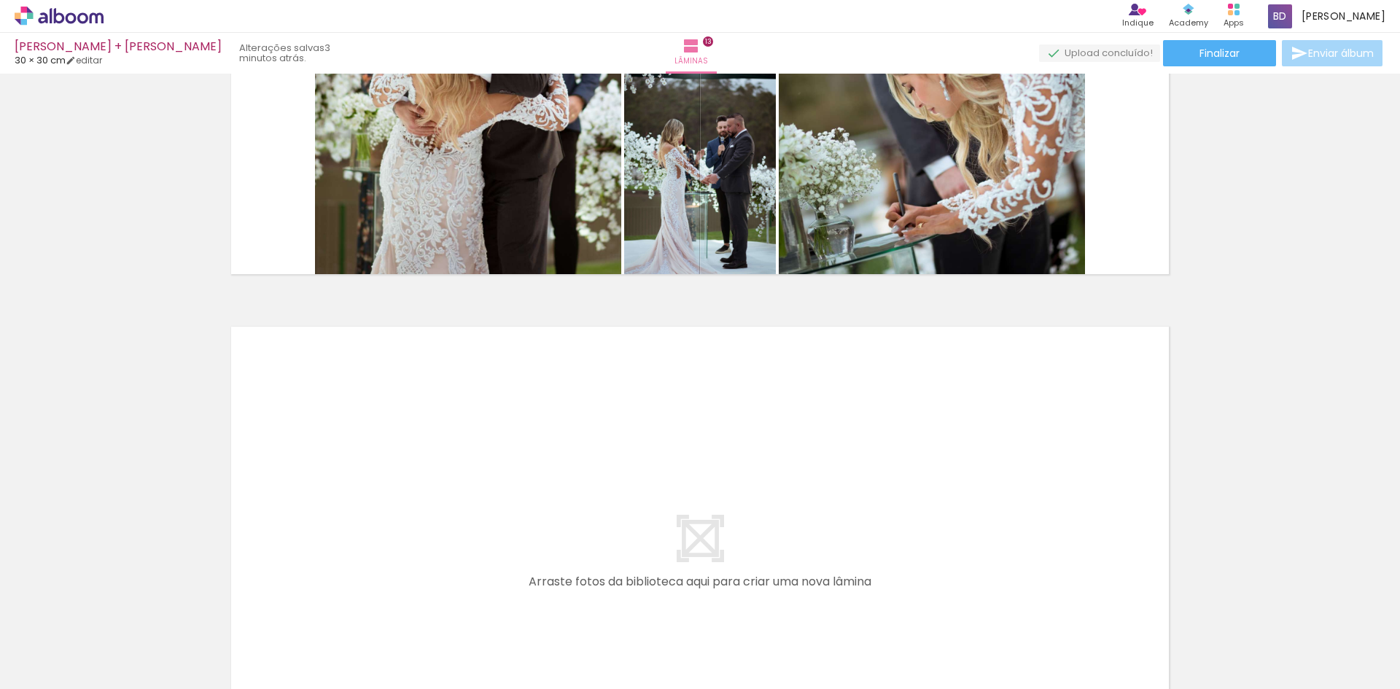
scroll to position [0, 3296]
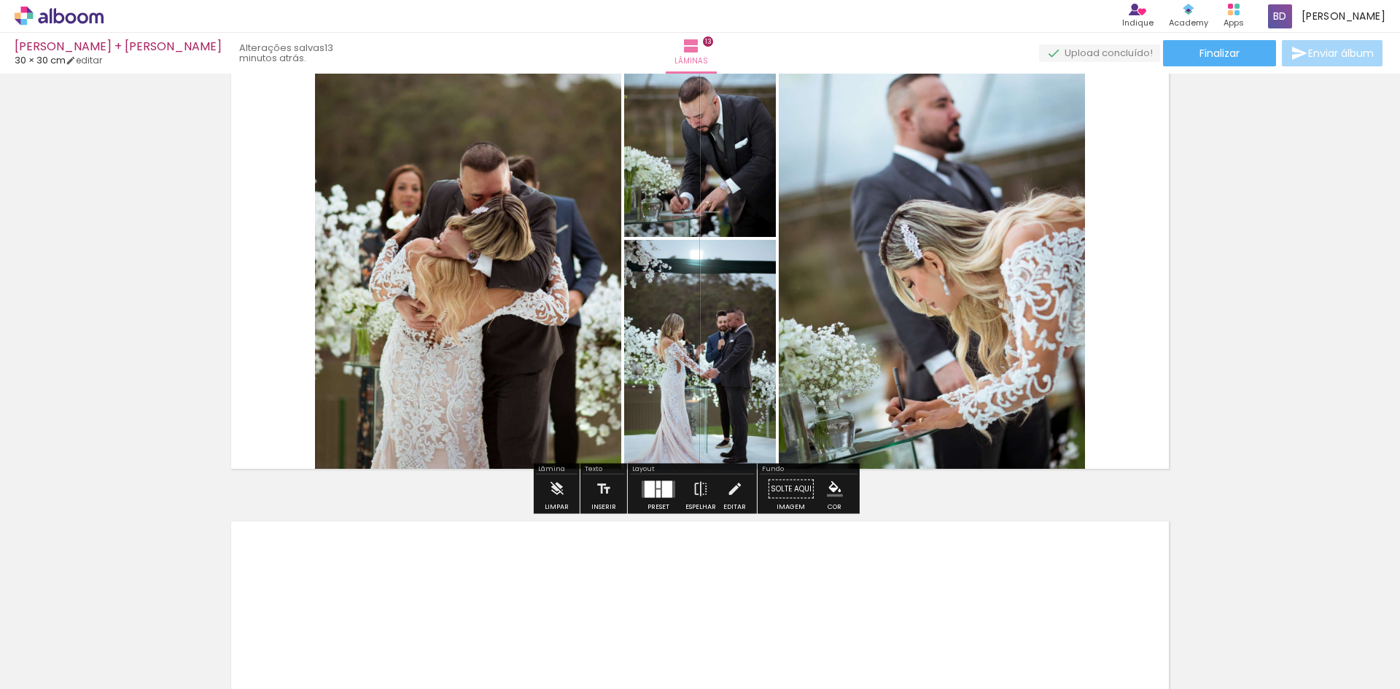
scroll to position [0, 3296]
click at [872, 268] on quentale-photo at bounding box center [932, 238] width 306 height 477
click at [865, 268] on quentale-photo at bounding box center [932, 238] width 306 height 477
click at [689, 379] on quentale-photo at bounding box center [700, 358] width 152 height 237
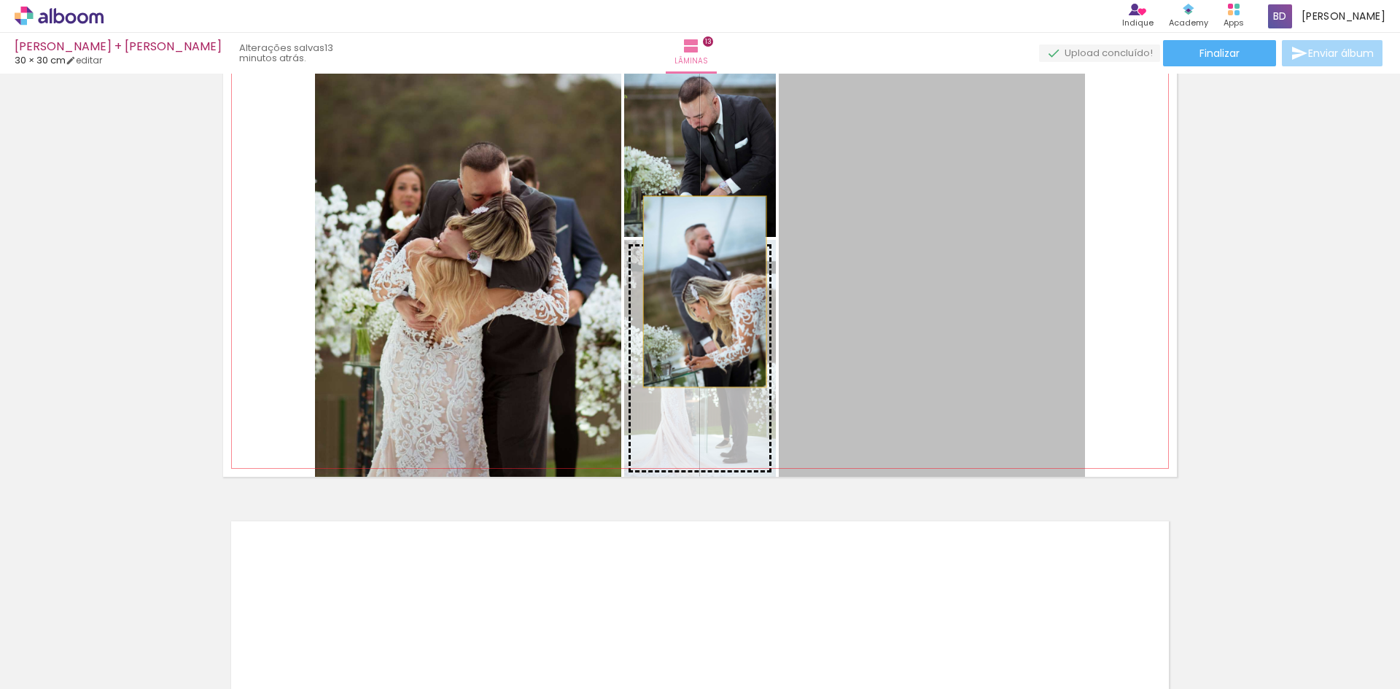
drag, startPoint x: 915, startPoint y: 199, endPoint x: 695, endPoint y: 293, distance: 238.7
click at [0, 0] on slot at bounding box center [0, 0] width 0 height 0
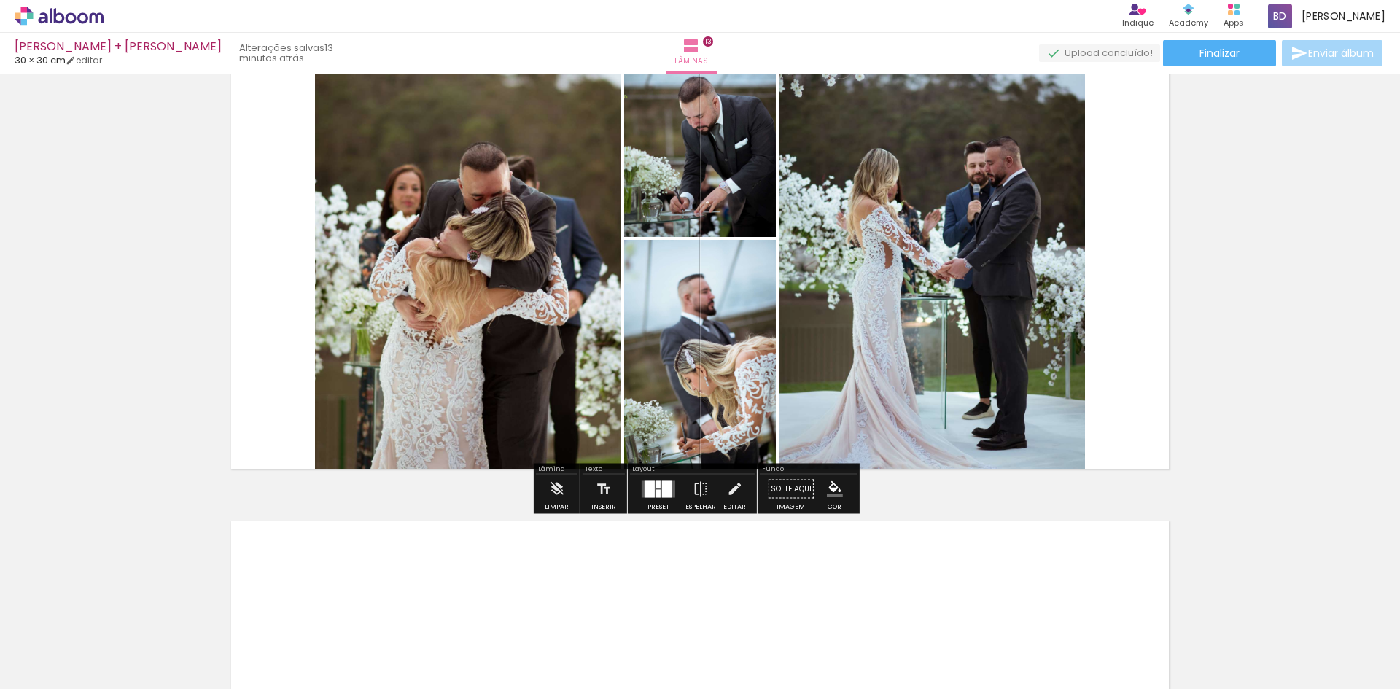
click at [1157, 245] on quentale-layouter at bounding box center [699, 238] width 953 height 477
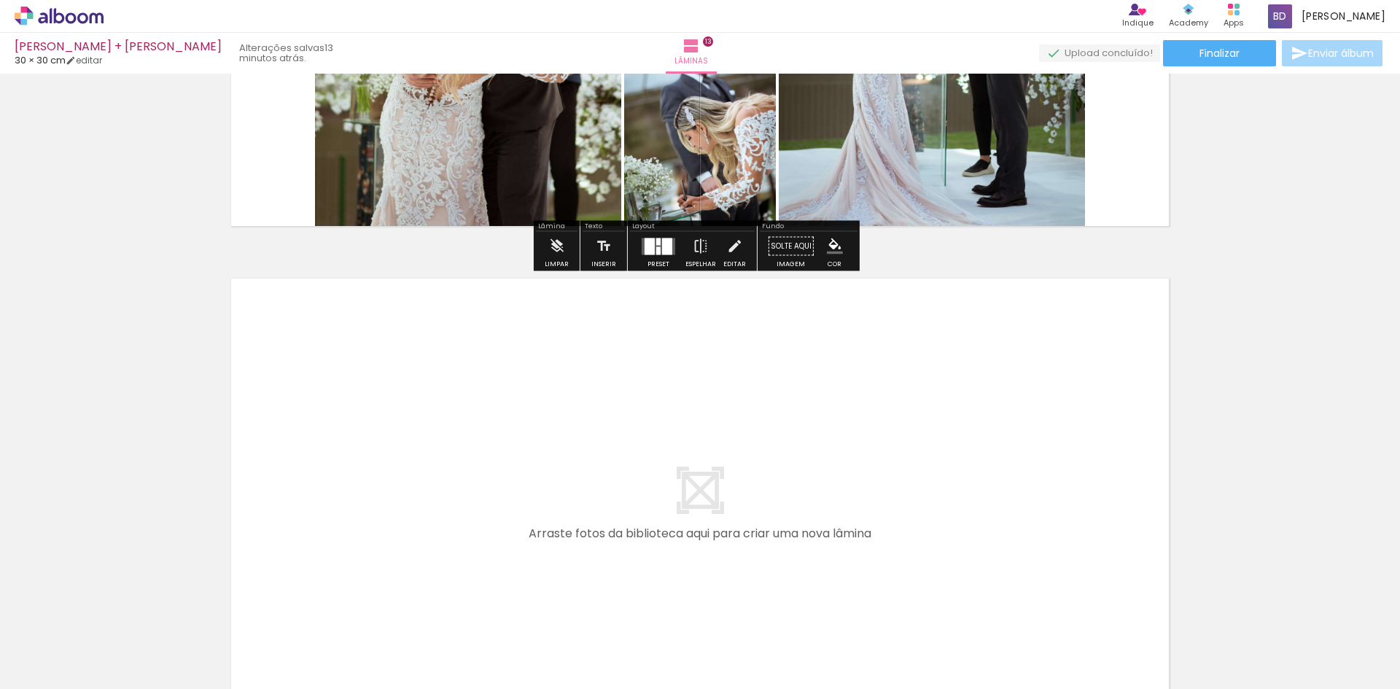
scroll to position [6639, 0]
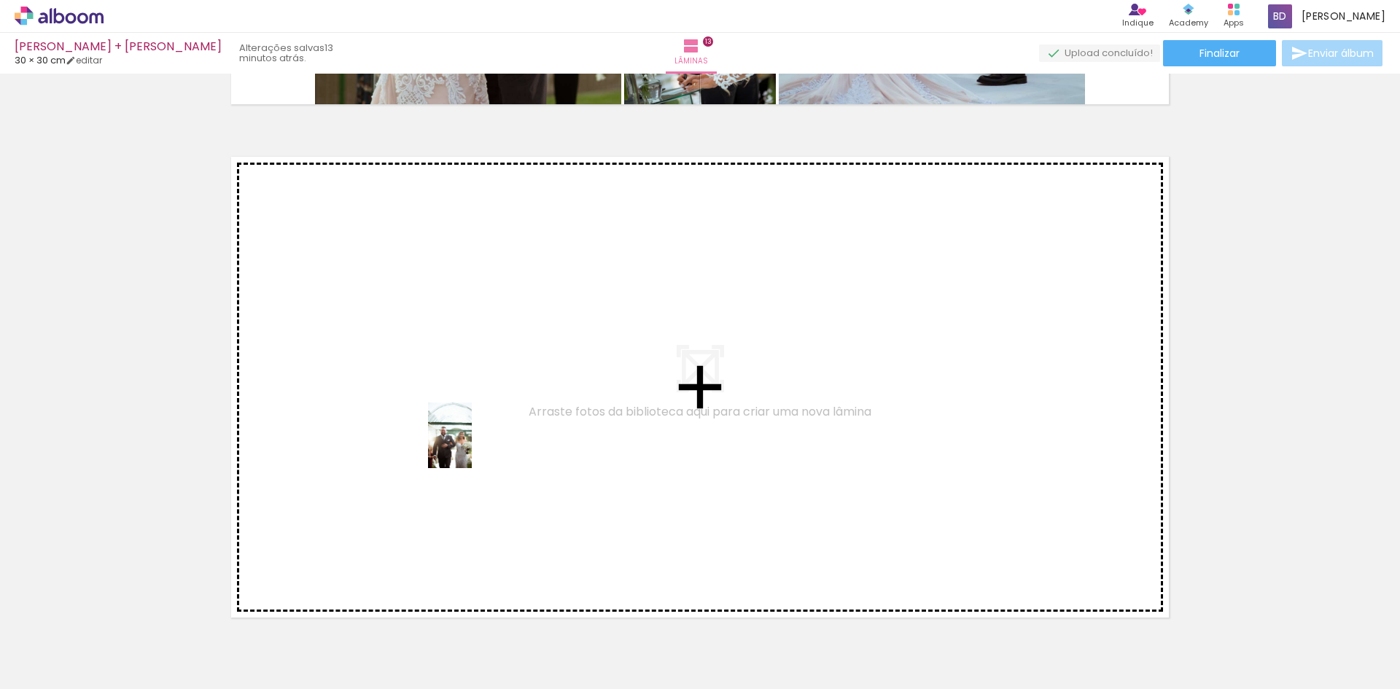
drag, startPoint x: 609, startPoint y: 641, endPoint x: 432, endPoint y: 422, distance: 282.5
click at [432, 422] on quentale-workspace at bounding box center [700, 344] width 1400 height 689
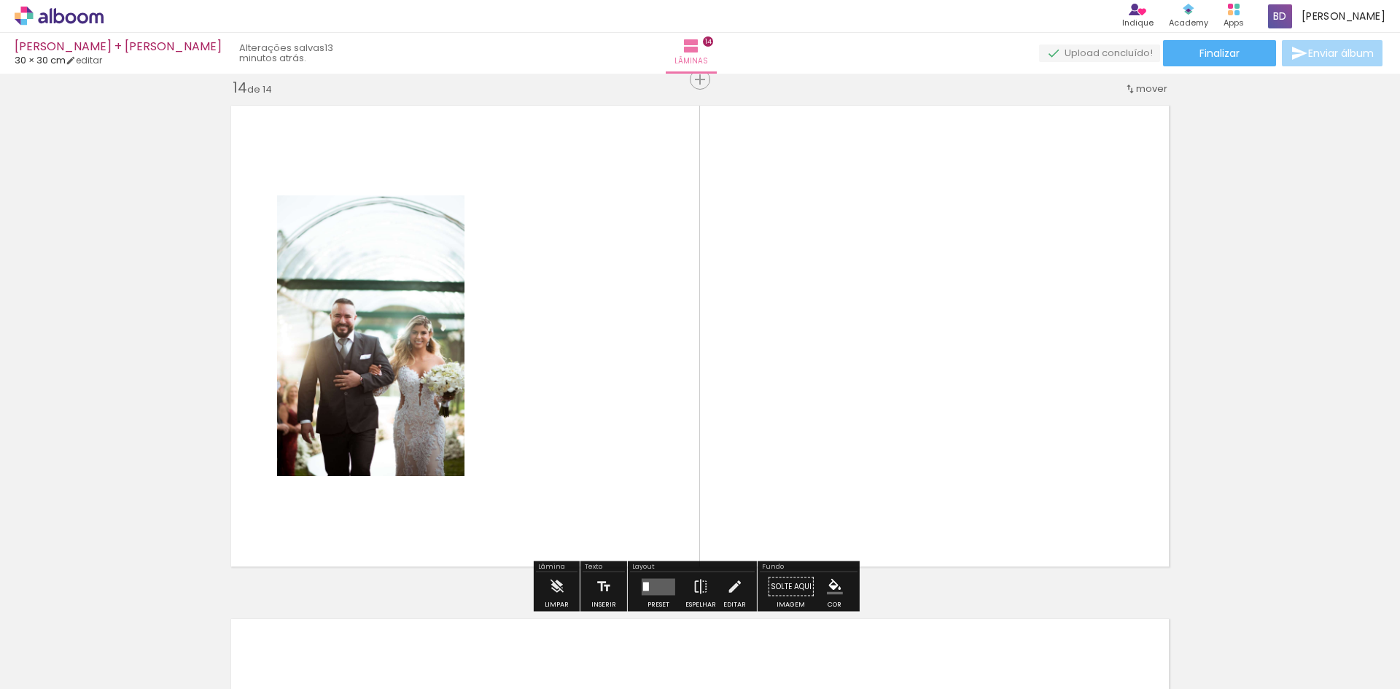
scroll to position [6690, 0]
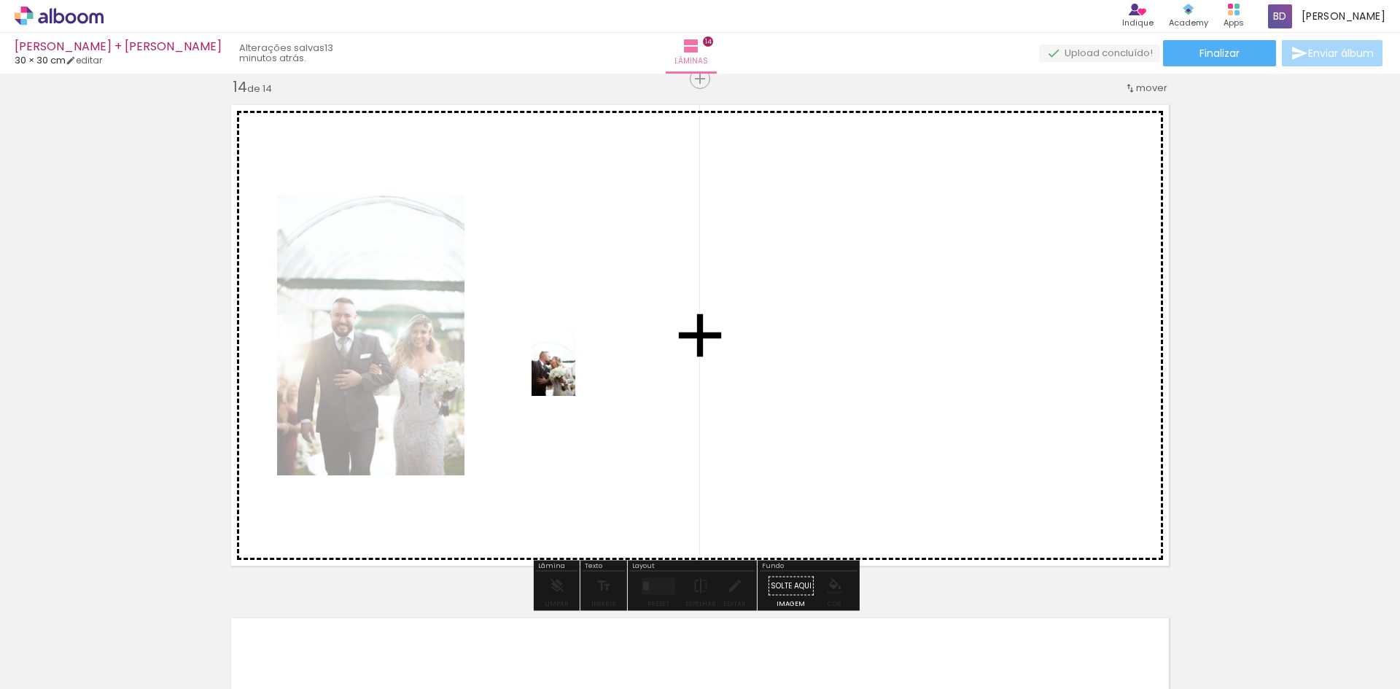
drag, startPoint x: 691, startPoint y: 642, endPoint x: 749, endPoint y: 481, distance: 171.3
click at [574, 373] on quentale-workspace at bounding box center [700, 344] width 1400 height 689
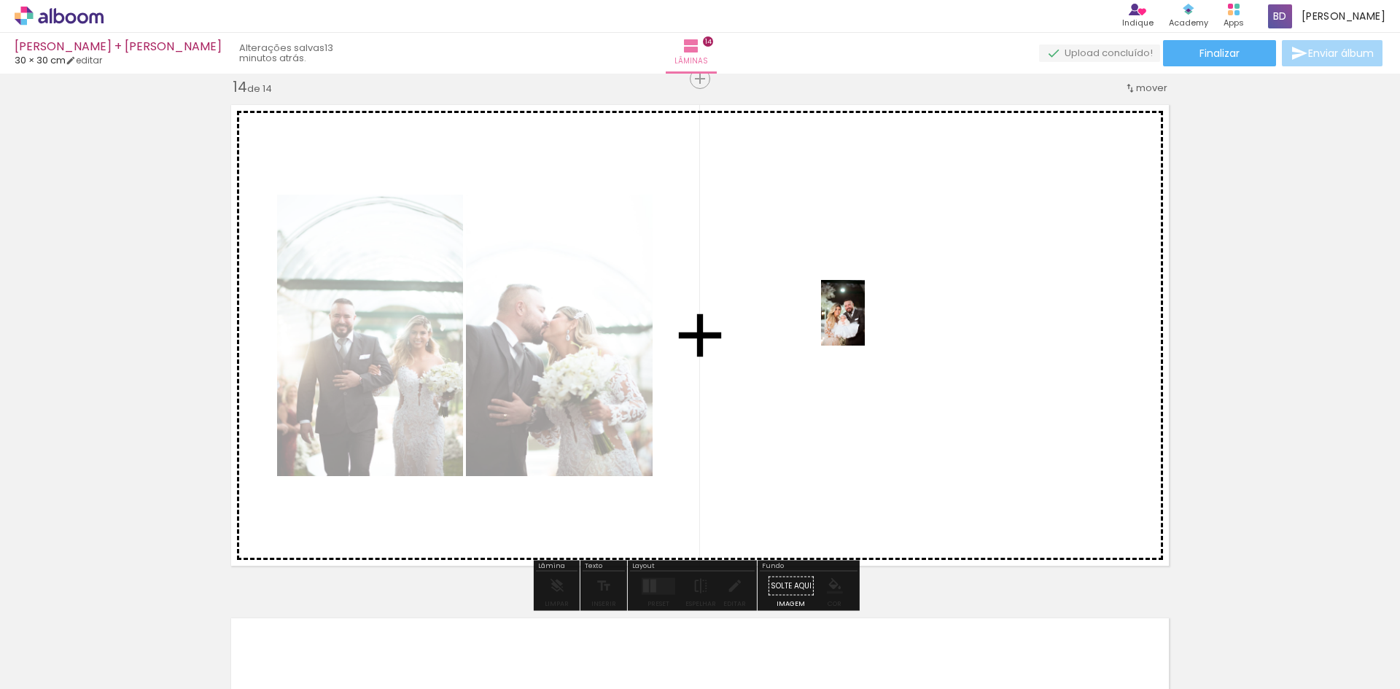
drag, startPoint x: 775, startPoint y: 641, endPoint x: 865, endPoint y: 324, distance: 329.5
click at [865, 324] on quentale-workspace at bounding box center [700, 344] width 1400 height 689
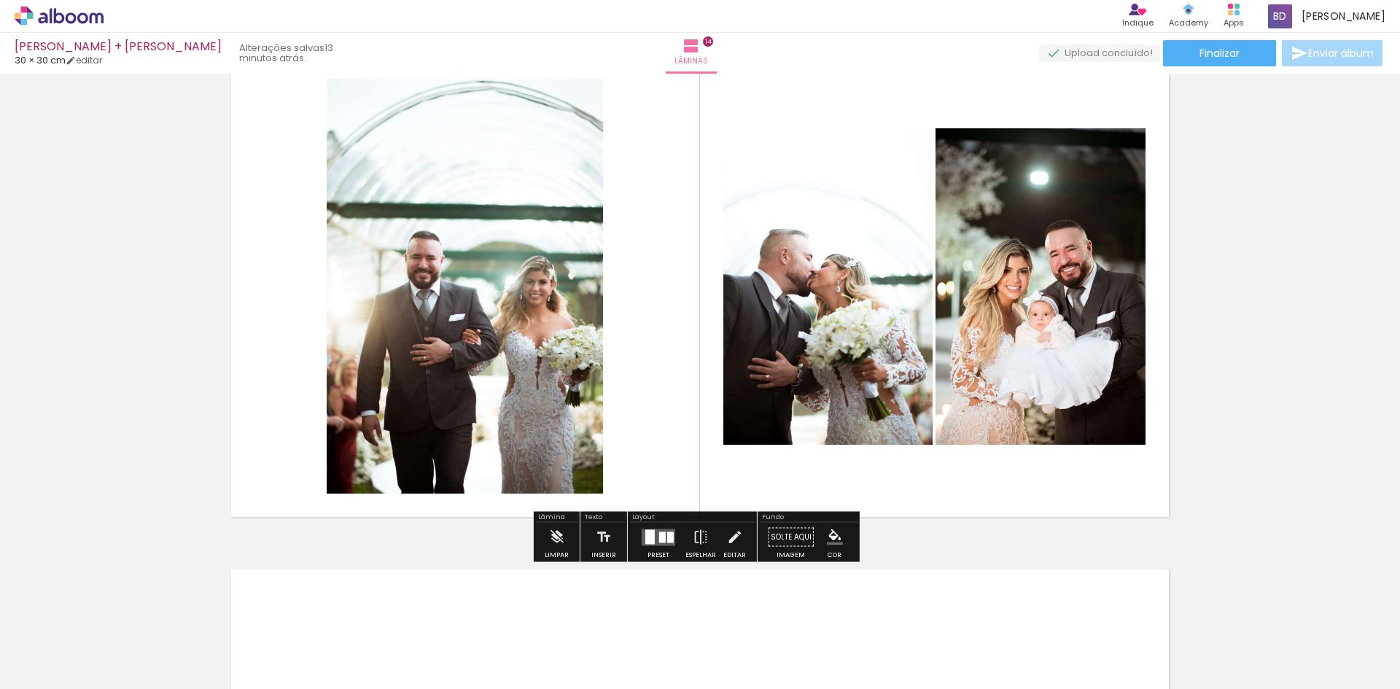
scroll to position [6787, 0]
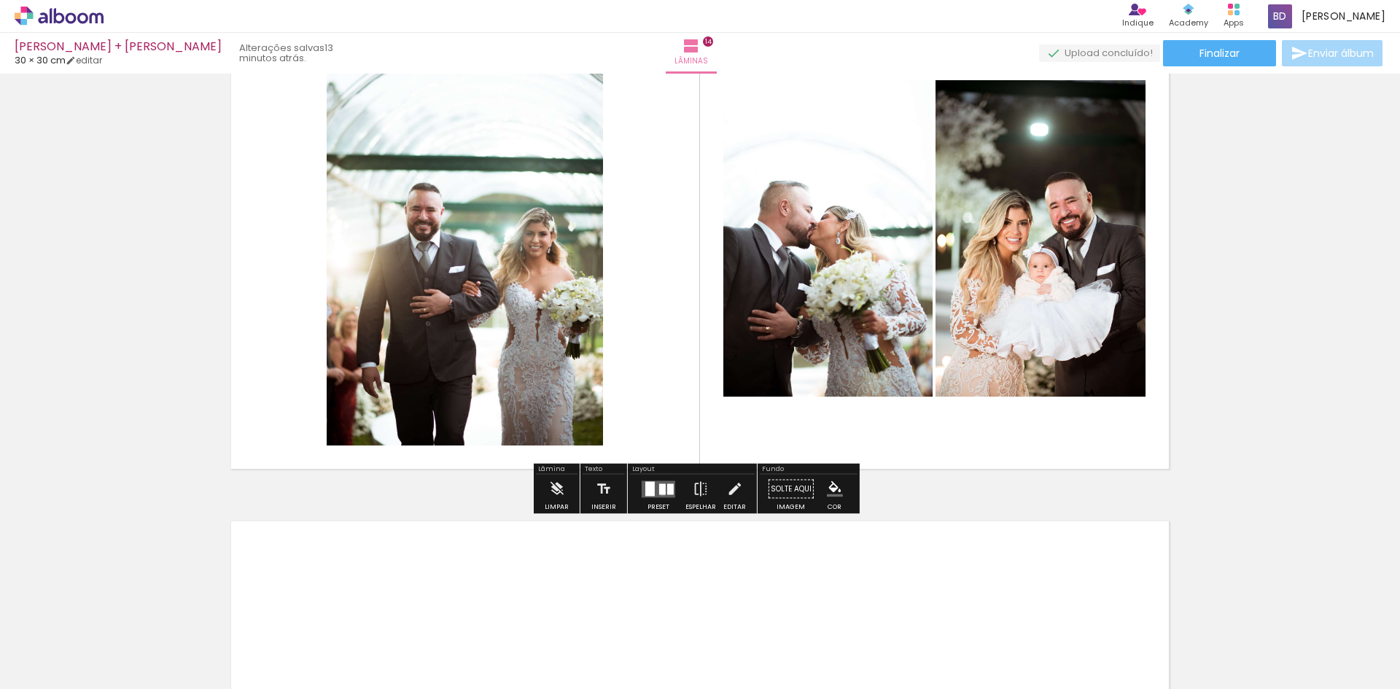
click at [659, 492] on div at bounding box center [662, 488] width 7 height 11
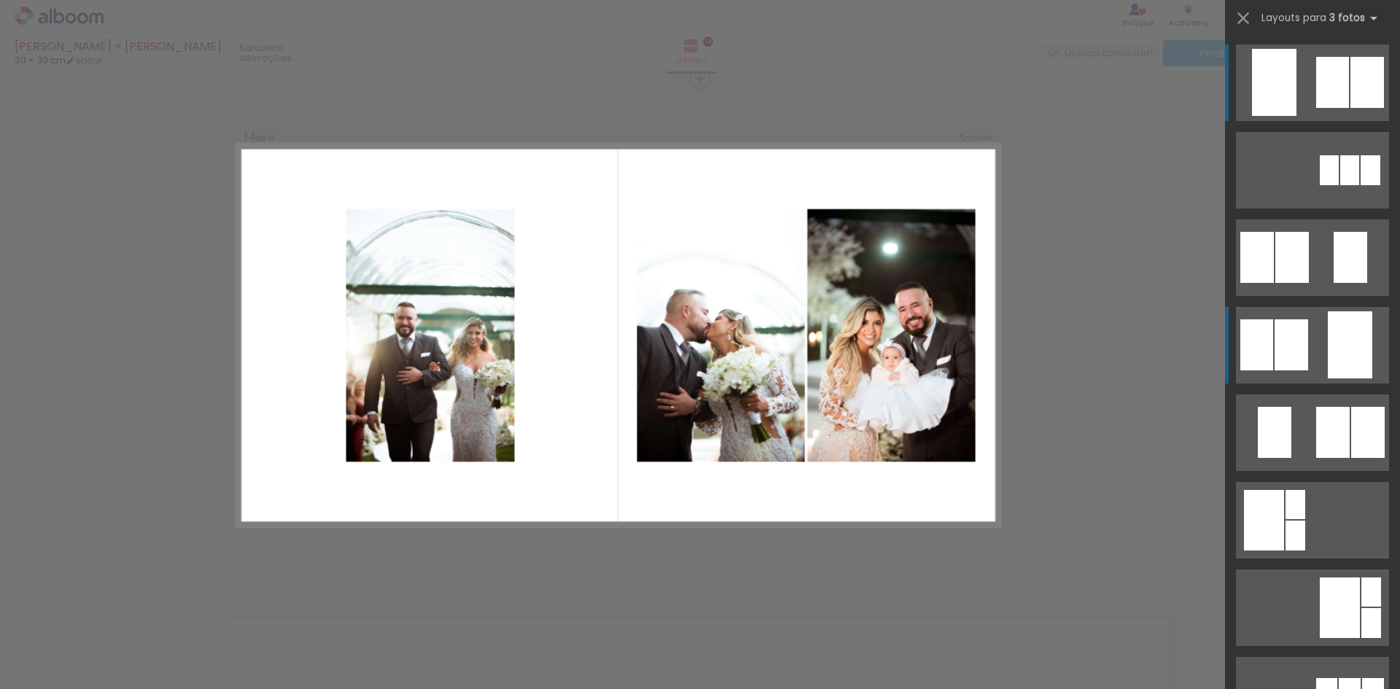
scroll to position [6690, 0]
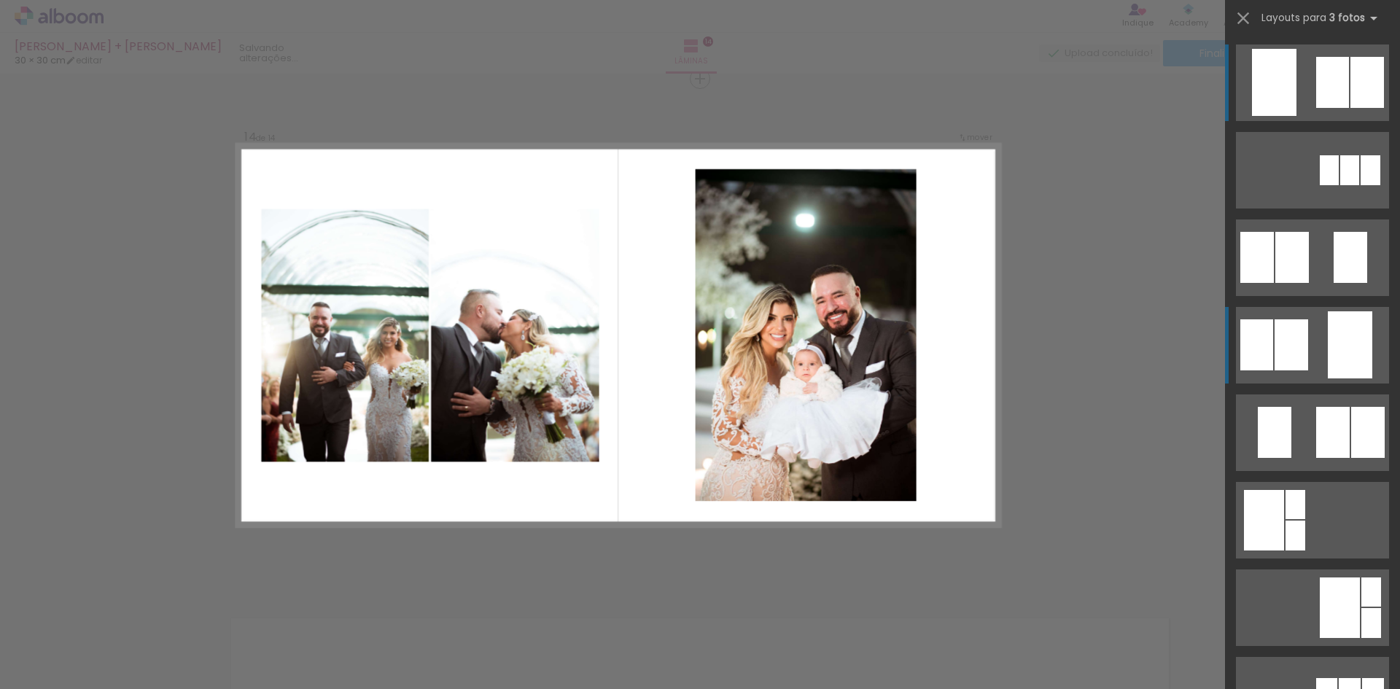
click at [1317, 351] on quentale-layouter at bounding box center [1312, 345] width 153 height 77
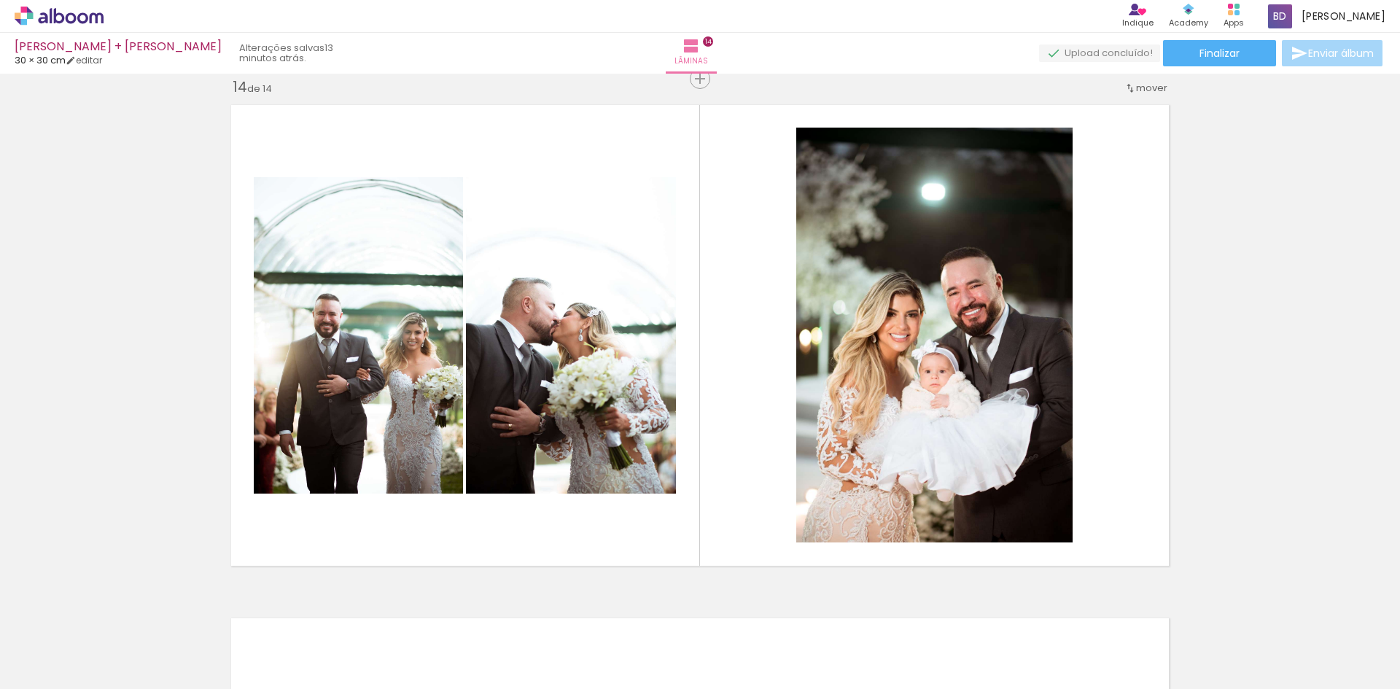
scroll to position [0, 3468]
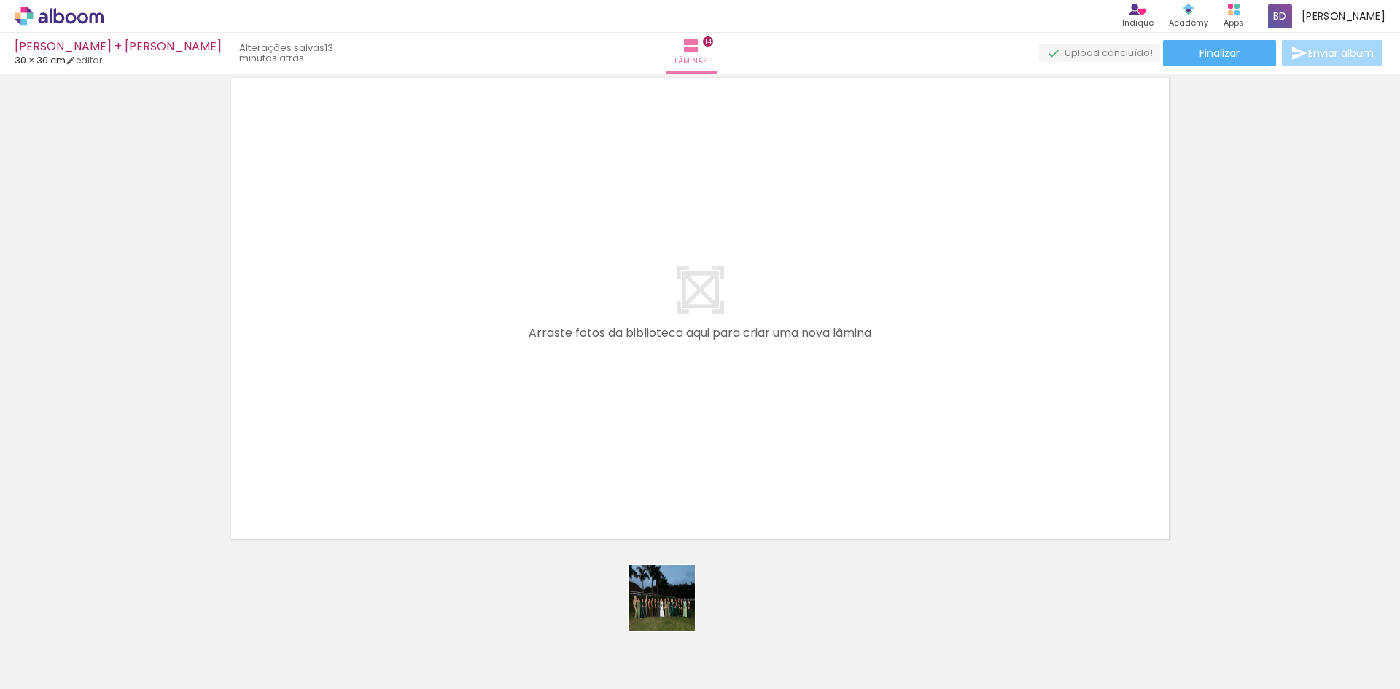
drag, startPoint x: 686, startPoint y: 641, endPoint x: 733, endPoint y: 623, distance: 50.1
click at [566, 449] on quentale-workspace at bounding box center [700, 344] width 1400 height 689
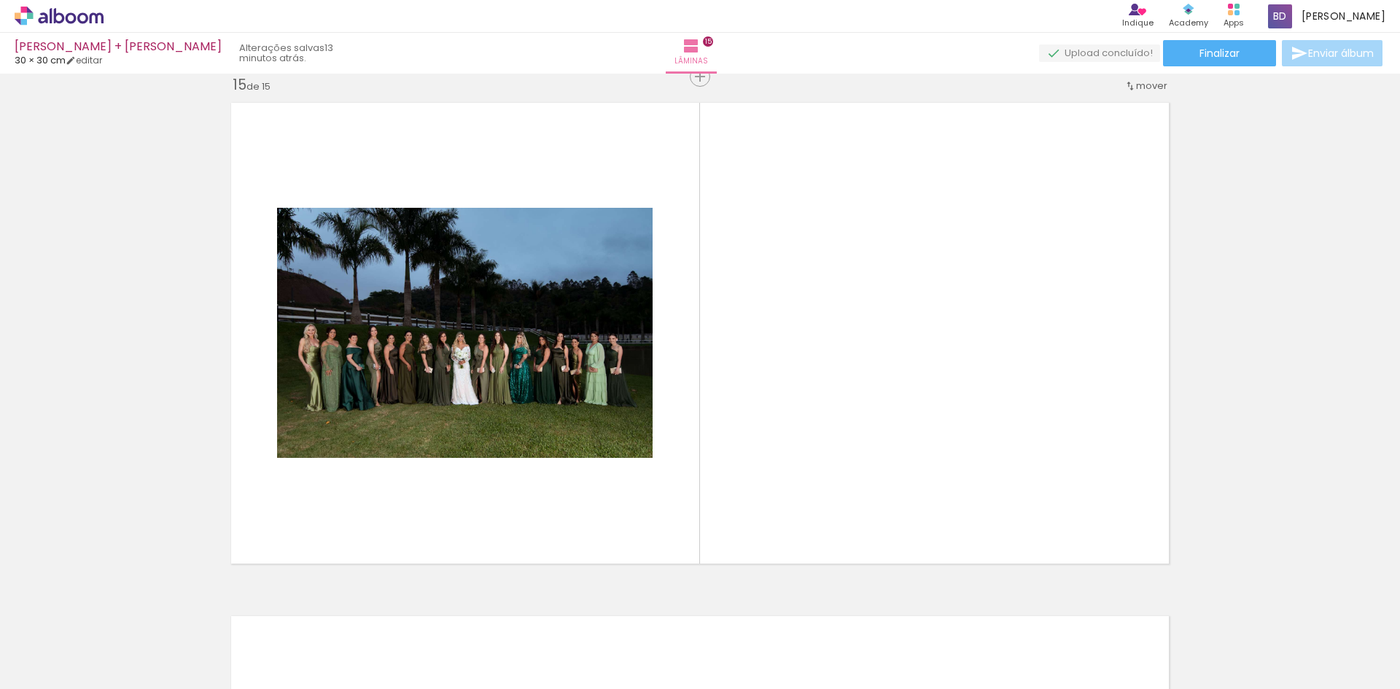
scroll to position [7204, 0]
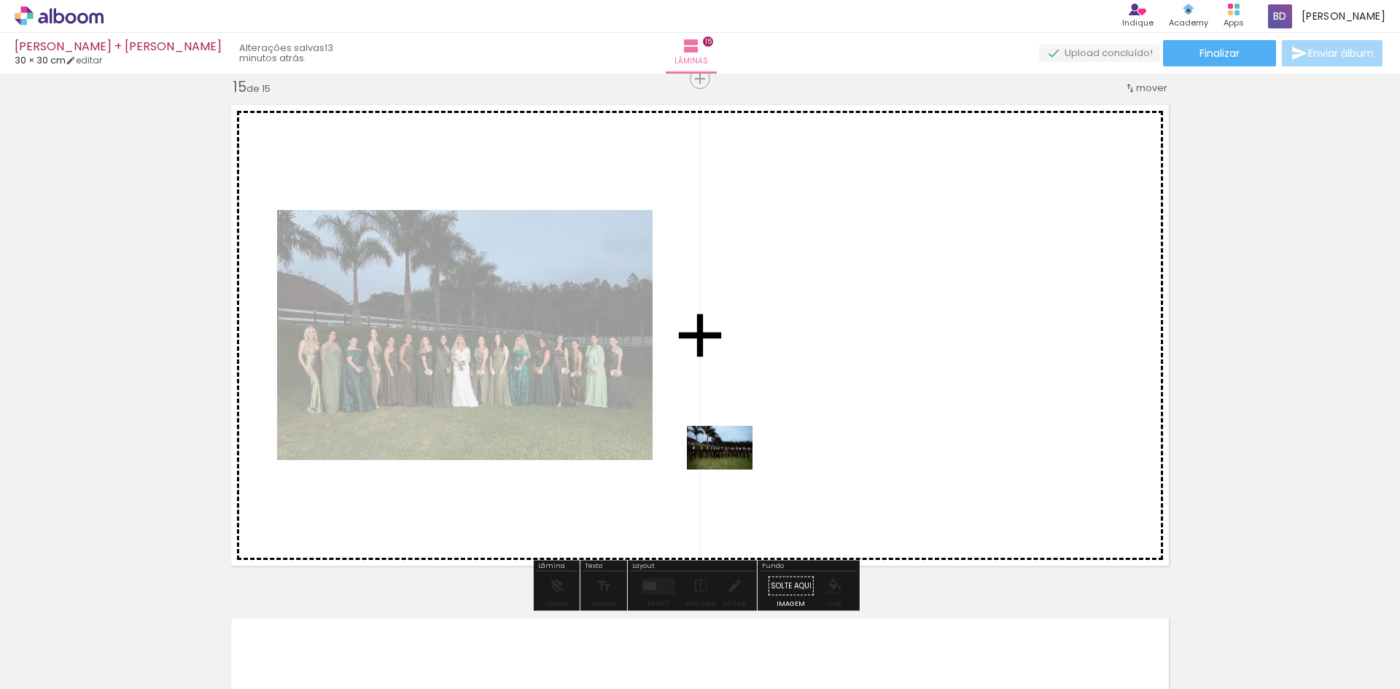
drag, startPoint x: 771, startPoint y: 647, endPoint x: 827, endPoint y: 537, distance: 123.2
click at [730, 464] on quentale-workspace at bounding box center [700, 344] width 1400 height 689
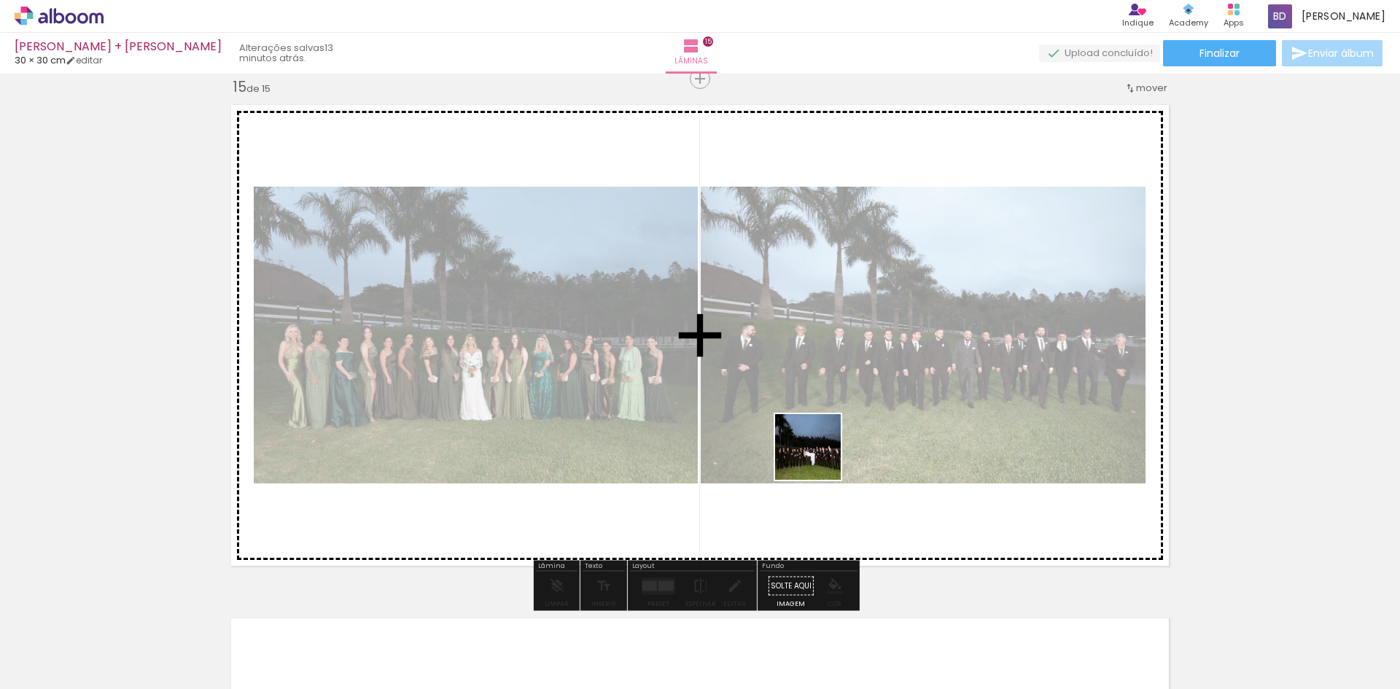
drag, startPoint x: 843, startPoint y: 636, endPoint x: 809, endPoint y: 426, distance: 212.0
click at [809, 426] on quentale-workspace at bounding box center [700, 344] width 1400 height 689
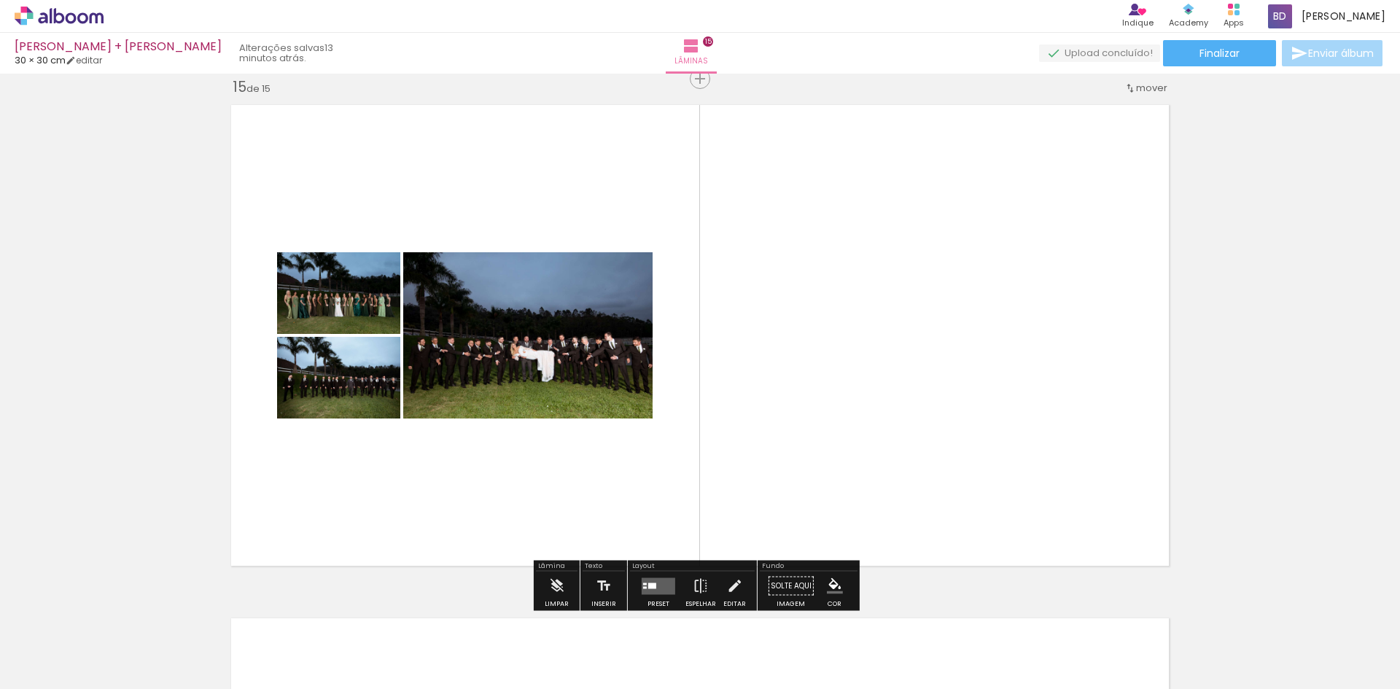
click at [653, 580] on quentale-layouter at bounding box center [658, 585] width 34 height 17
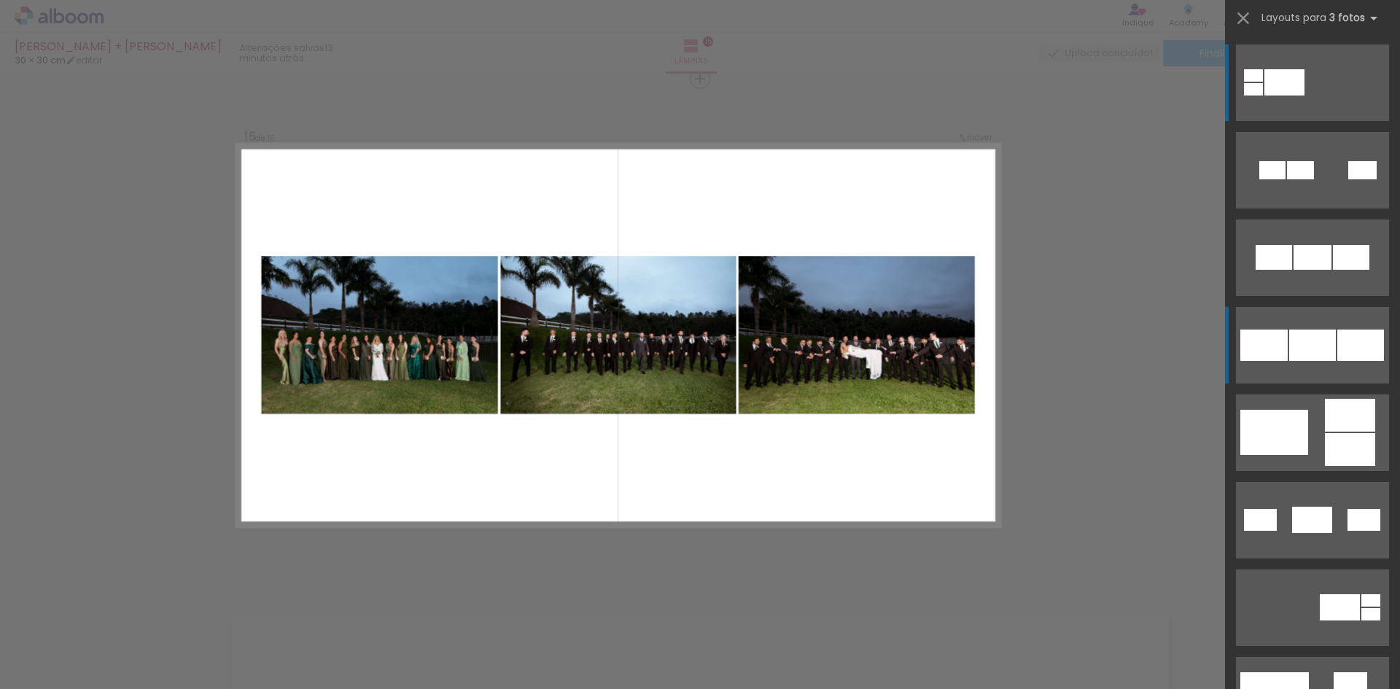
click at [1340, 350] on div at bounding box center [1360, 344] width 47 height 31
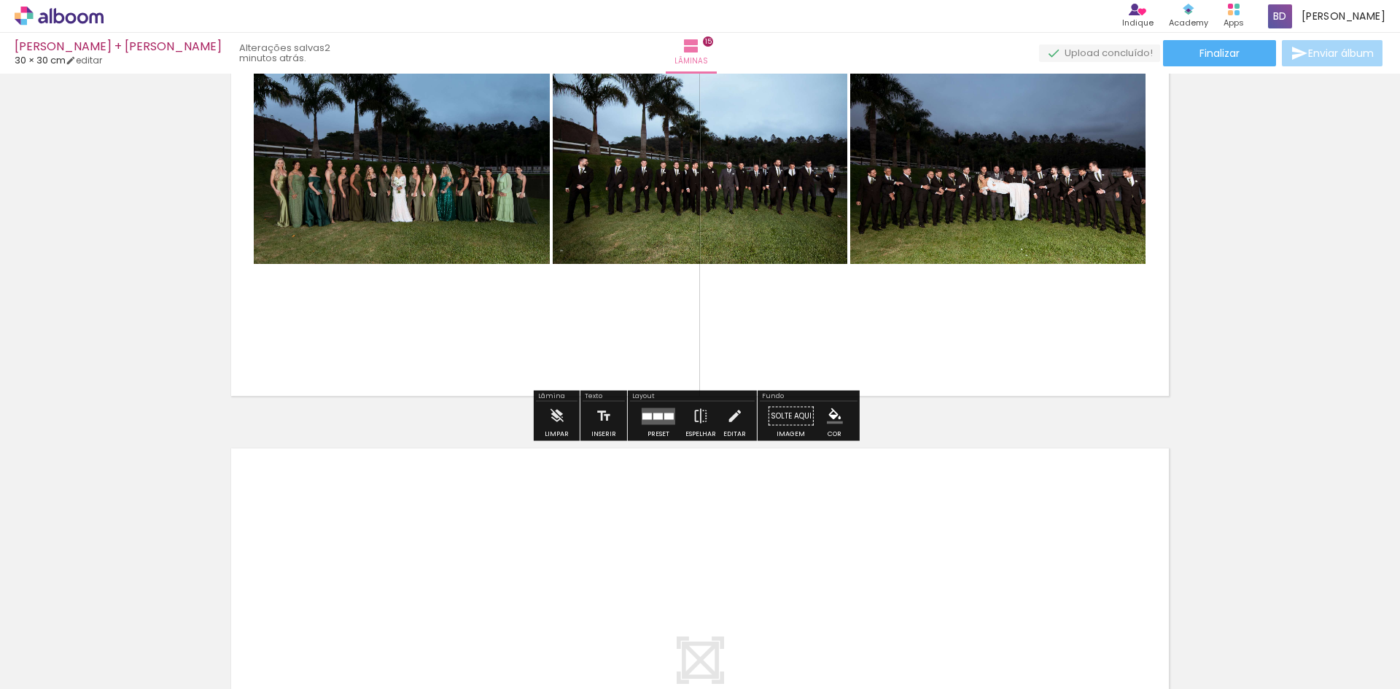
scroll to position [7398, 0]
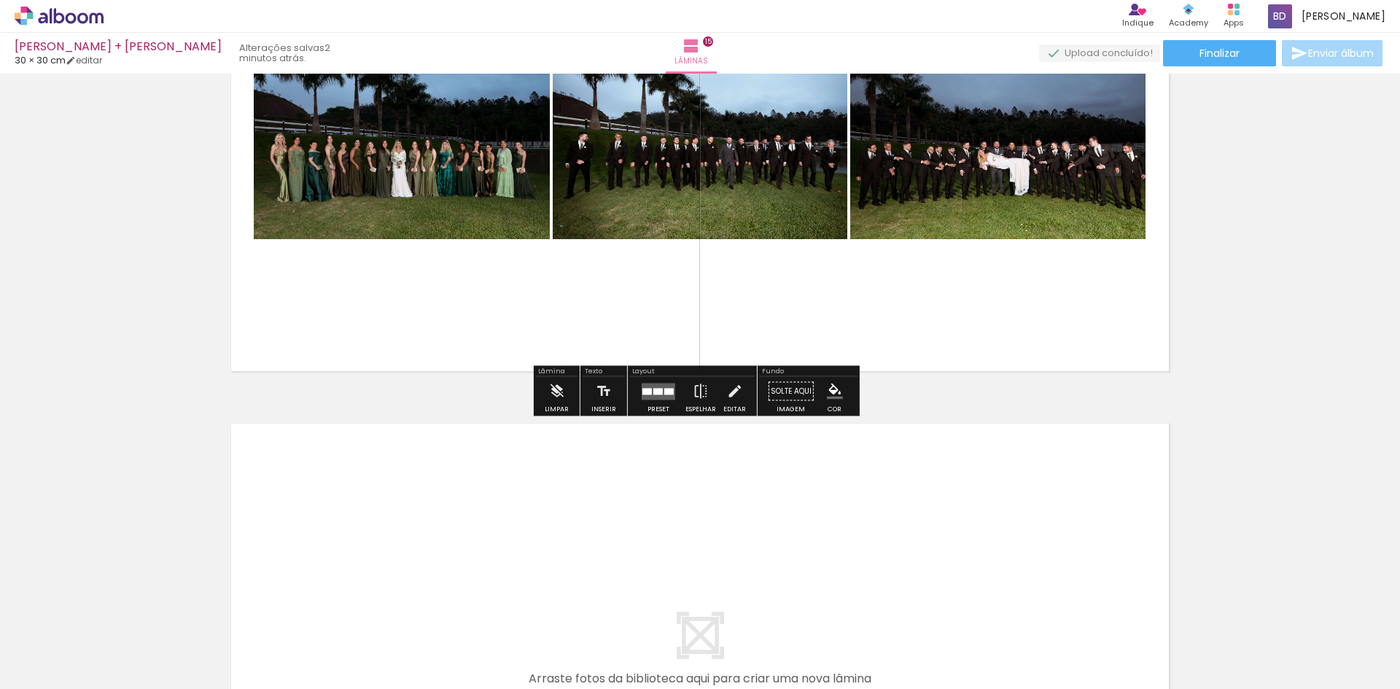
click at [653, 393] on div at bounding box center [657, 391] width 9 height 7
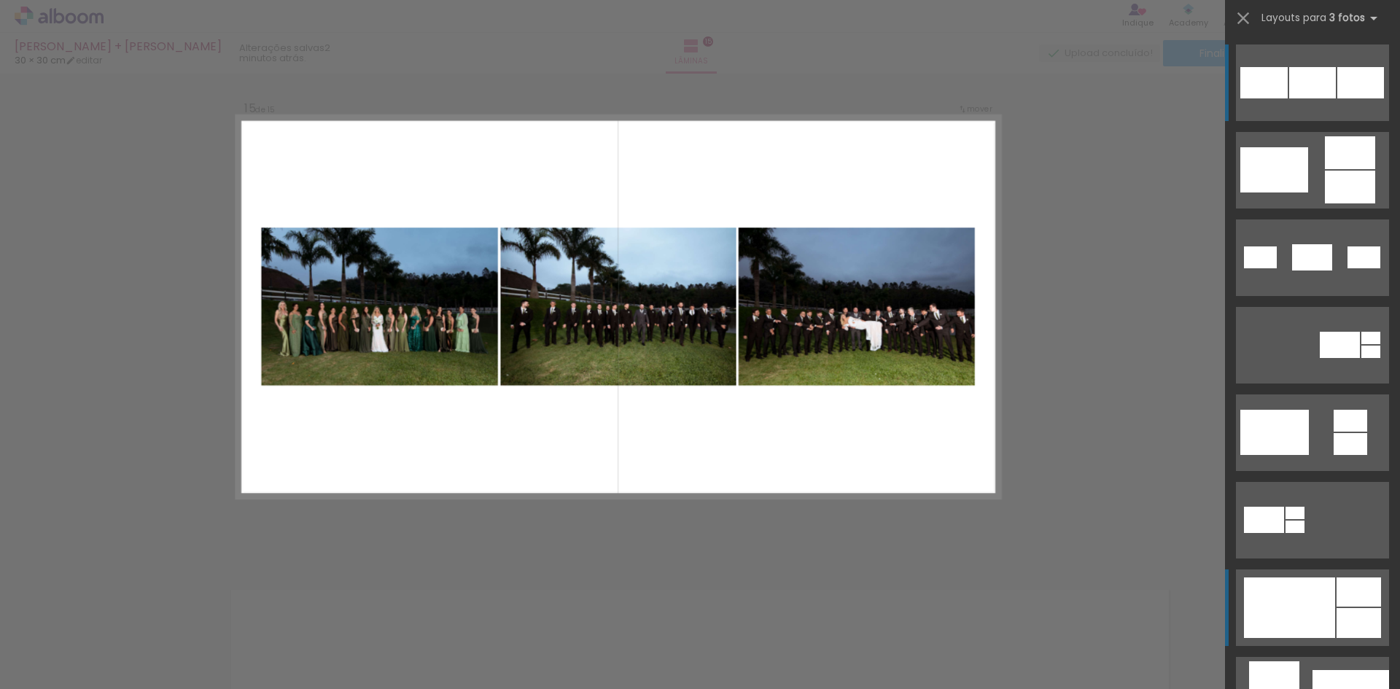
scroll to position [7204, 0]
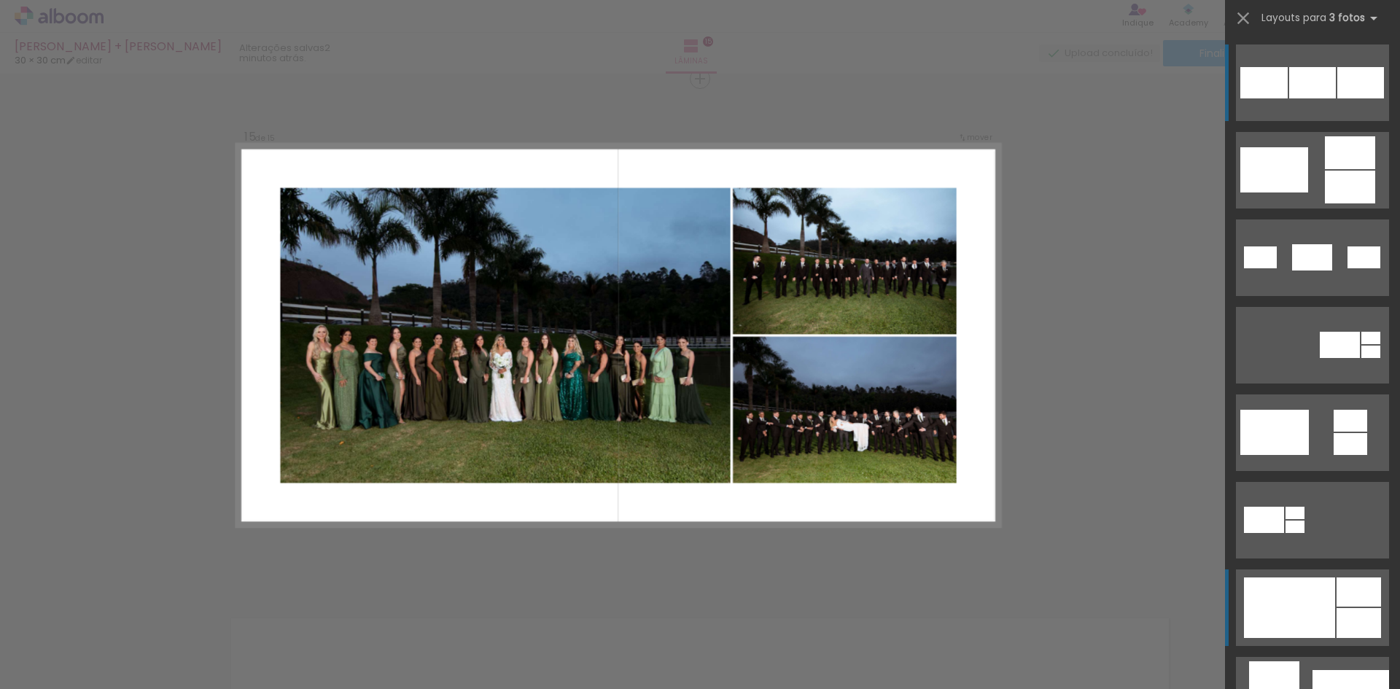
click at [1306, 603] on div at bounding box center [1289, 607] width 91 height 61
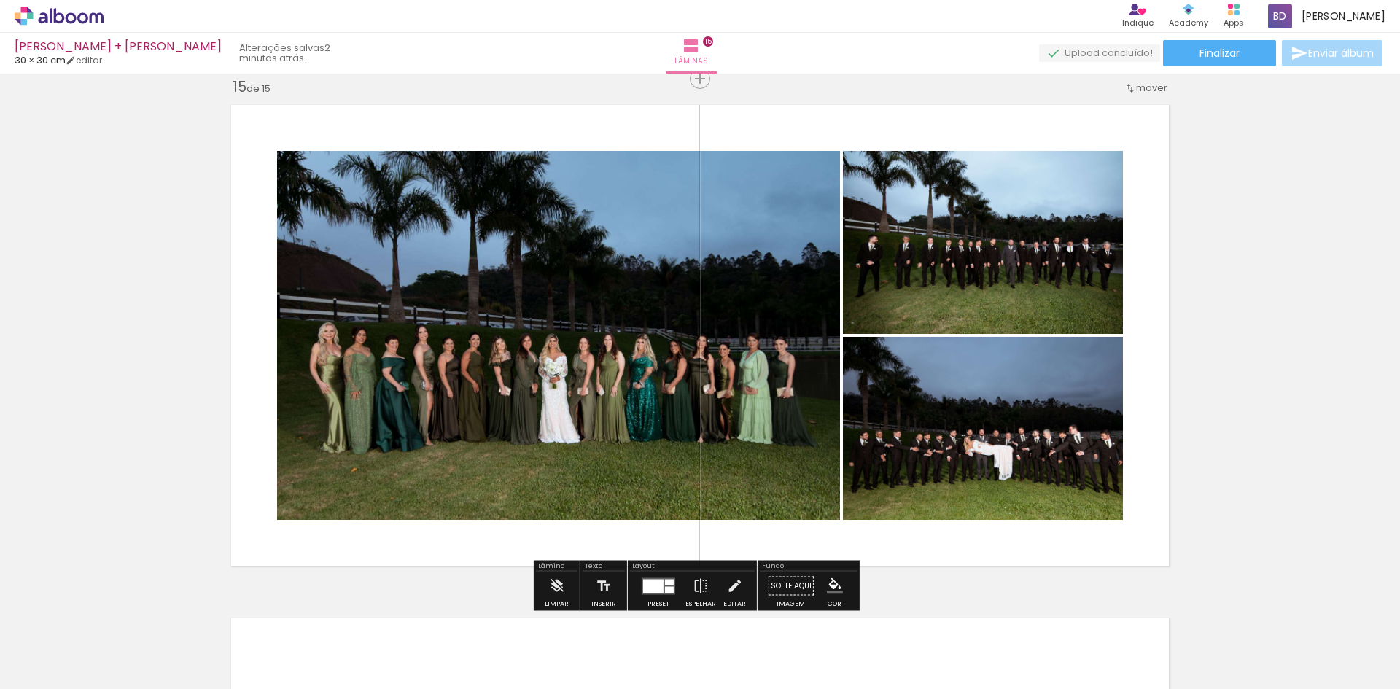
click at [658, 576] on div at bounding box center [658, 586] width 39 height 29
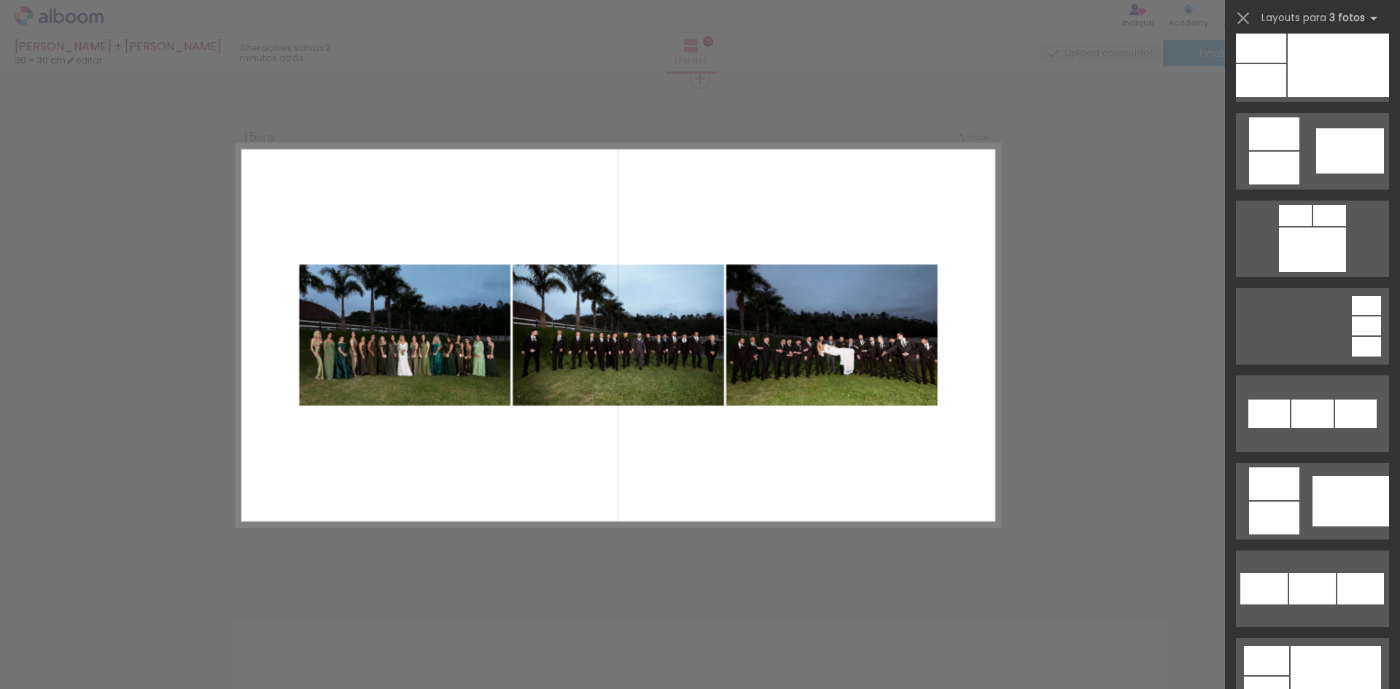
scroll to position [1054, 0]
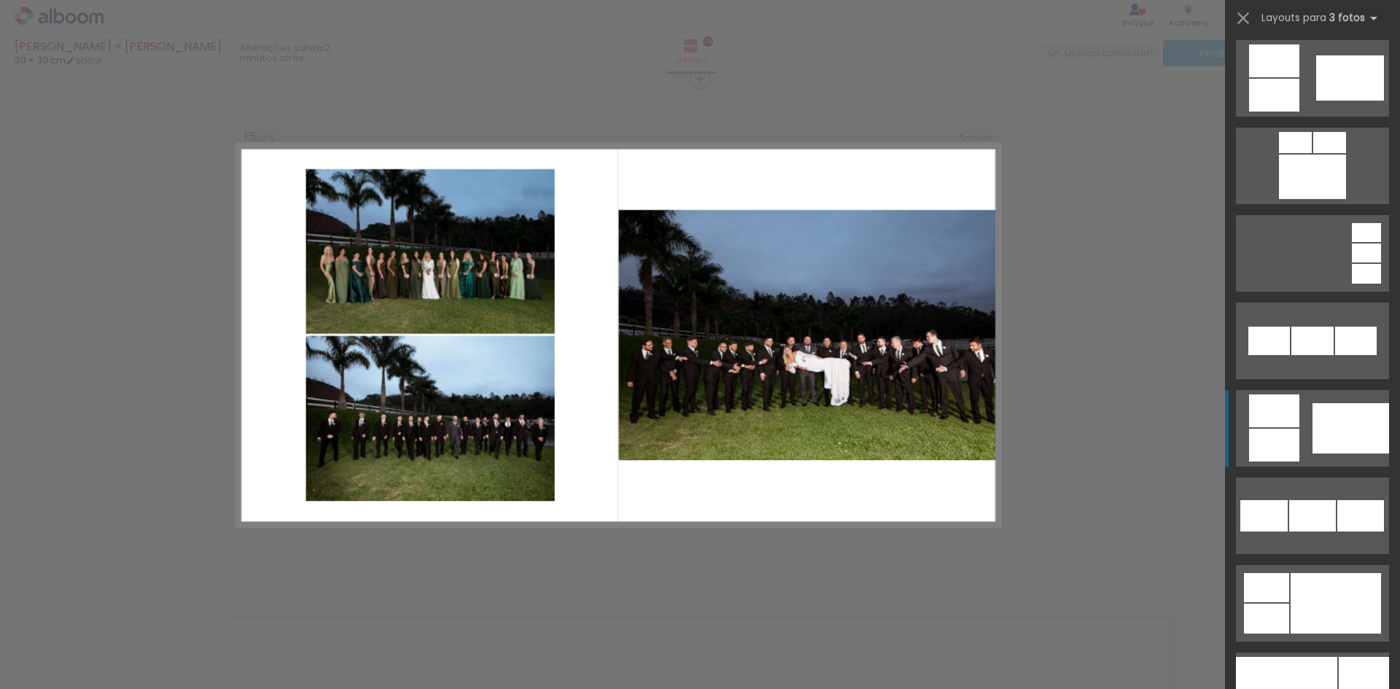
click at [1312, 417] on div at bounding box center [1350, 428] width 77 height 50
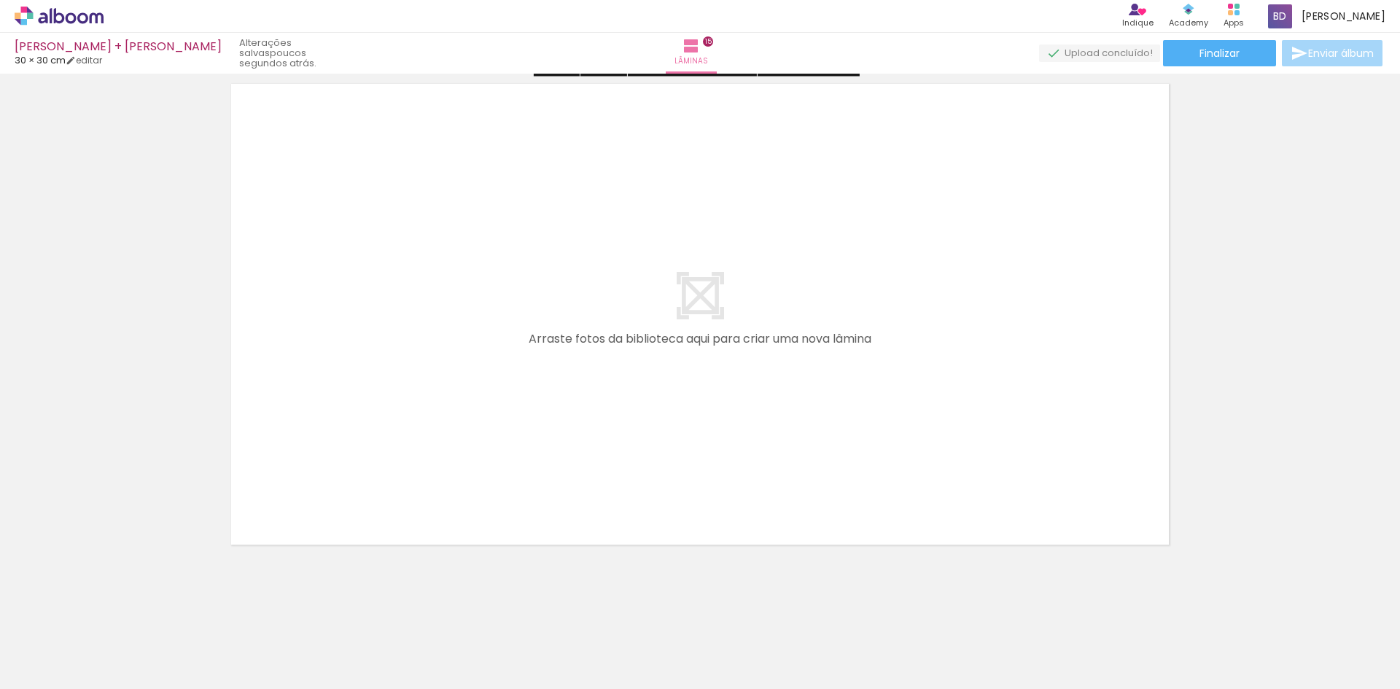
scroll to position [7744, 0]
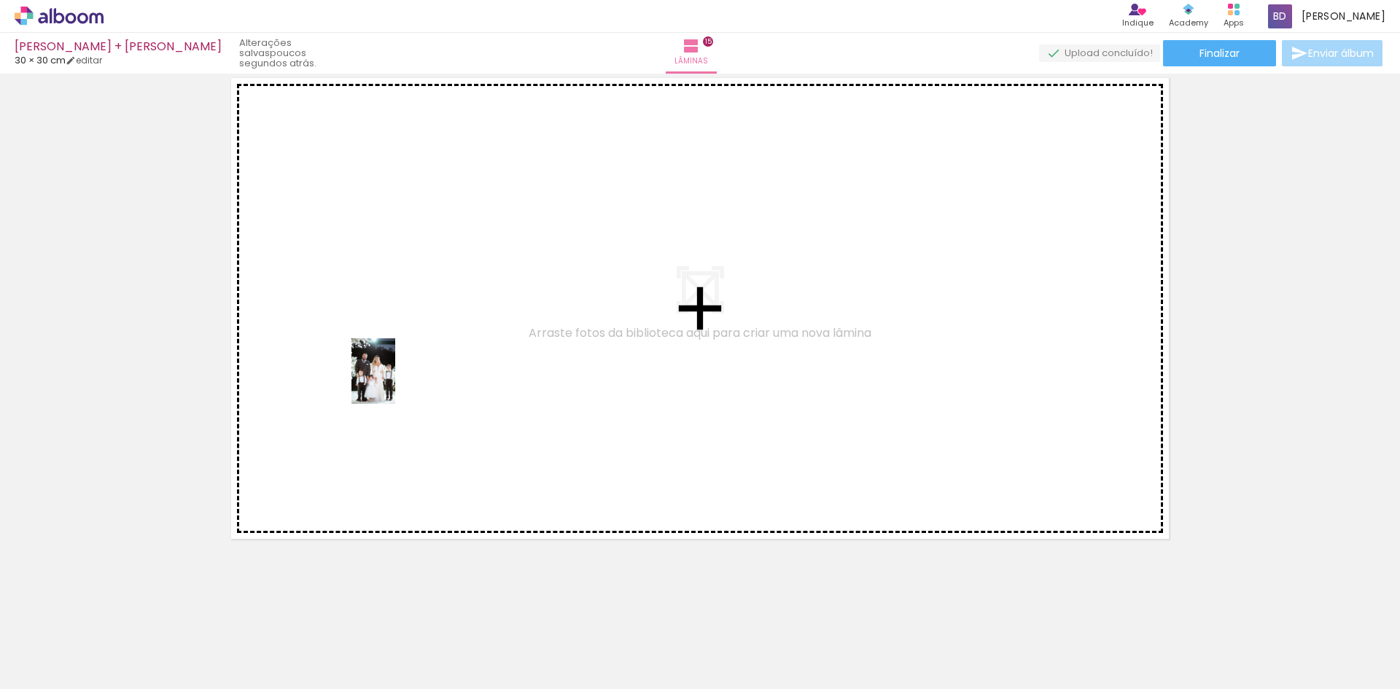
drag, startPoint x: 923, startPoint y: 651, endPoint x: 504, endPoint y: 367, distance: 505.5
click at [373, 381] on quentale-workspace at bounding box center [700, 344] width 1400 height 689
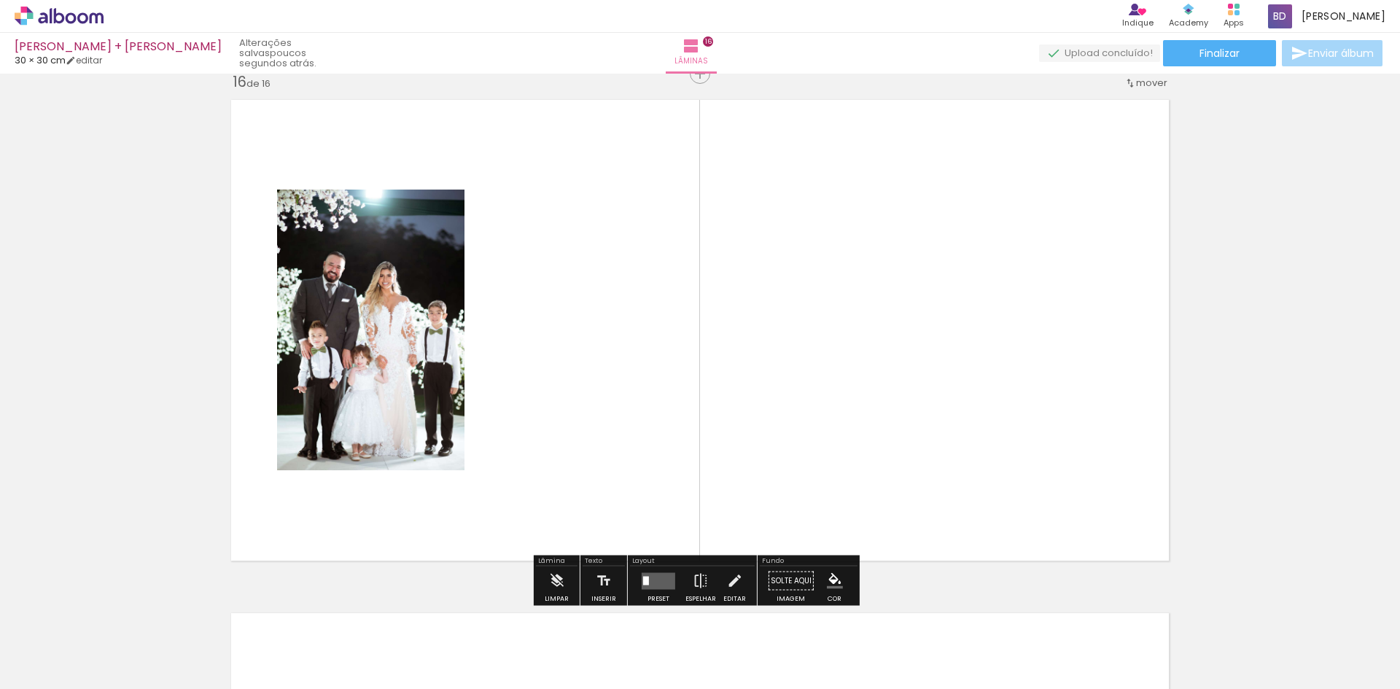
scroll to position [7717, 0]
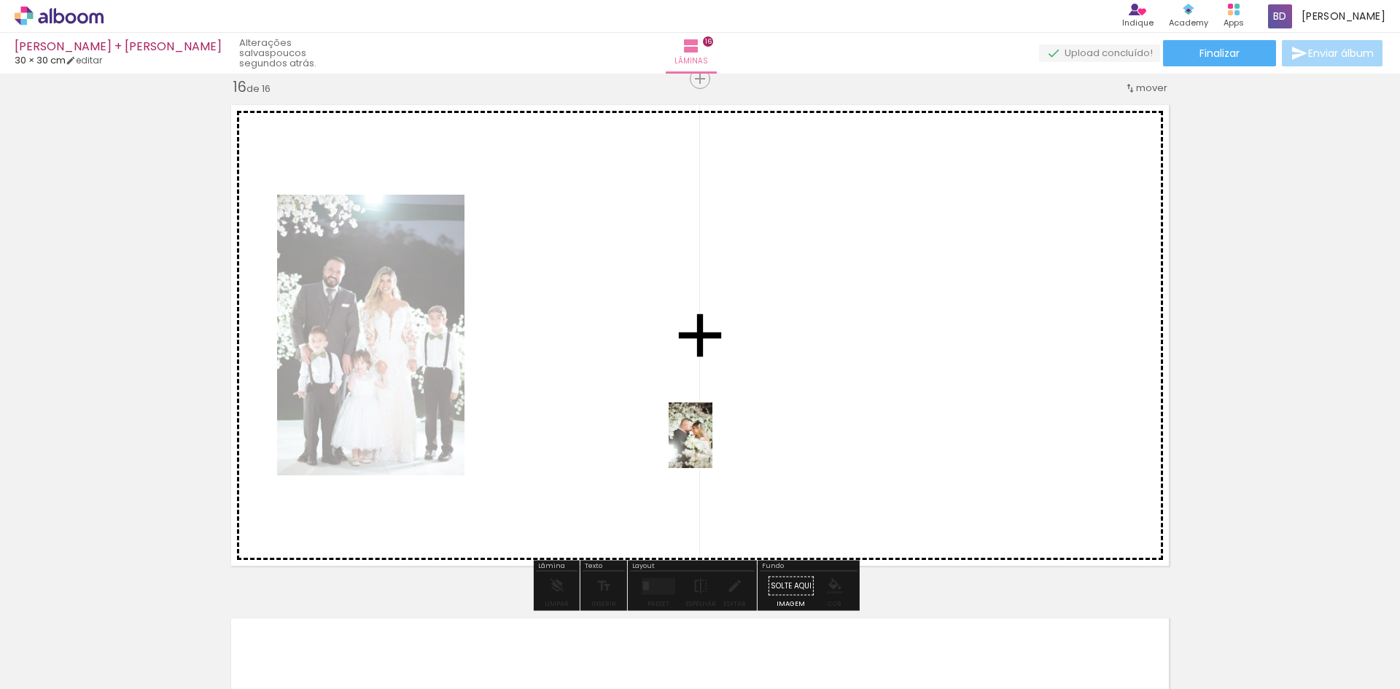
drag, startPoint x: 1009, startPoint y: 637, endPoint x: 647, endPoint y: 391, distance: 437.1
click at [647, 391] on quentale-workspace at bounding box center [700, 344] width 1400 height 689
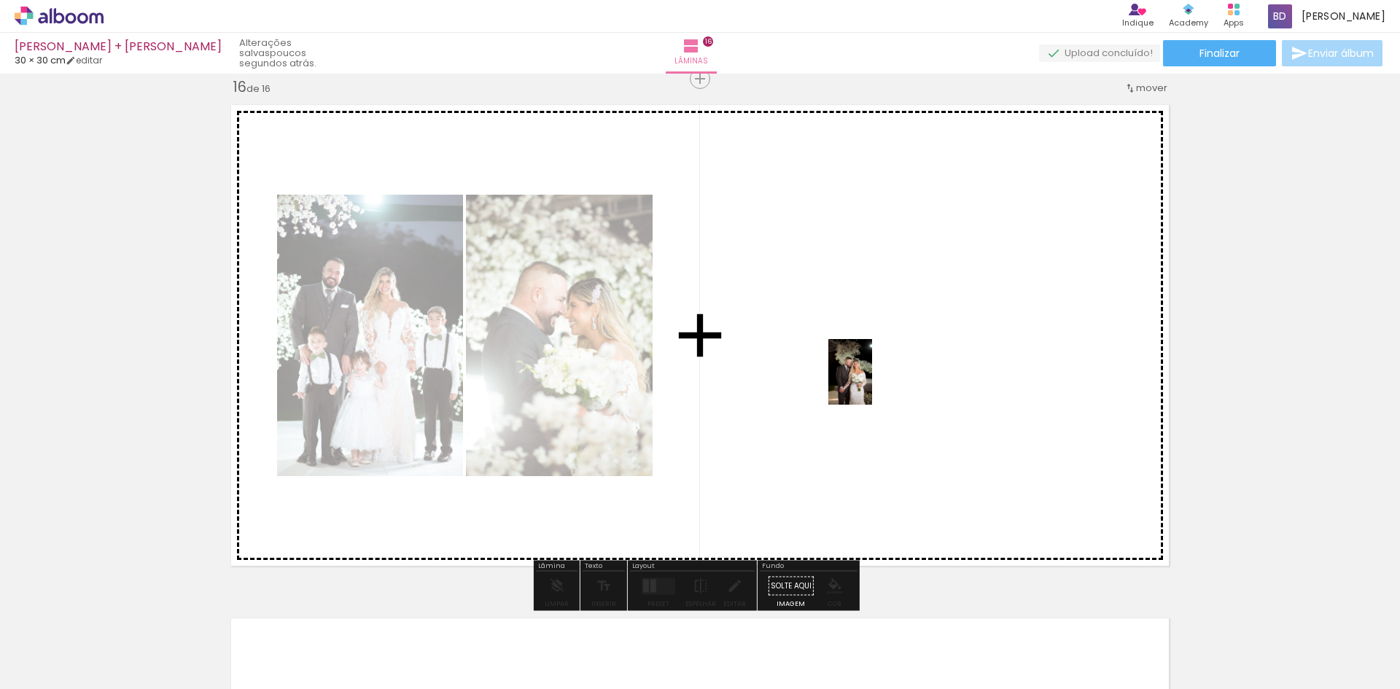
drag, startPoint x: 1089, startPoint y: 651, endPoint x: 867, endPoint y: 375, distance: 354.1
click at [869, 376] on quentale-workspace at bounding box center [700, 344] width 1400 height 689
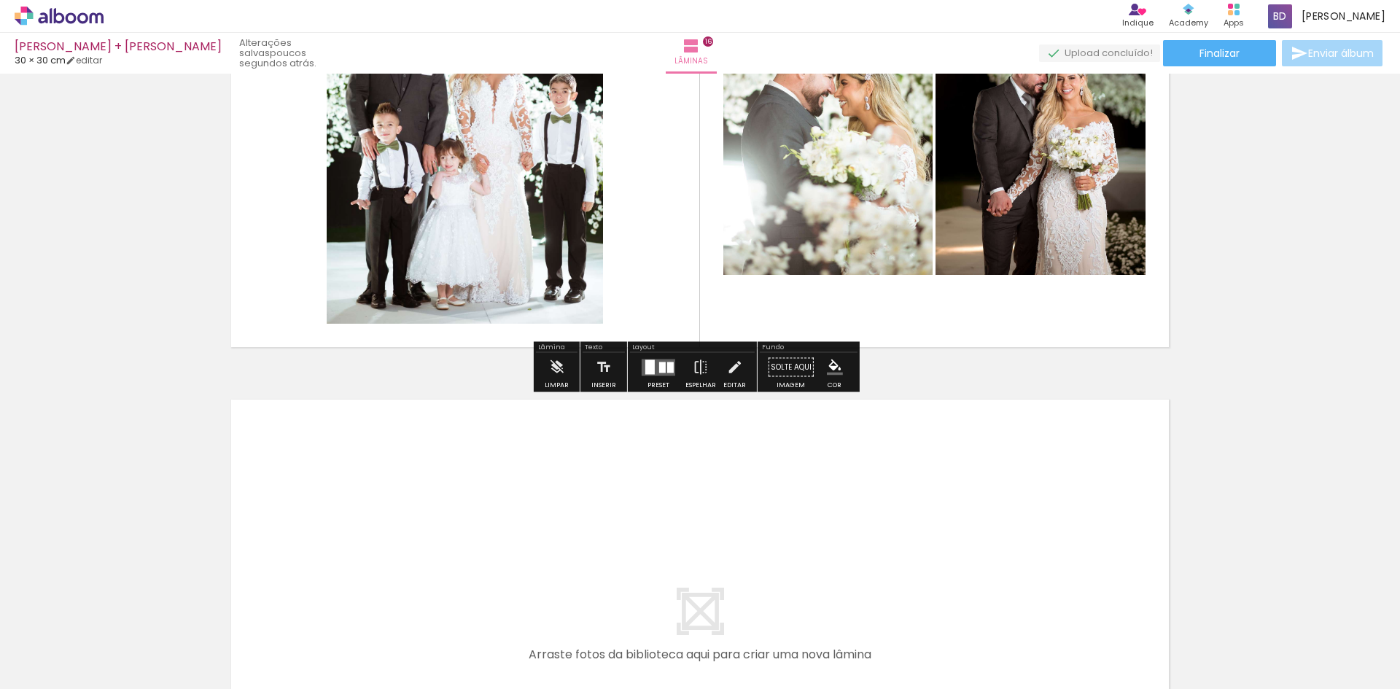
scroll to position [7960, 0]
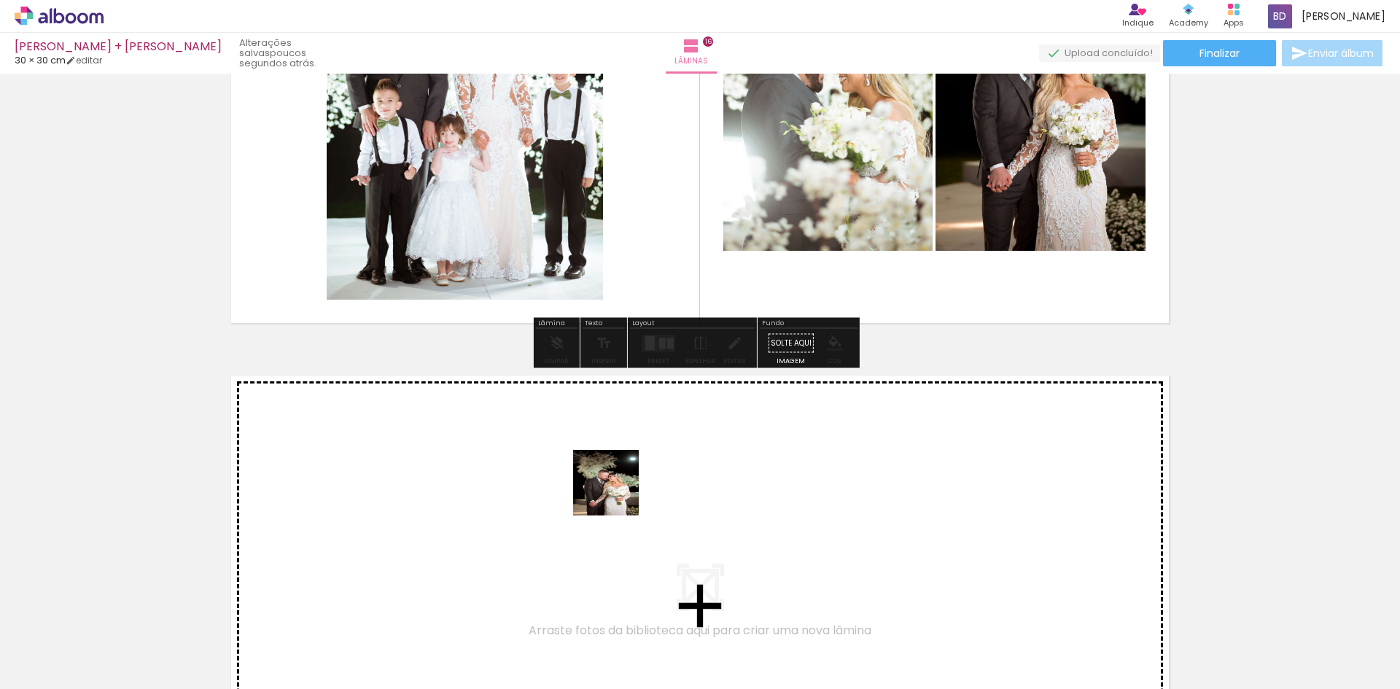
drag, startPoint x: 1029, startPoint y: 631, endPoint x: 607, endPoint y: 488, distance: 445.6
click at [607, 488] on quentale-workspace at bounding box center [700, 344] width 1400 height 689
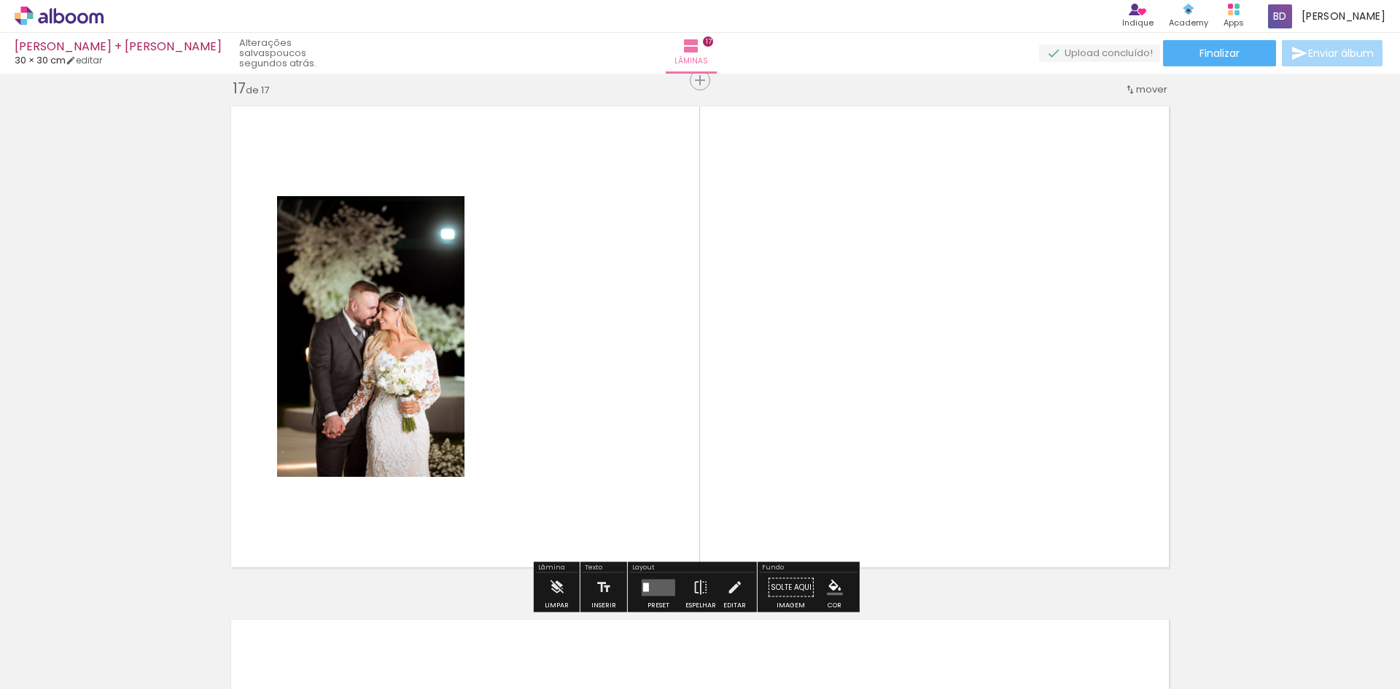
scroll to position [8230, 0]
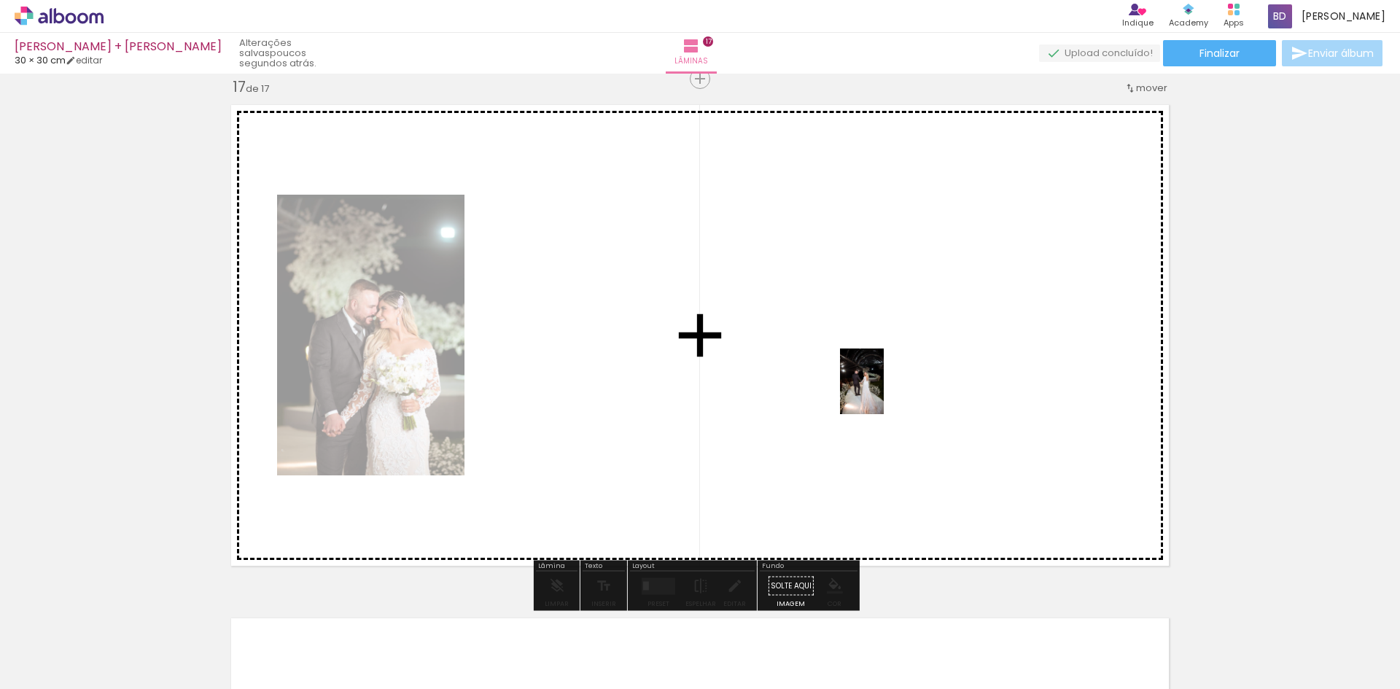
drag, startPoint x: 1115, startPoint y: 640, endPoint x: 892, endPoint y: 386, distance: 338.4
click at [885, 390] on quentale-workspace at bounding box center [700, 344] width 1400 height 689
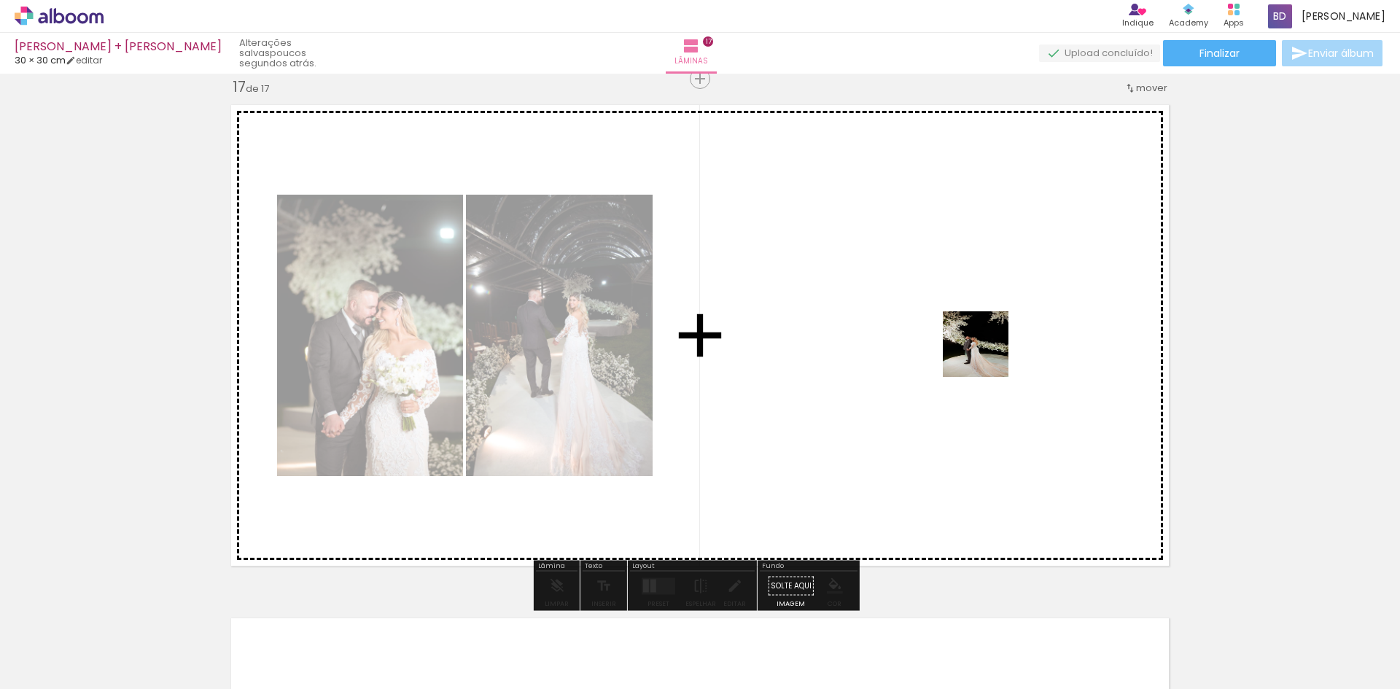
drag, startPoint x: 1187, startPoint y: 622, endPoint x: 978, endPoint y: 336, distance: 354.2
click at [978, 336] on quentale-workspace at bounding box center [700, 344] width 1400 height 689
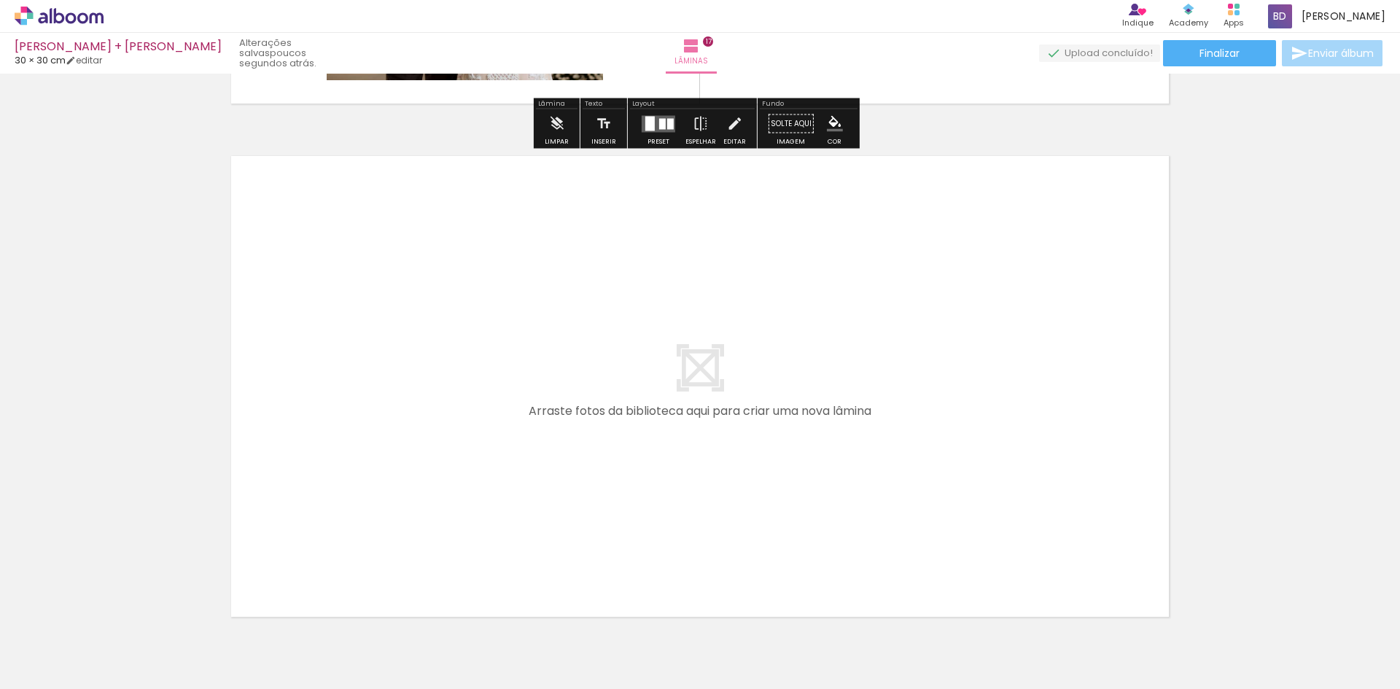
scroll to position [8522, 0]
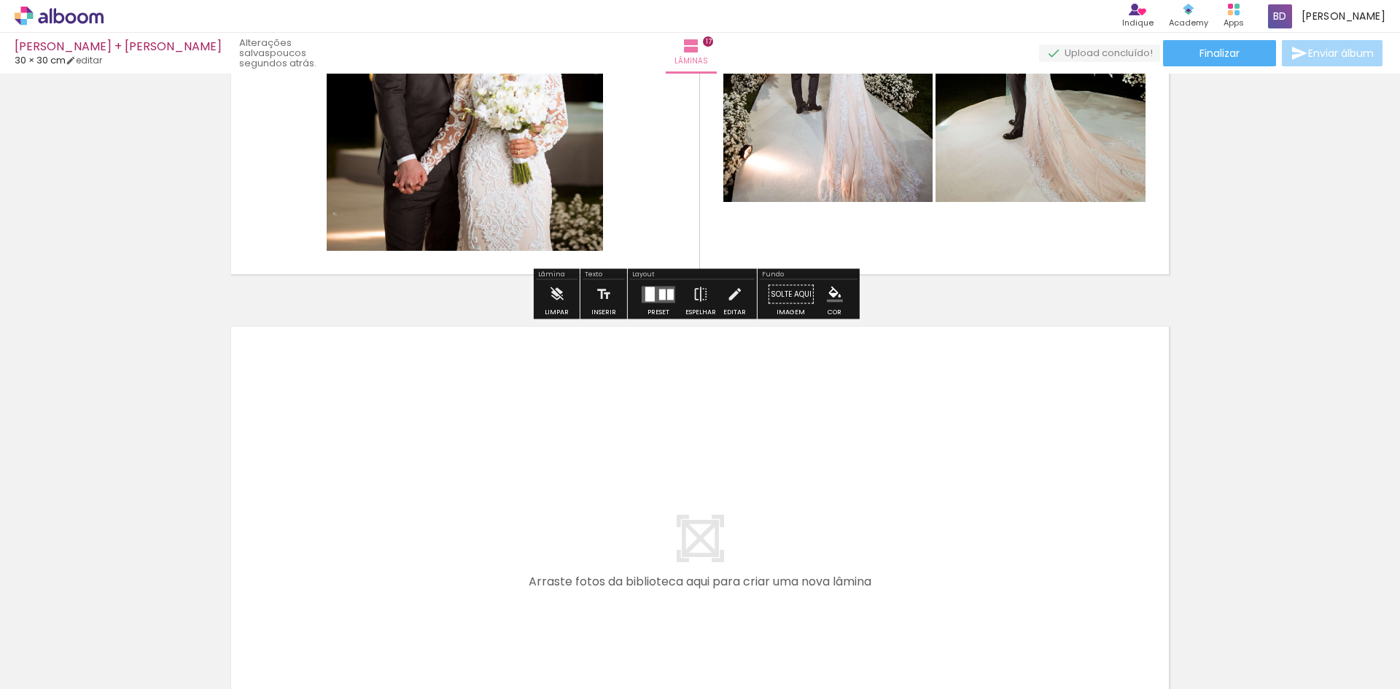
click at [666, 312] on paper-button "Preset" at bounding box center [658, 298] width 47 height 37
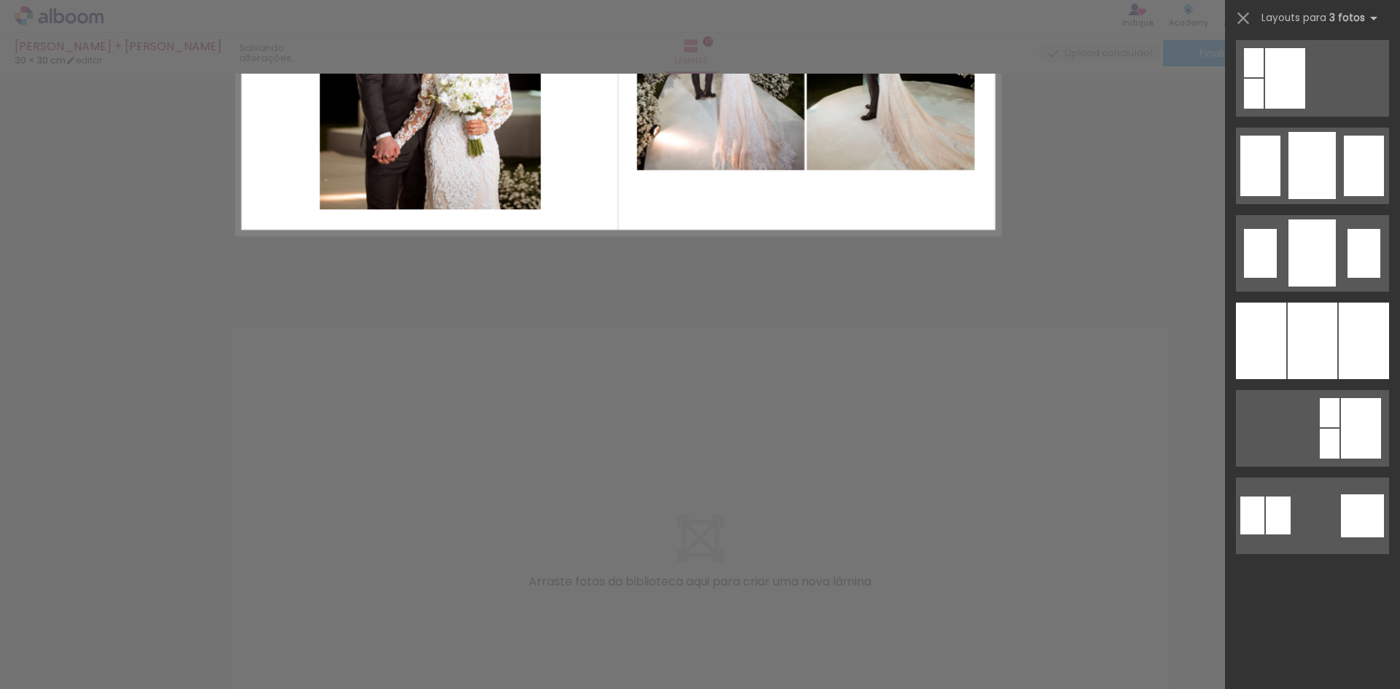
scroll to position [0, 0]
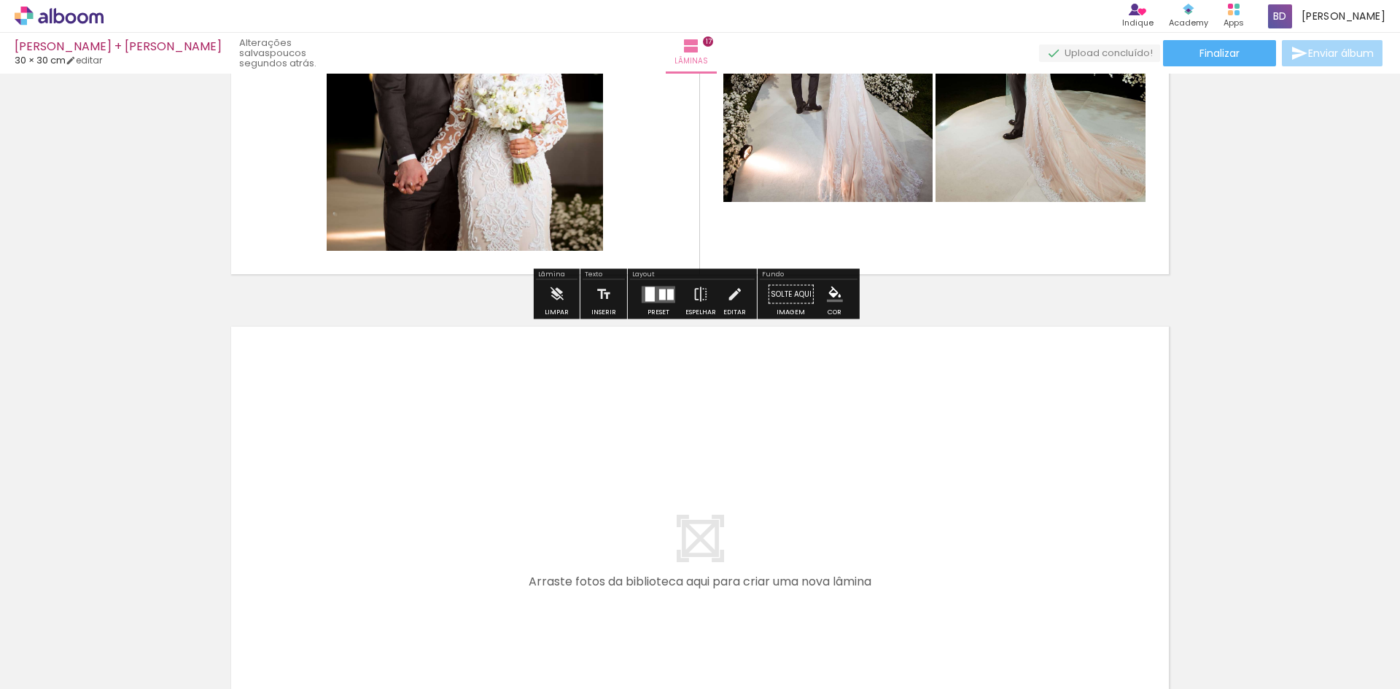
scroll to position [8366, 0]
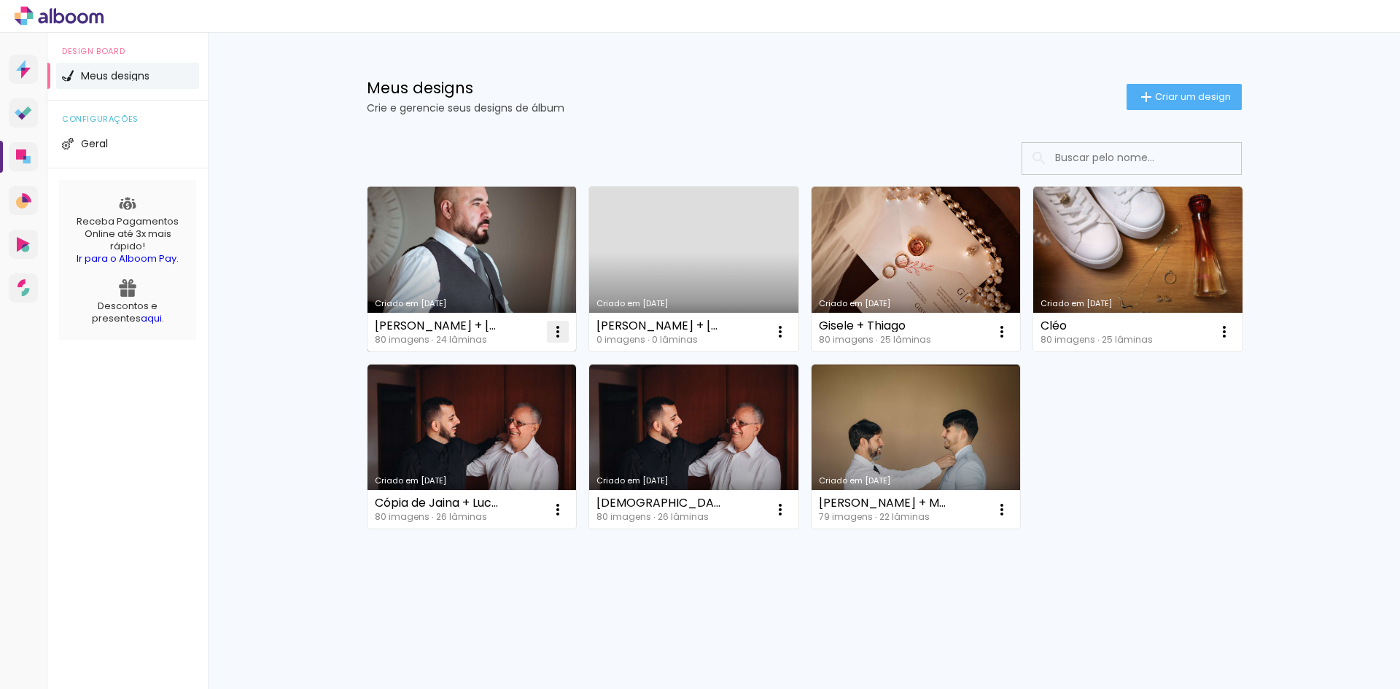
click at [558, 337] on iron-icon at bounding box center [557, 331] width 17 height 17
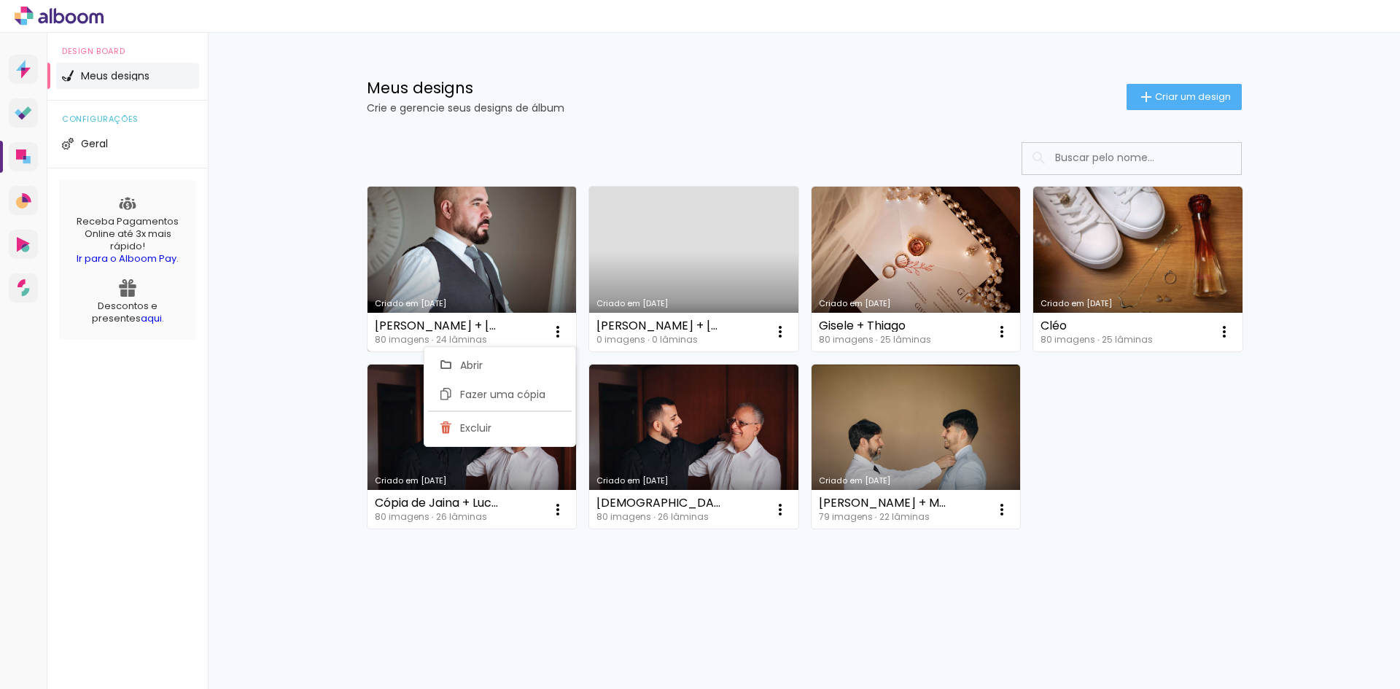
click at [469, 279] on link "Criado em [DATE]" at bounding box center [471, 269] width 209 height 165
